Goal: Task Accomplishment & Management: Manage account settings

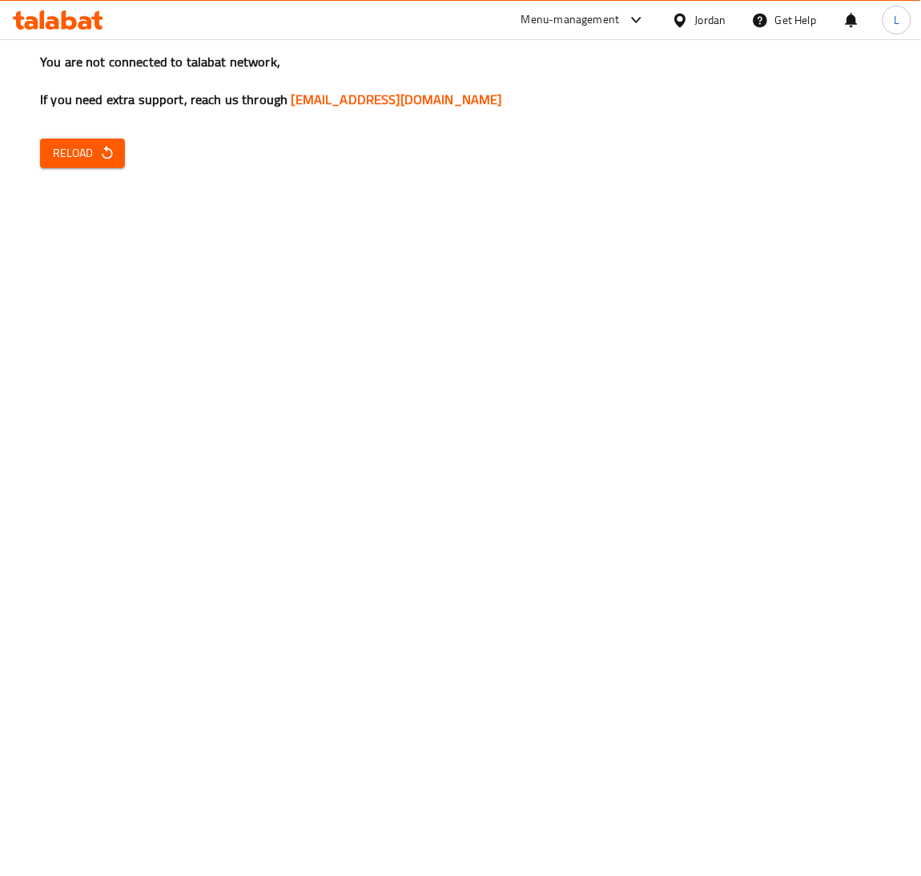
drag, startPoint x: 62, startPoint y: 144, endPoint x: 384, endPoint y: 60, distance: 332.8
click at [63, 144] on span "Reload" at bounding box center [82, 153] width 59 height 20
click at [50, 160] on button "Reload" at bounding box center [82, 154] width 85 height 30
click at [84, 148] on span "Reload" at bounding box center [82, 153] width 59 height 20
click at [99, 154] on icon "button" at bounding box center [107, 153] width 16 height 16
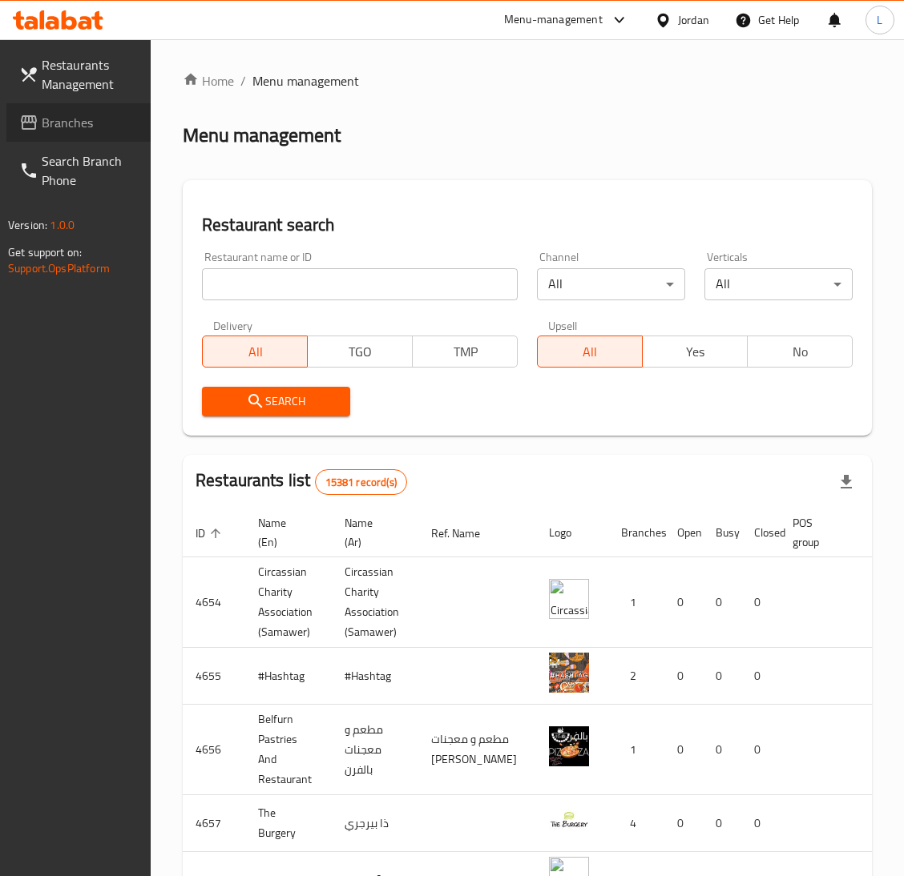
click at [79, 122] on span "Branches" at bounding box center [90, 122] width 96 height 19
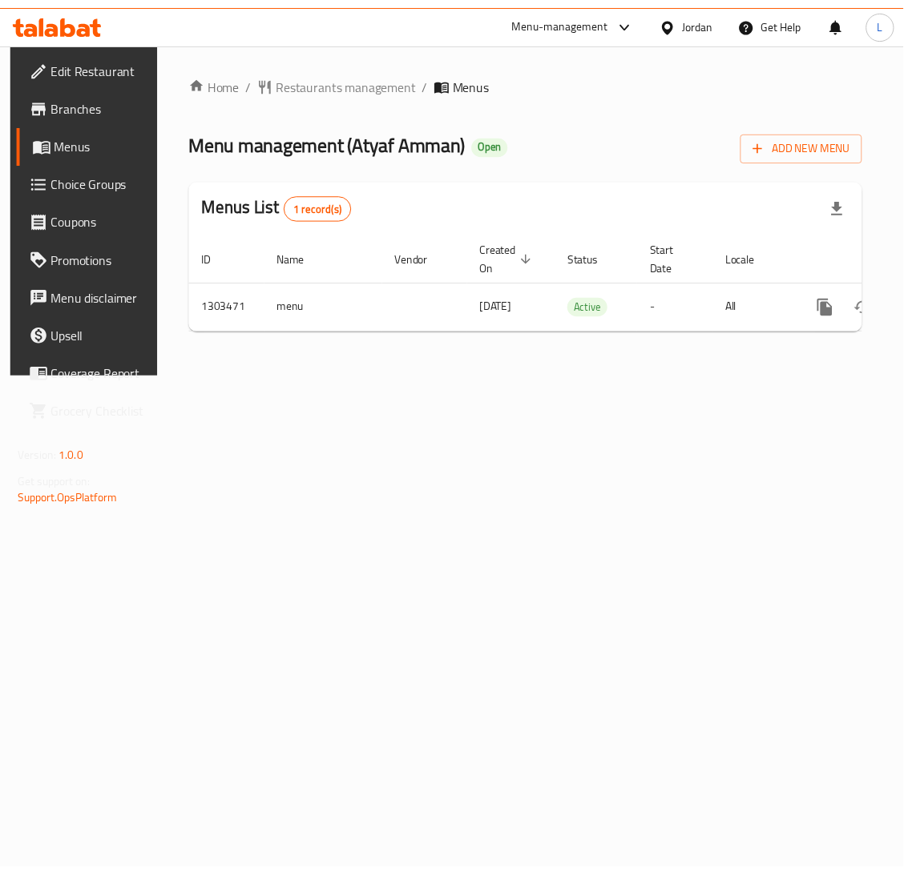
scroll to position [0, 91]
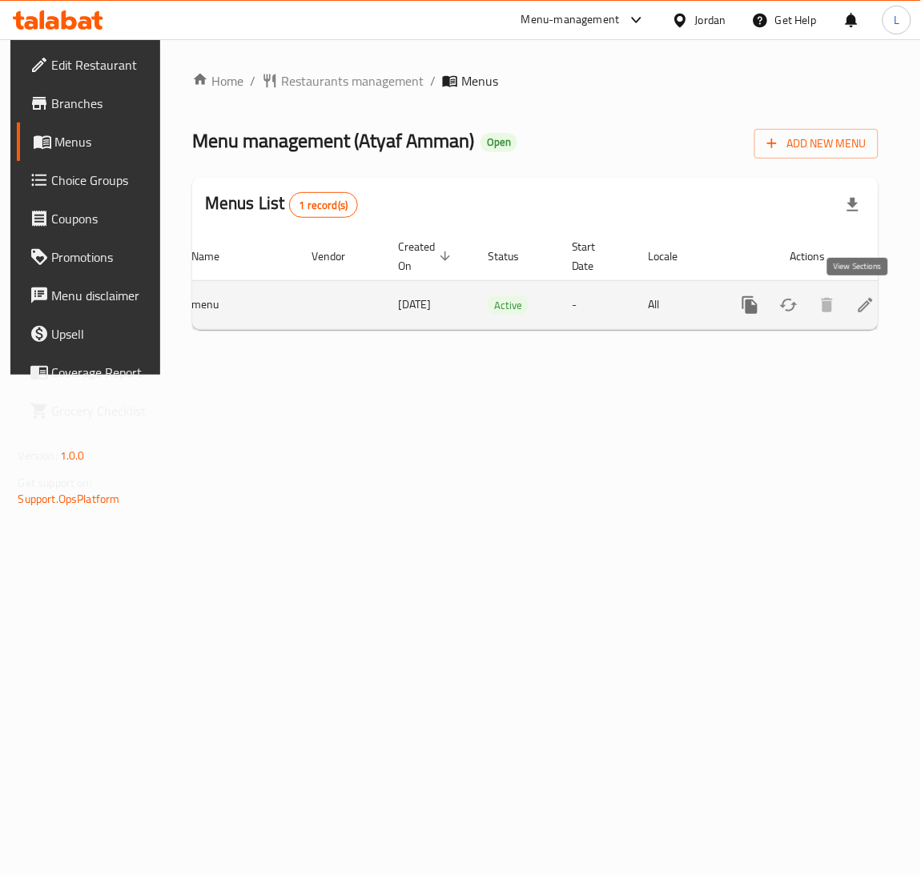
click at [859, 307] on icon "enhanced table" at bounding box center [866, 305] width 14 height 14
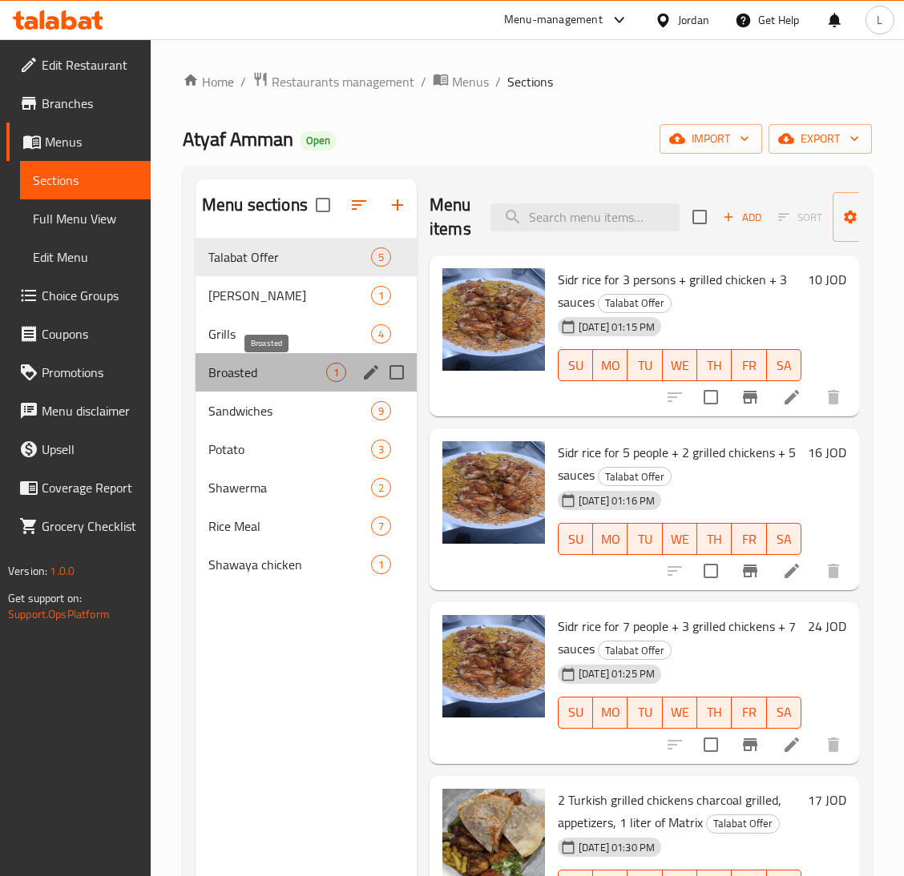
click at [262, 368] on span "Broasted" at bounding box center [267, 372] width 118 height 19
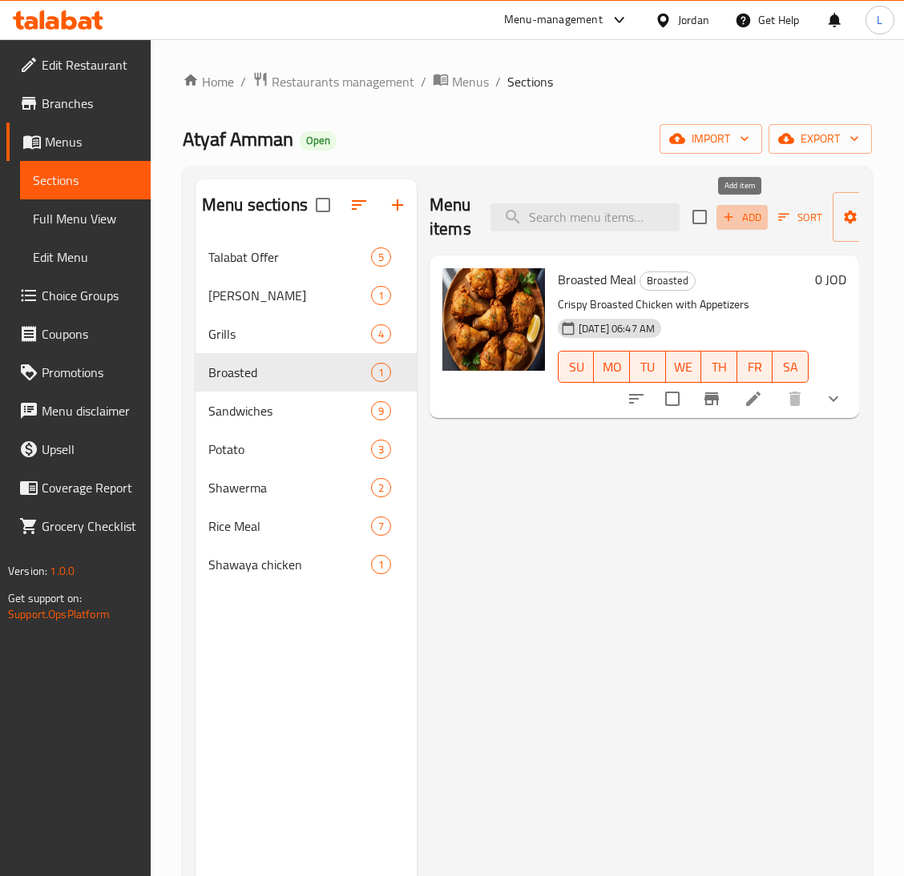
click at [741, 220] on span "Add" at bounding box center [741, 217] width 43 height 18
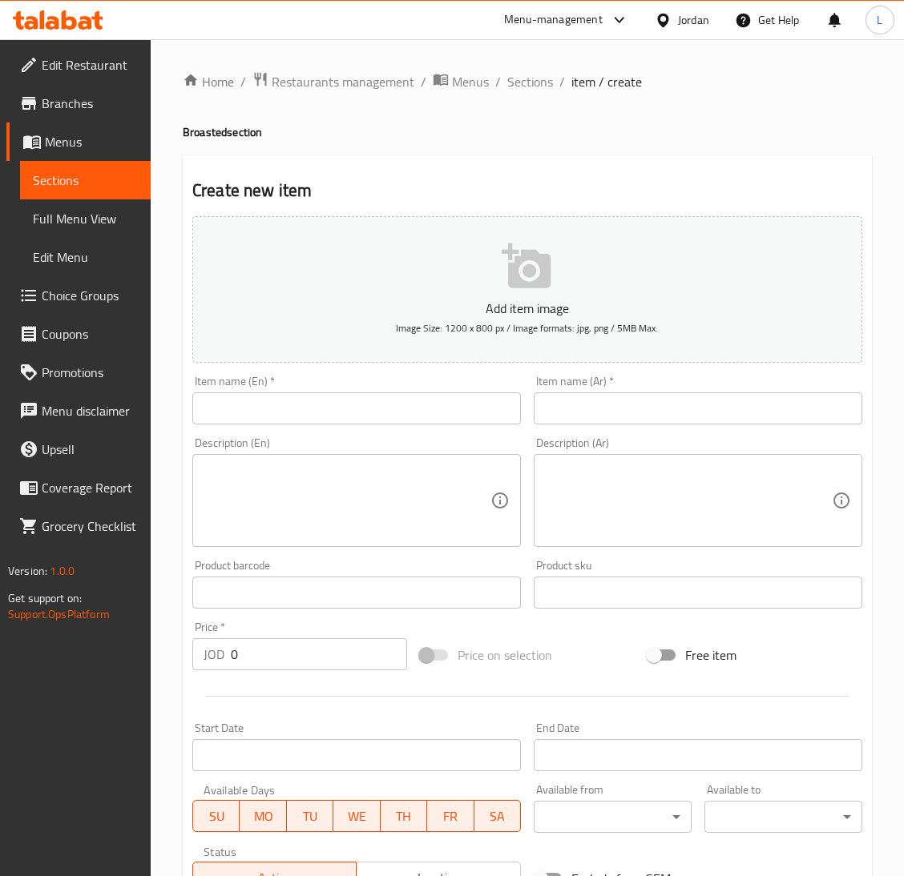
click at [723, 398] on input "text" at bounding box center [697, 409] width 328 height 32
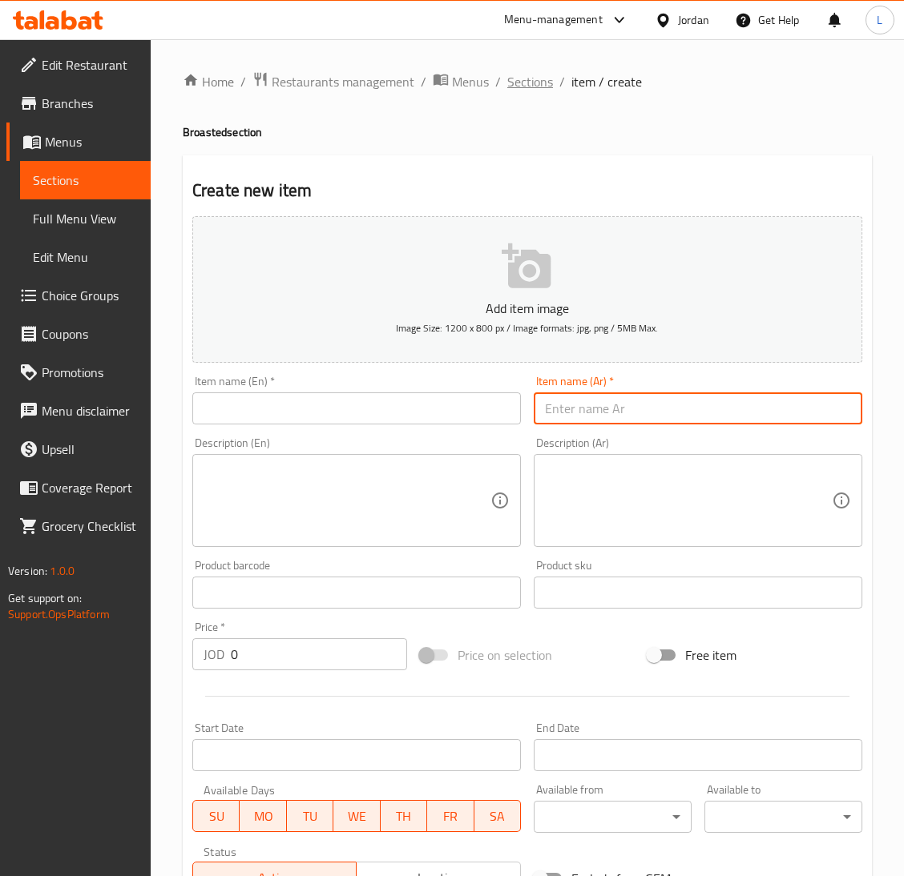
click at [508, 65] on div "Home / Restaurants management / Menus / Sections / item / create Broasted secti…" at bounding box center [527, 585] width 753 height 1093
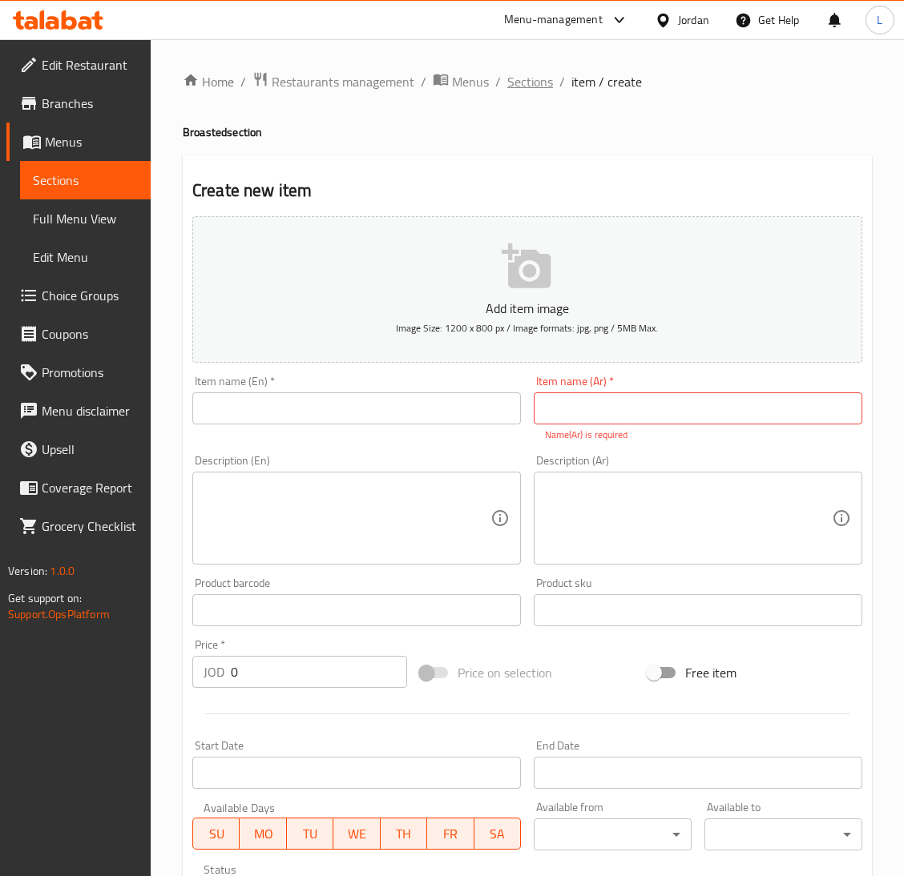
click at [508, 88] on span "Sections" at bounding box center [530, 81] width 46 height 19
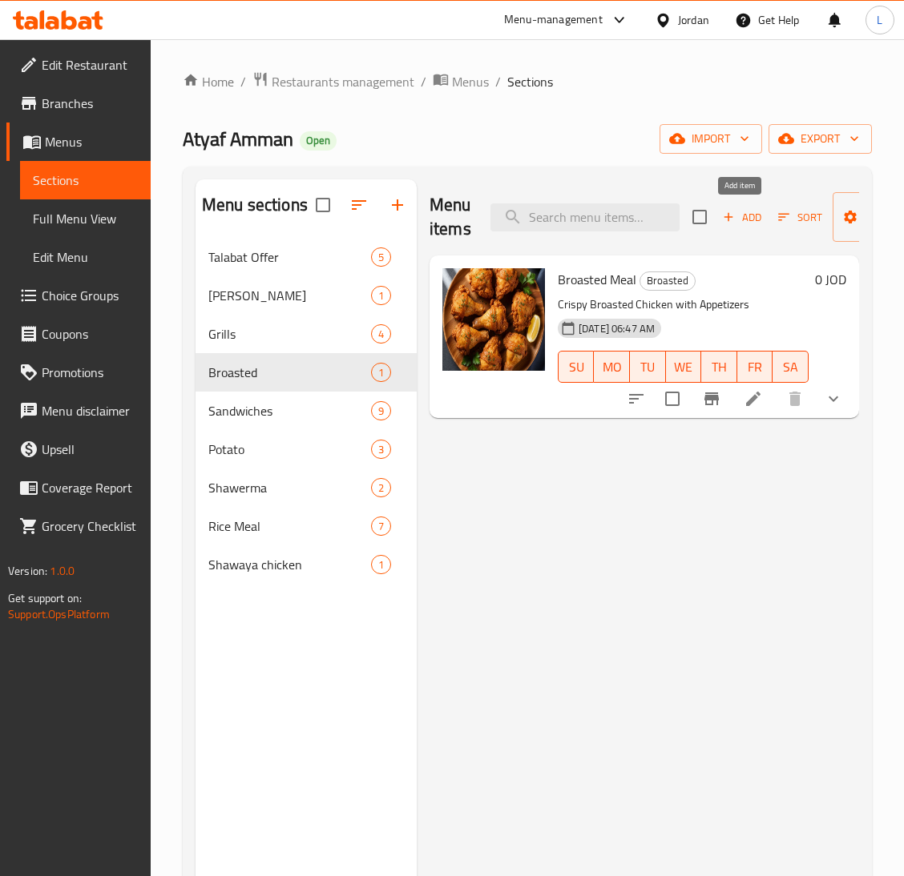
click at [742, 222] on span "Add" at bounding box center [741, 217] width 43 height 18
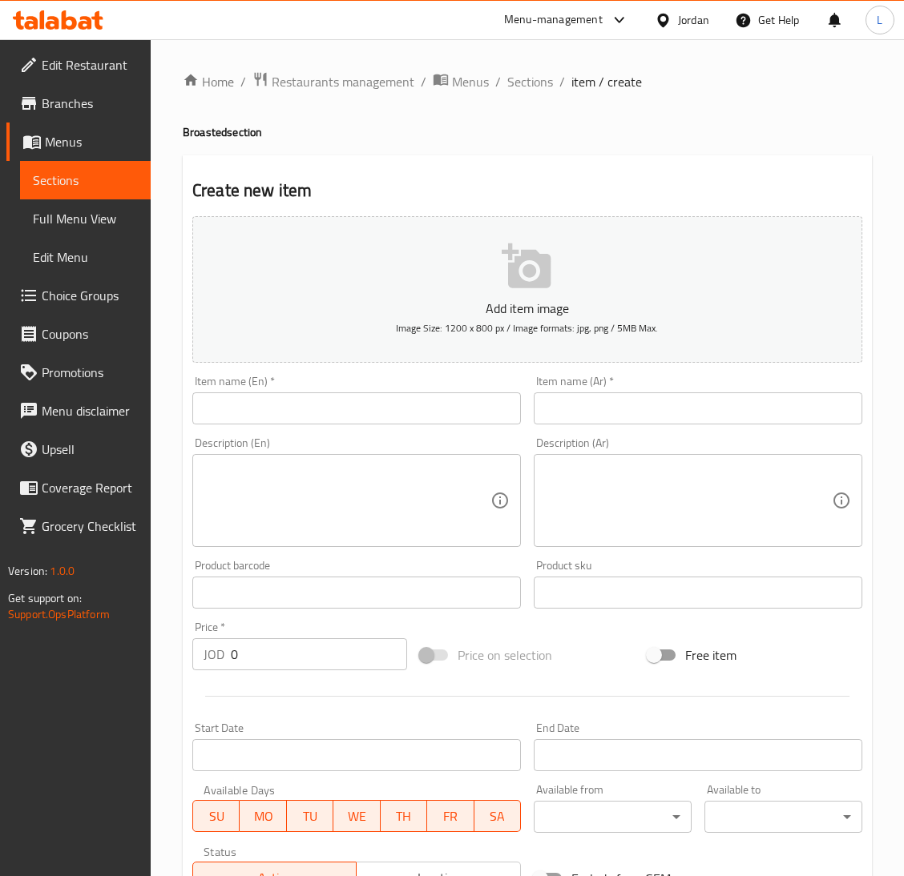
click at [754, 400] on input "text" at bounding box center [697, 409] width 328 height 32
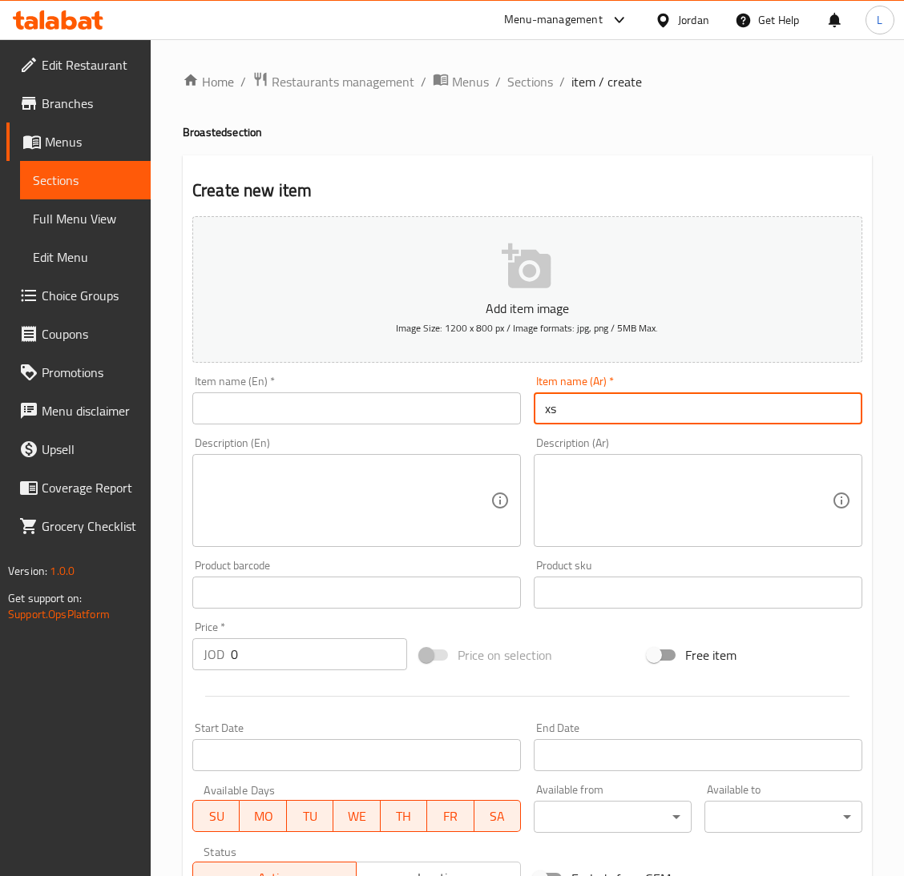
type input "x"
click at [569, 415] on input "وجبة كرسبي 4 ققطع" at bounding box center [697, 409] width 328 height 32
click at [569, 415] on input "وجبة كرسبي 4 قطع" at bounding box center [697, 409] width 328 height 32
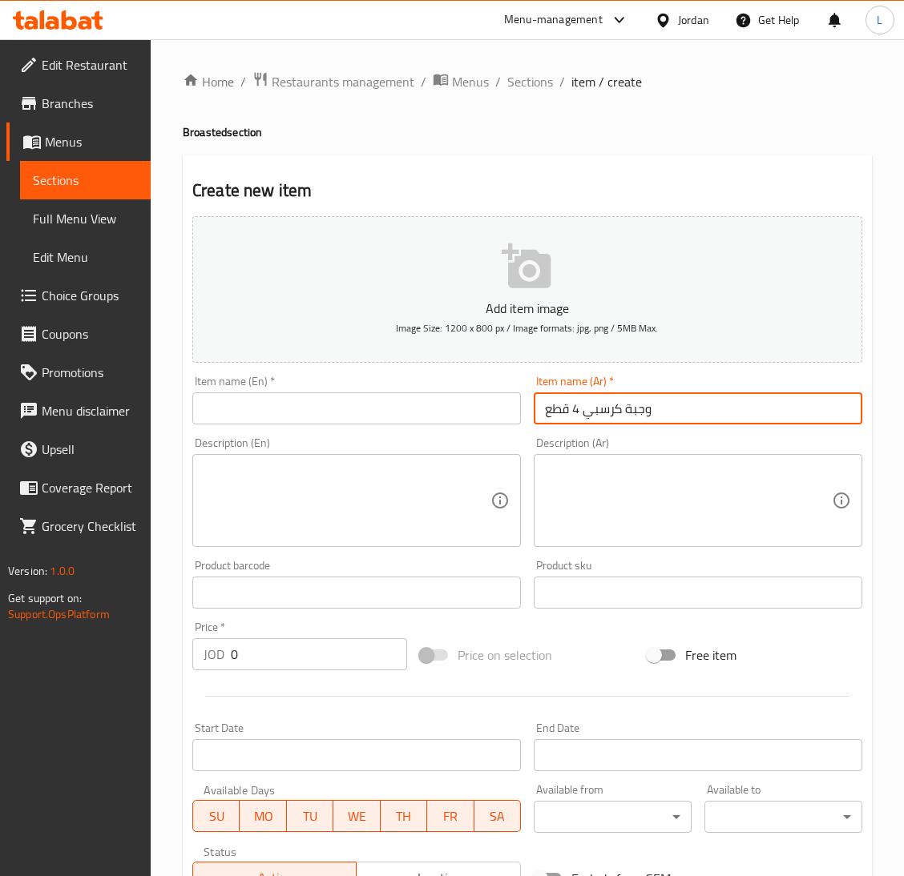
type input "وجبة كرسبي 4 قطع"
click at [319, 411] on input "text" at bounding box center [356, 409] width 328 height 32
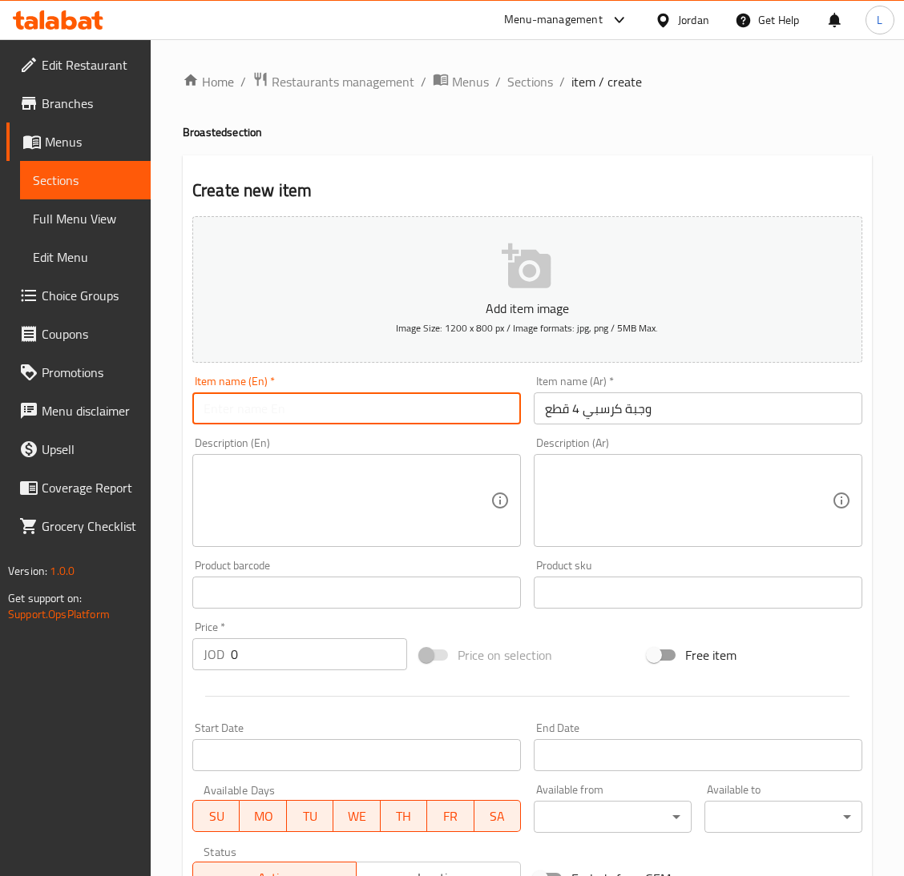
paste input "Crispy Meal 4 Pieces"
type input "Crispy Meal 4 Pieces"
click at [256, 519] on textarea at bounding box center [346, 501] width 287 height 76
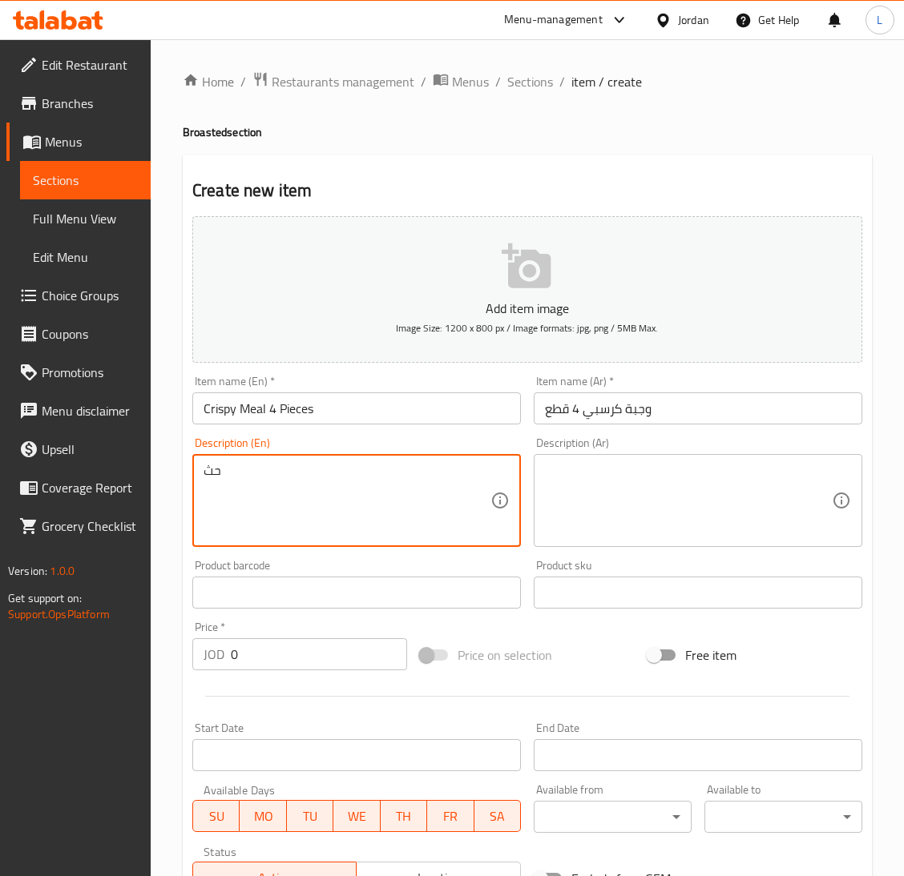
type textarea "ح"
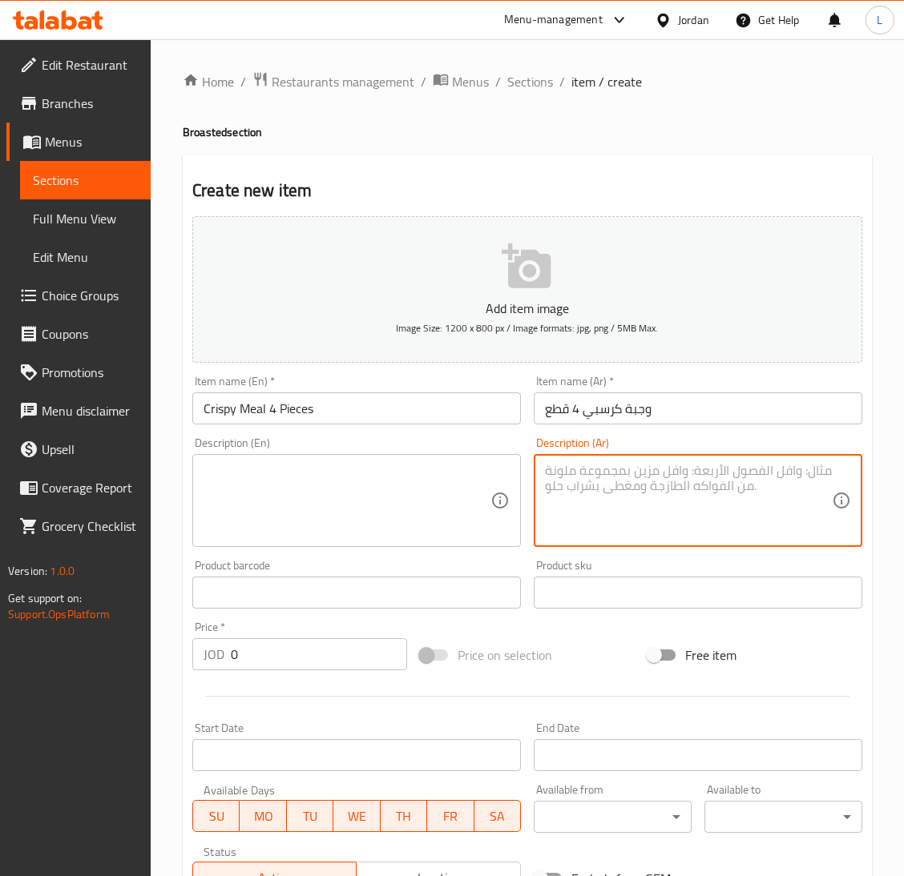
click at [551, 523] on textarea at bounding box center [688, 501] width 287 height 76
click at [273, 658] on input "0" at bounding box center [319, 654] width 176 height 32
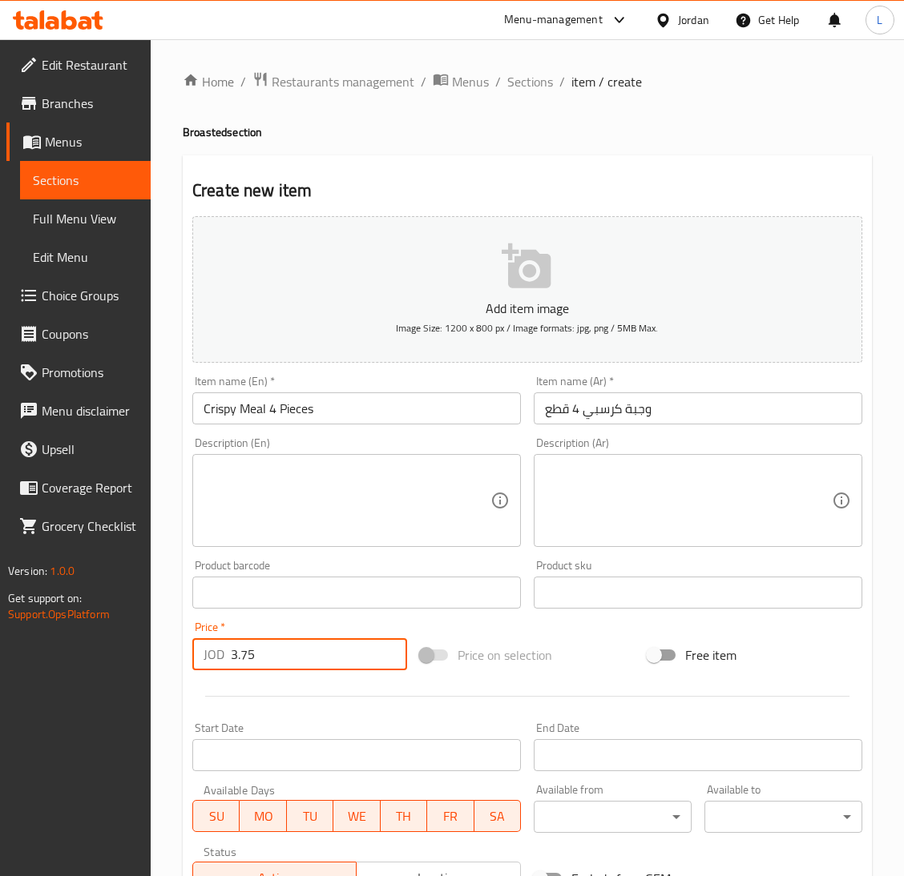
type input "3.75"
click at [661, 512] on textarea at bounding box center [688, 501] width 287 height 76
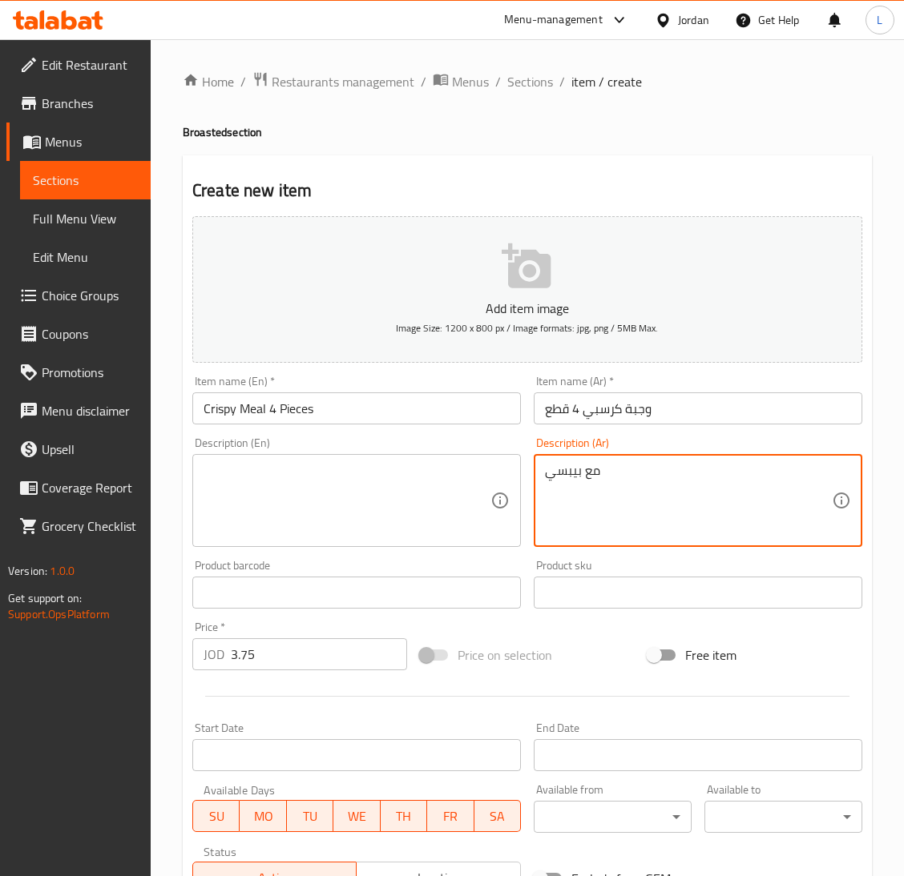
click at [578, 485] on textarea "مع بيبسي" at bounding box center [688, 501] width 287 height 76
type textarea "مع بيبسي"
click at [344, 491] on textarea at bounding box center [346, 501] width 287 height 76
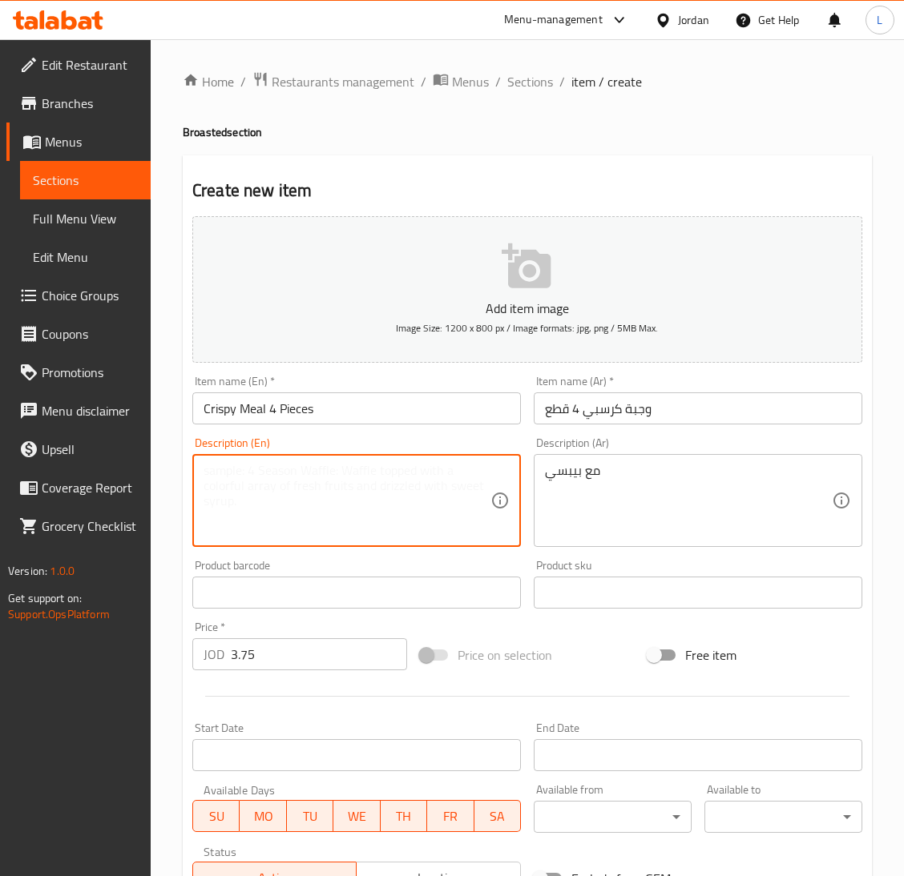
paste textarea "With Pepsi"
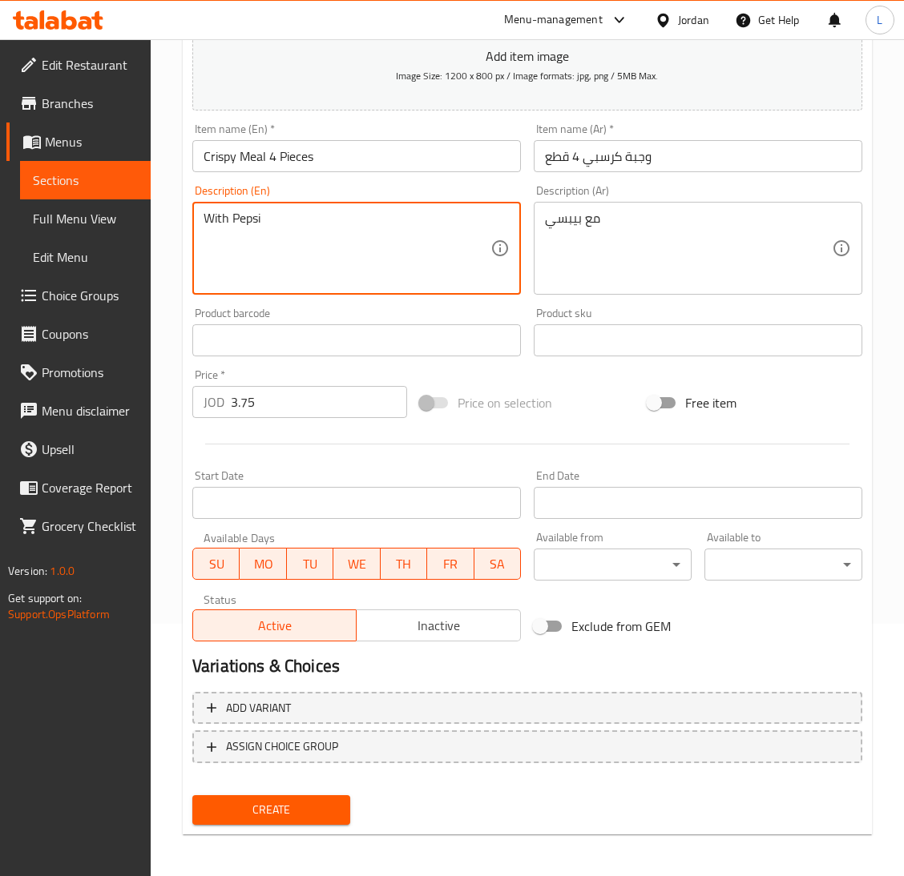
type textarea "With Pepsi"
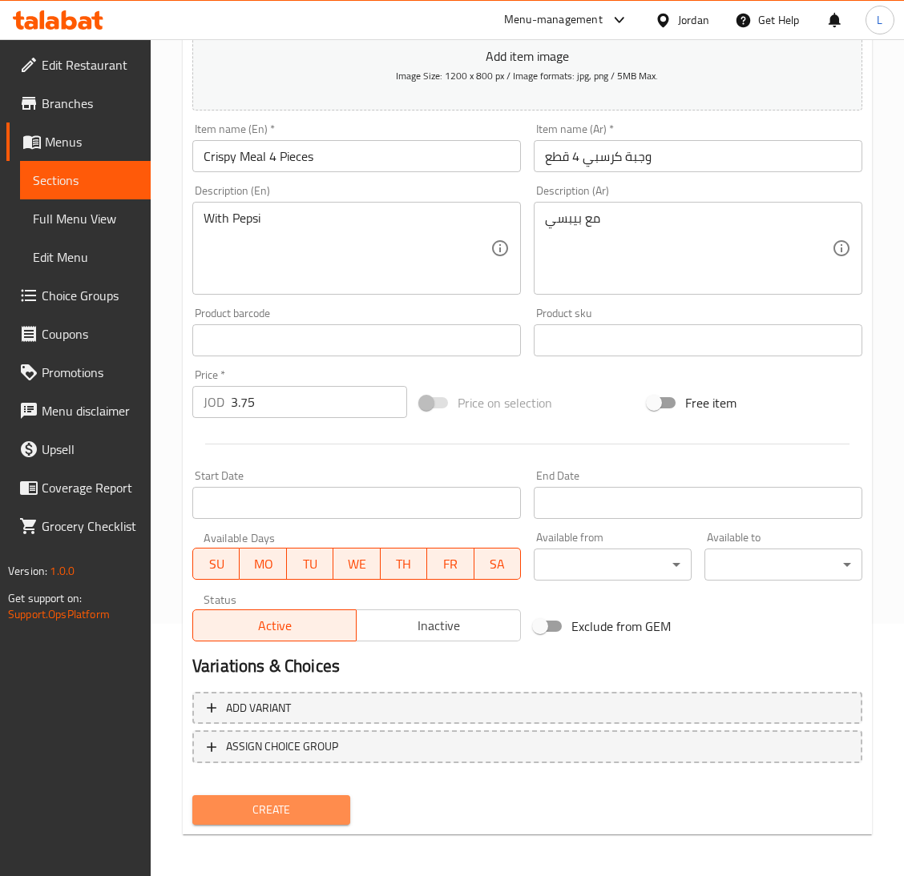
drag, startPoint x: 297, startPoint y: 815, endPoint x: 356, endPoint y: 827, distance: 60.6
click at [299, 814] on span "Create" at bounding box center [271, 810] width 132 height 20
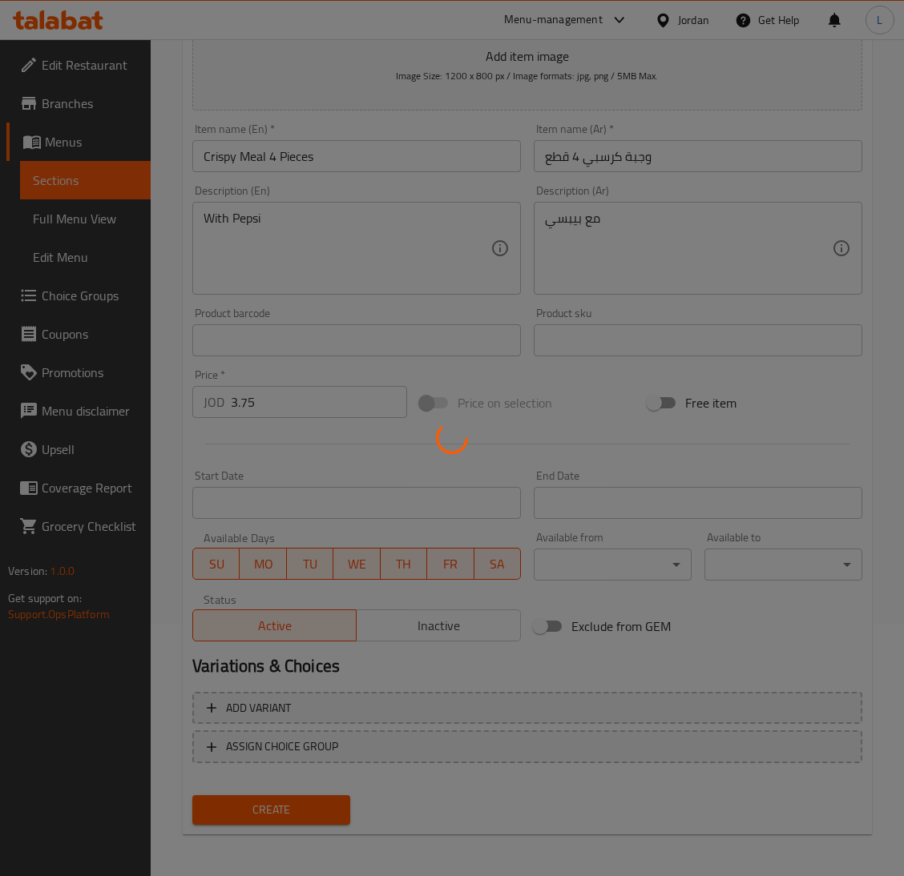
scroll to position [135, 0]
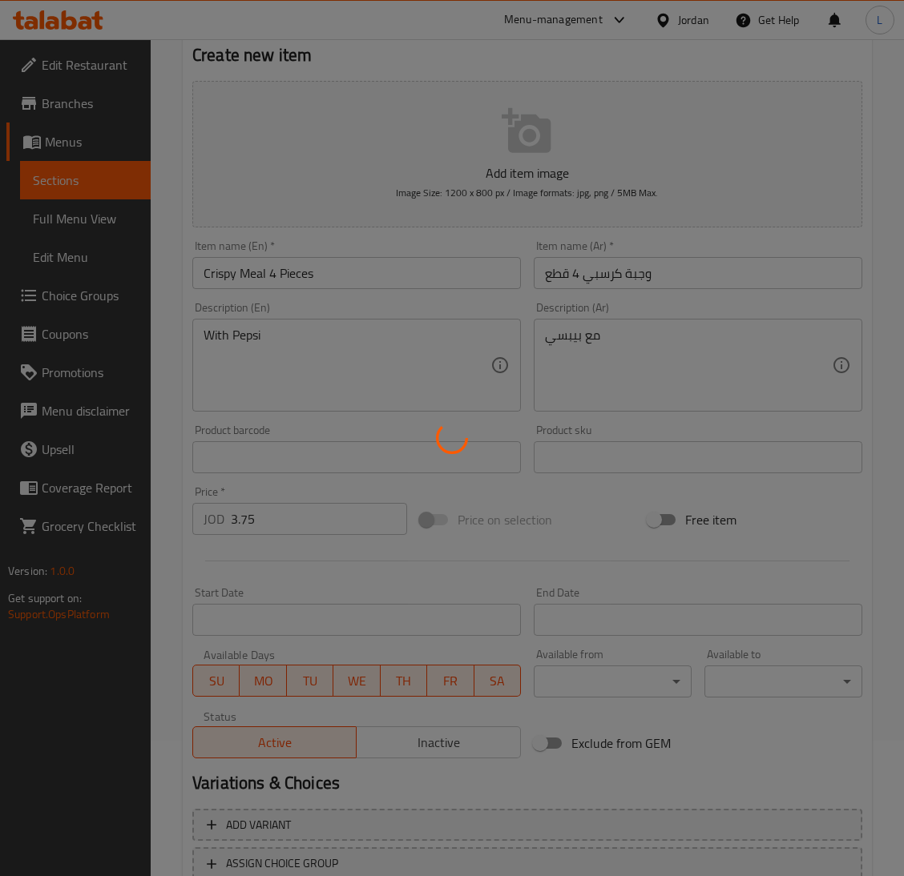
type input "0"
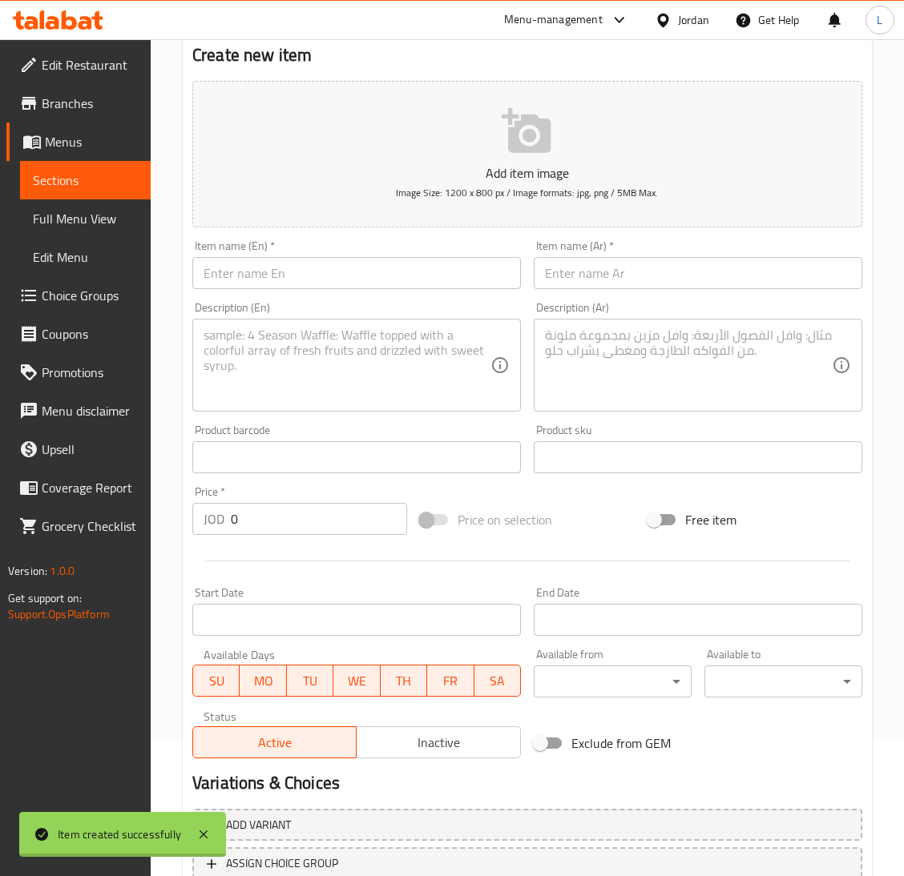
scroll to position [0, 0]
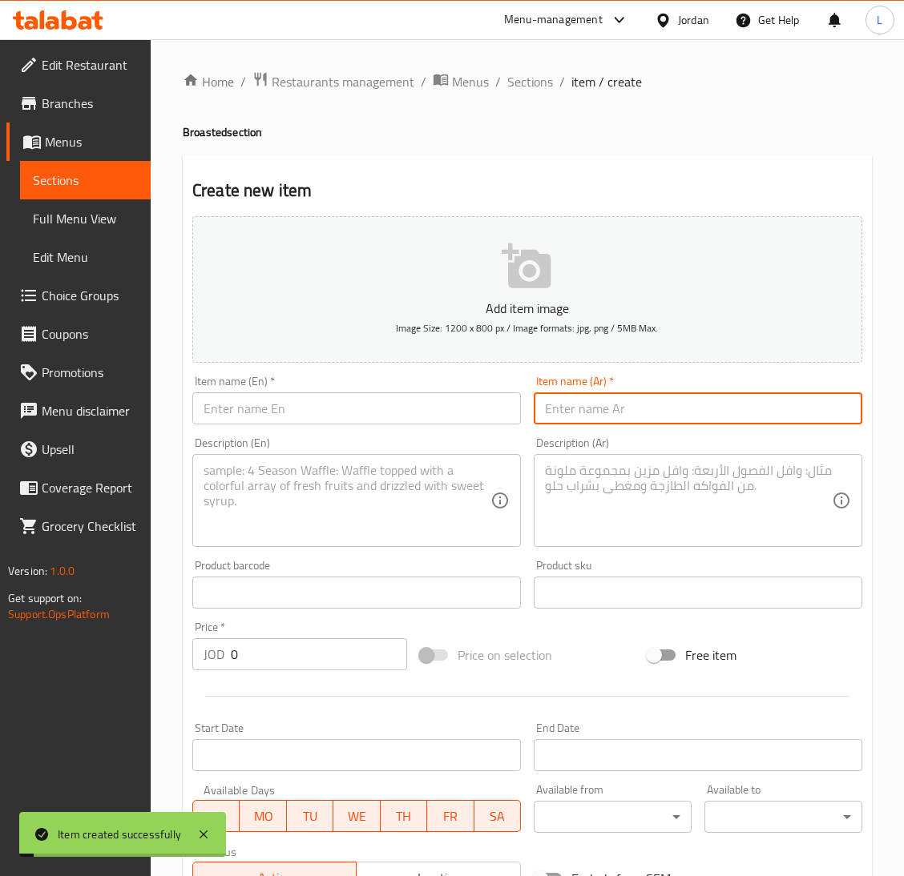
click at [594, 413] on input "text" at bounding box center [697, 409] width 328 height 32
click at [594, 413] on input "وجبة كرسبي 8 قطع" at bounding box center [697, 409] width 328 height 32
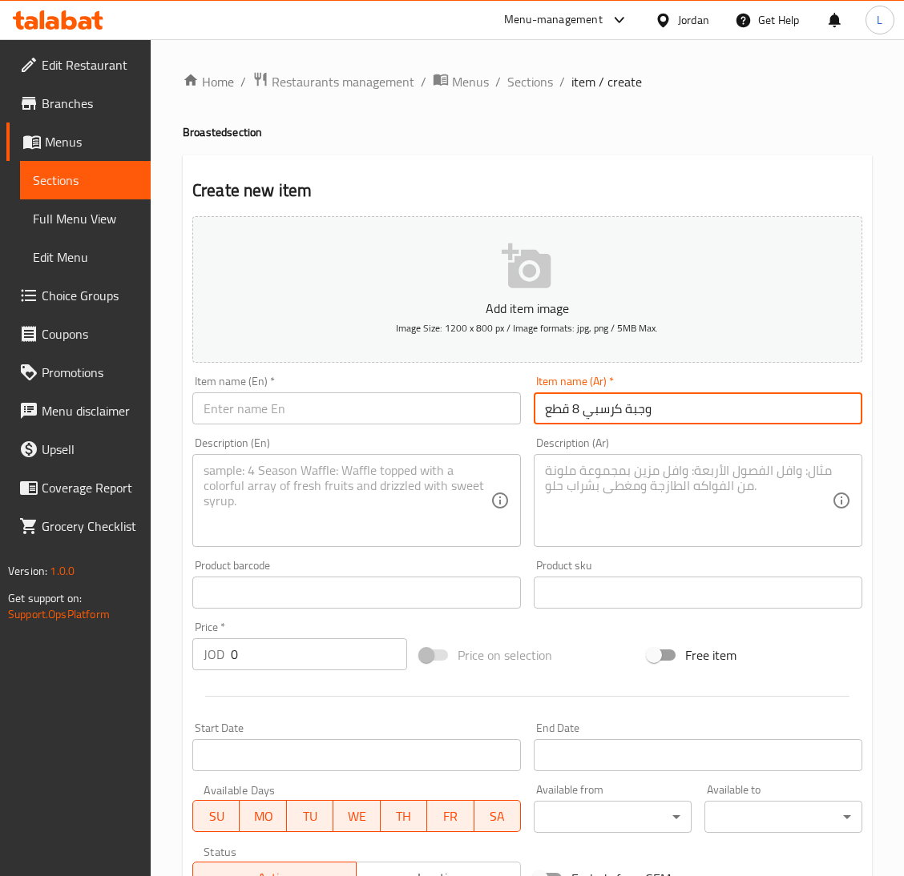
type input "وجبة كرسبي 8 قطع"
click at [450, 398] on input "text" at bounding box center [356, 409] width 328 height 32
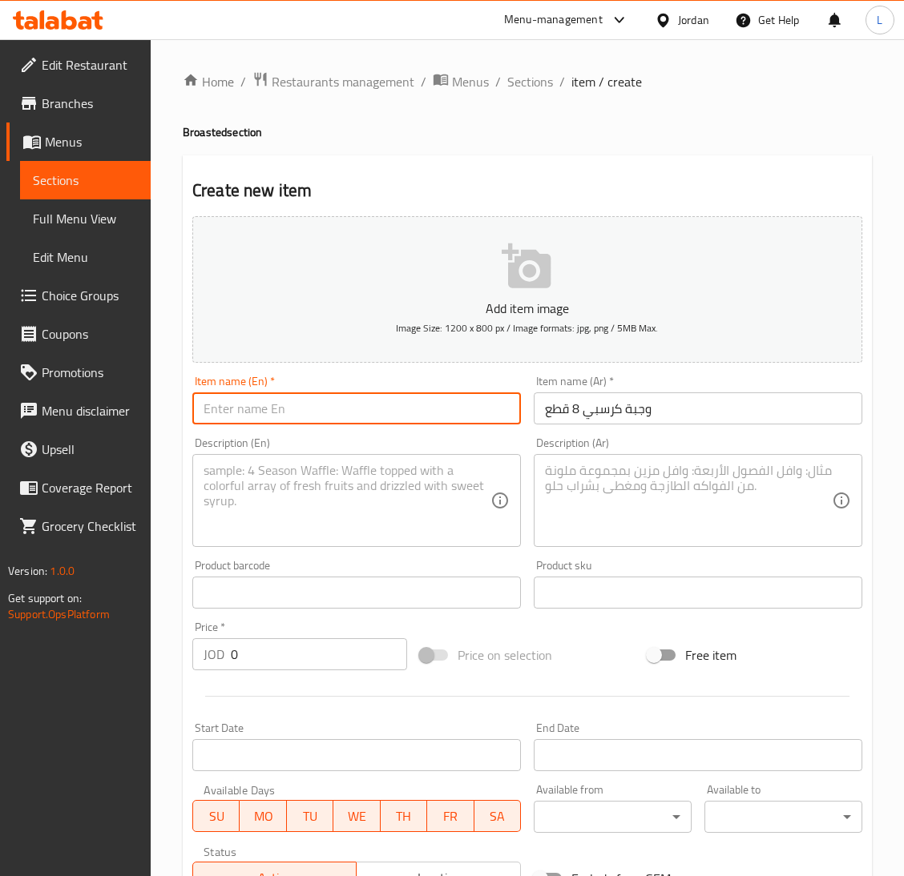
paste input "Crispy Meal 8 Pieces"
type input "Crispy Meal 8 Pieces"
click at [282, 510] on textarea at bounding box center [346, 501] width 287 height 76
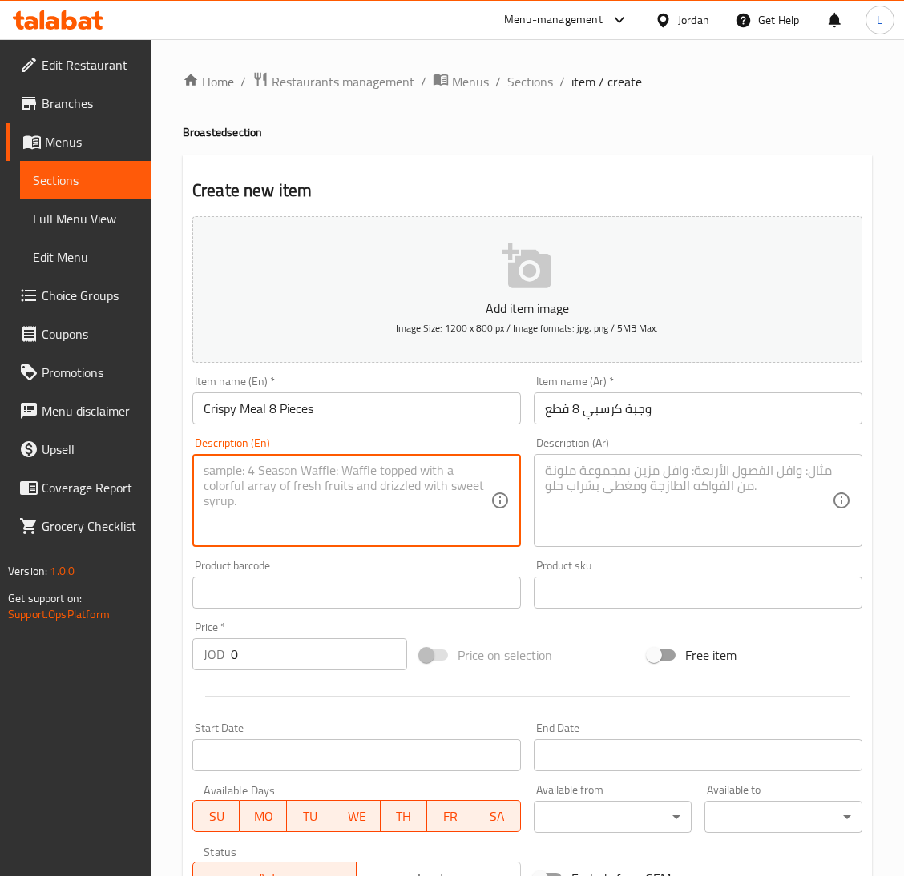
click at [710, 485] on textarea at bounding box center [688, 501] width 287 height 76
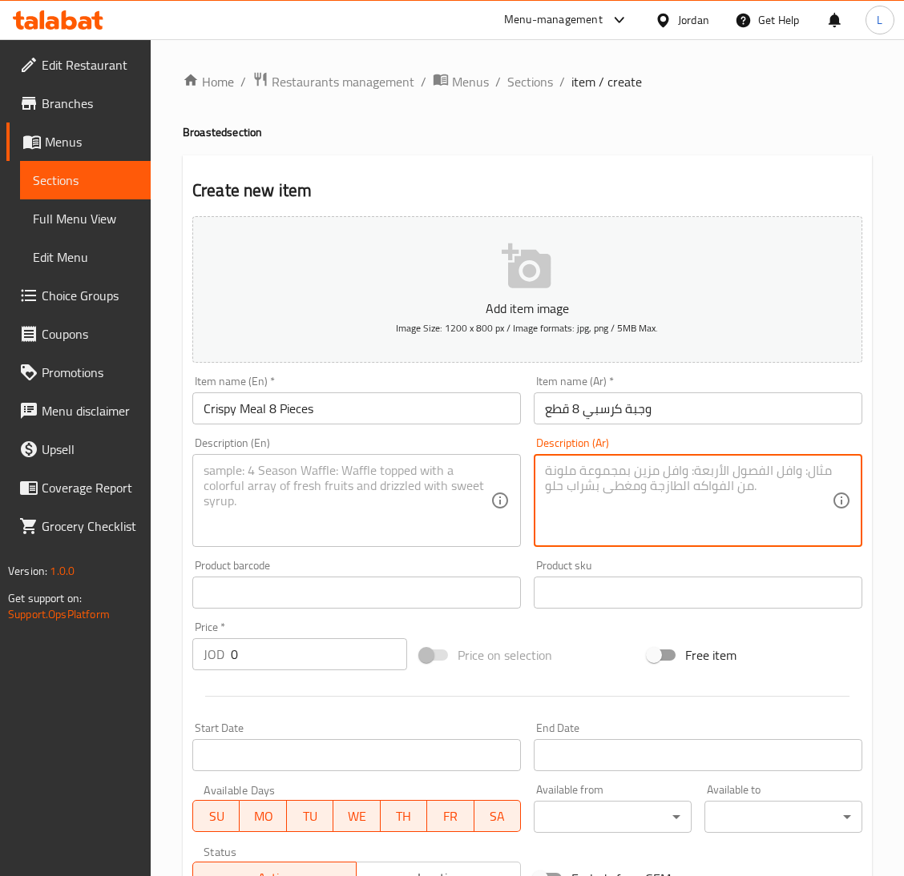
paste textarea "مع بيبسي"
type textarea "مع بيبسي"
click at [407, 476] on textarea at bounding box center [346, 501] width 287 height 76
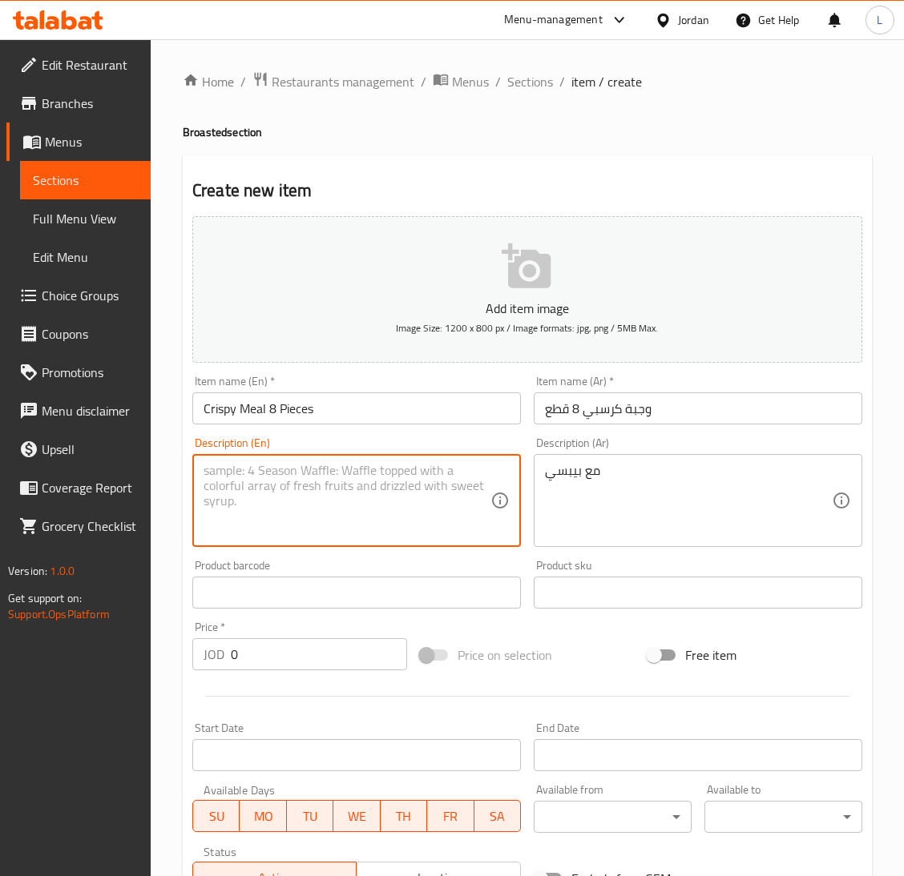
paste textarea "With Pepsi"
type textarea "With Pepsi"
click at [316, 644] on input "0" at bounding box center [319, 654] width 176 height 32
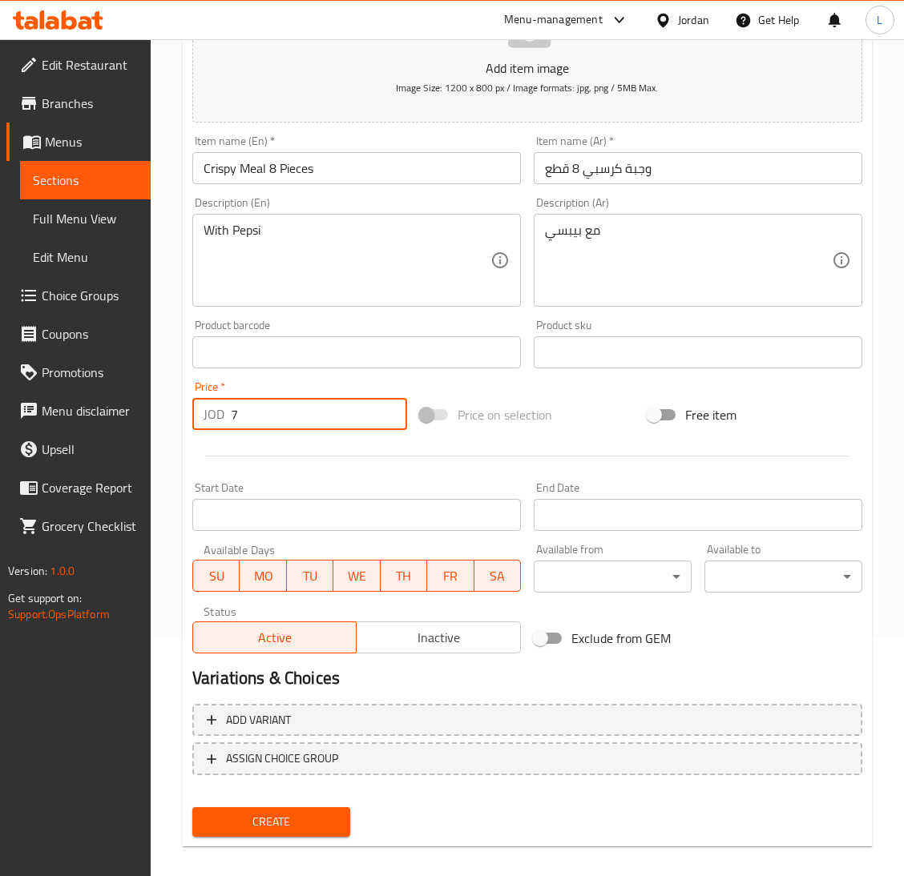
type input "7"
click at [256, 819] on span "Create" at bounding box center [271, 822] width 132 height 20
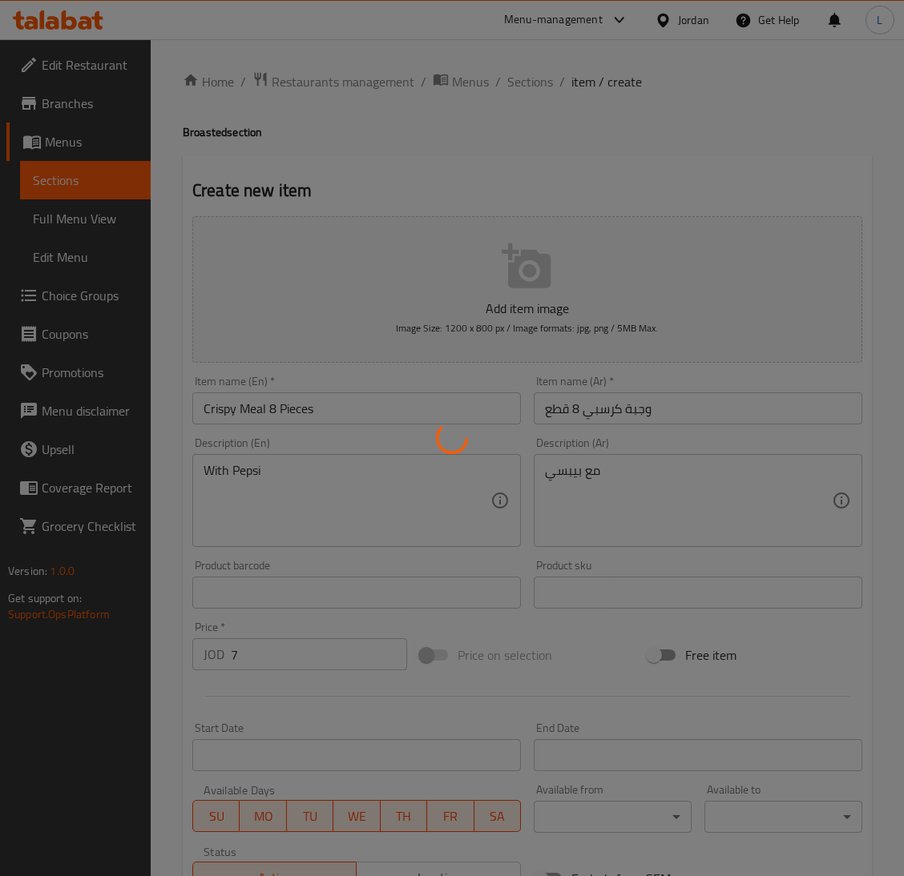
type input "0"
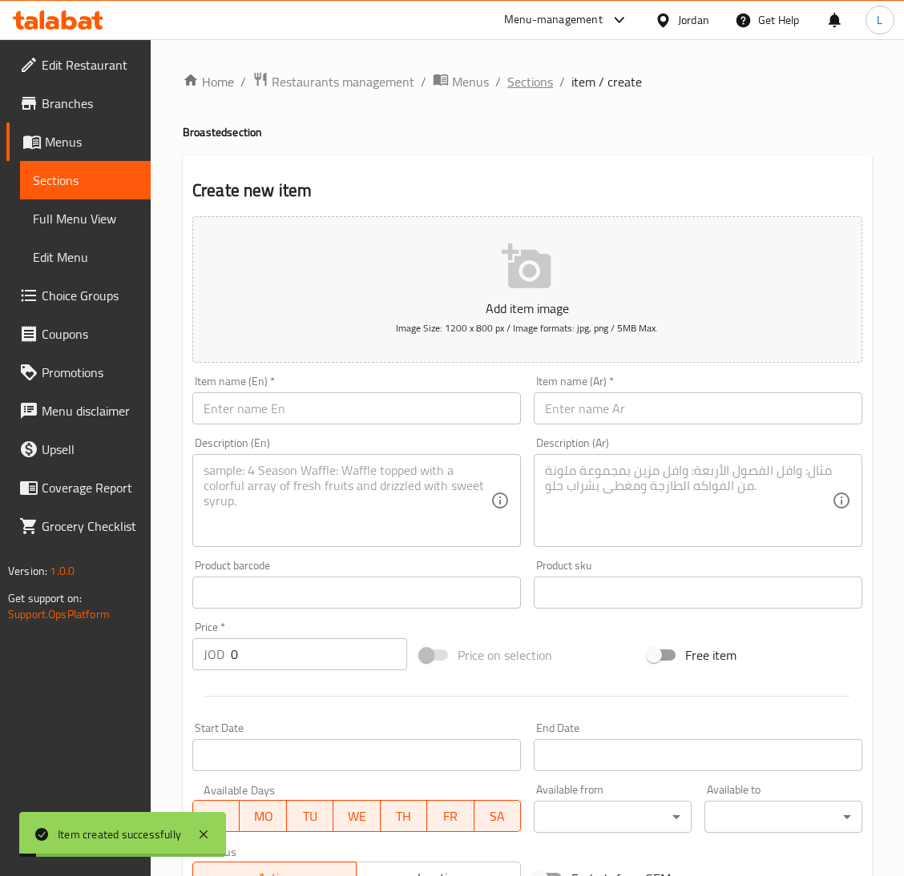
click at [544, 83] on span "Sections" at bounding box center [530, 81] width 46 height 19
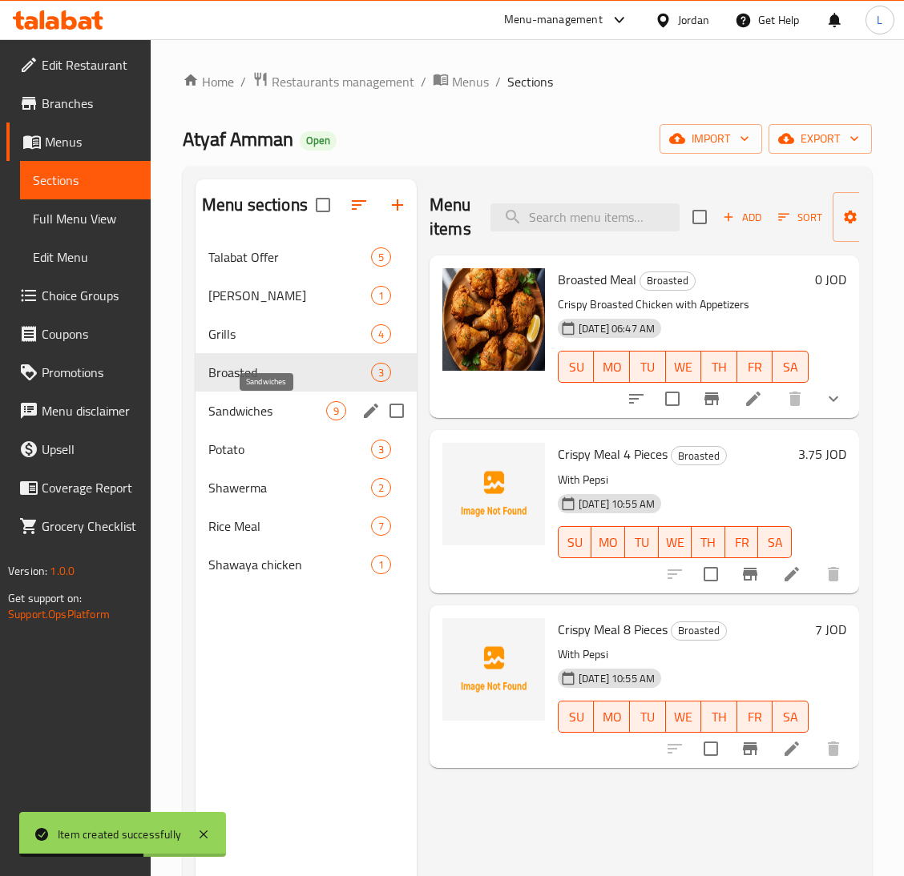
click at [280, 405] on span "Sandwiches" at bounding box center [267, 410] width 118 height 19
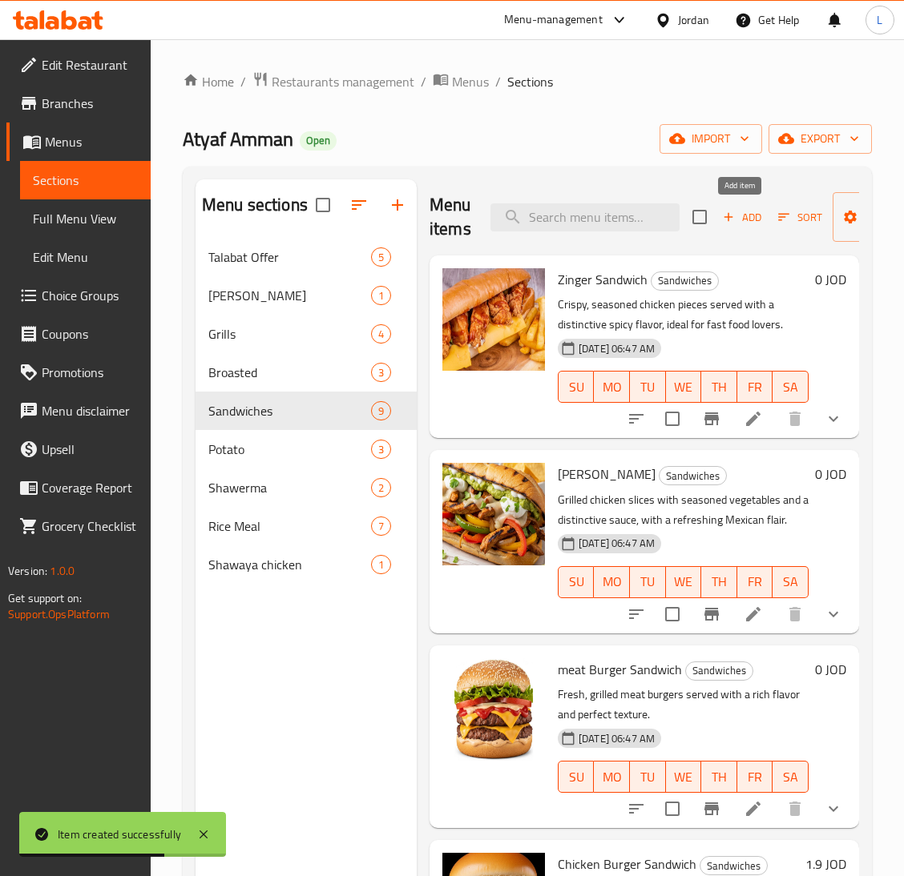
click at [727, 223] on icon "button" at bounding box center [728, 217] width 14 height 14
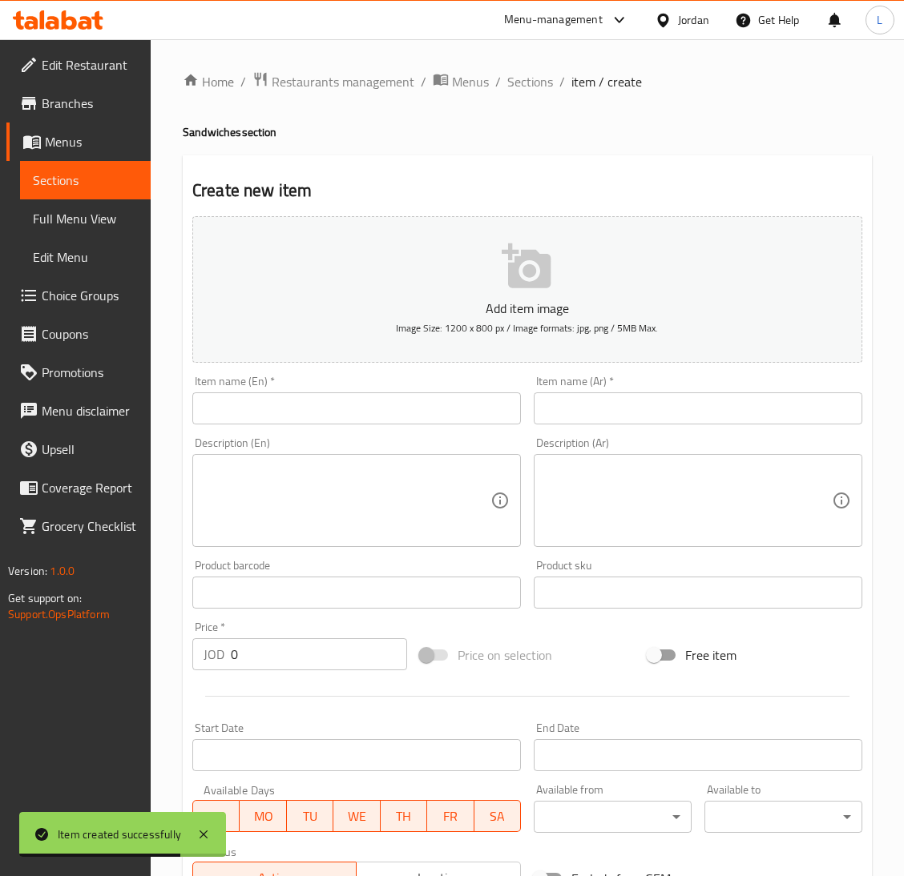
click at [713, 424] on input "text" at bounding box center [697, 409] width 328 height 32
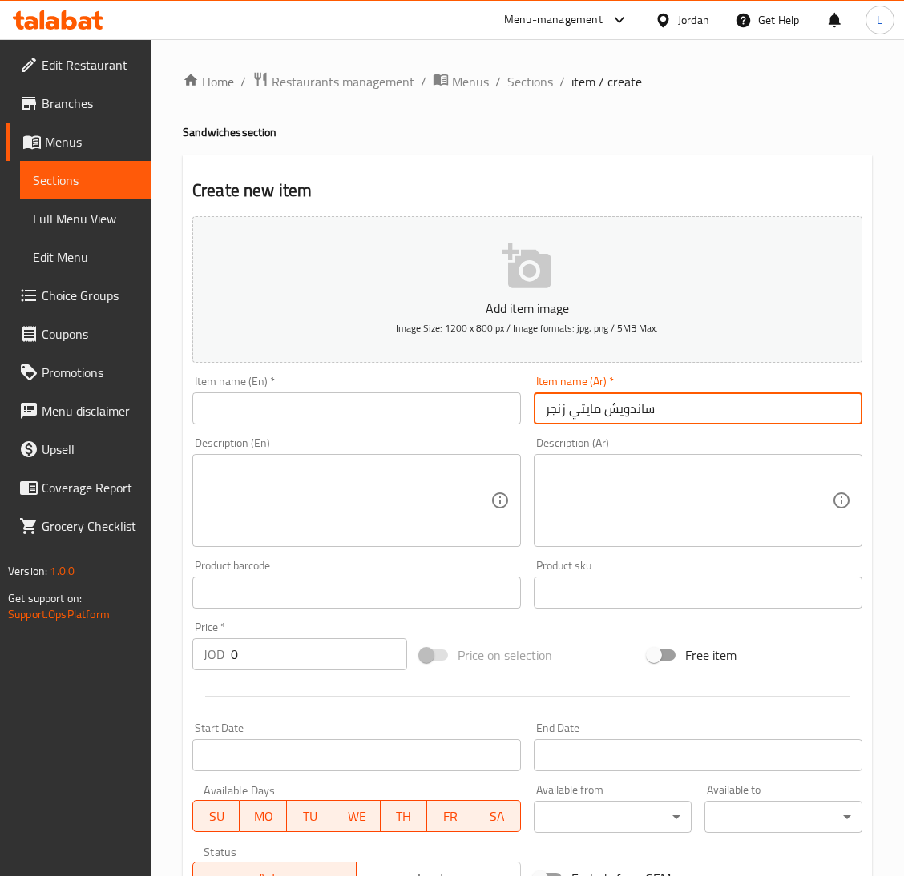
type input "ساندويش مايتي زنجر"
click at [706, 511] on textarea at bounding box center [688, 501] width 287 height 76
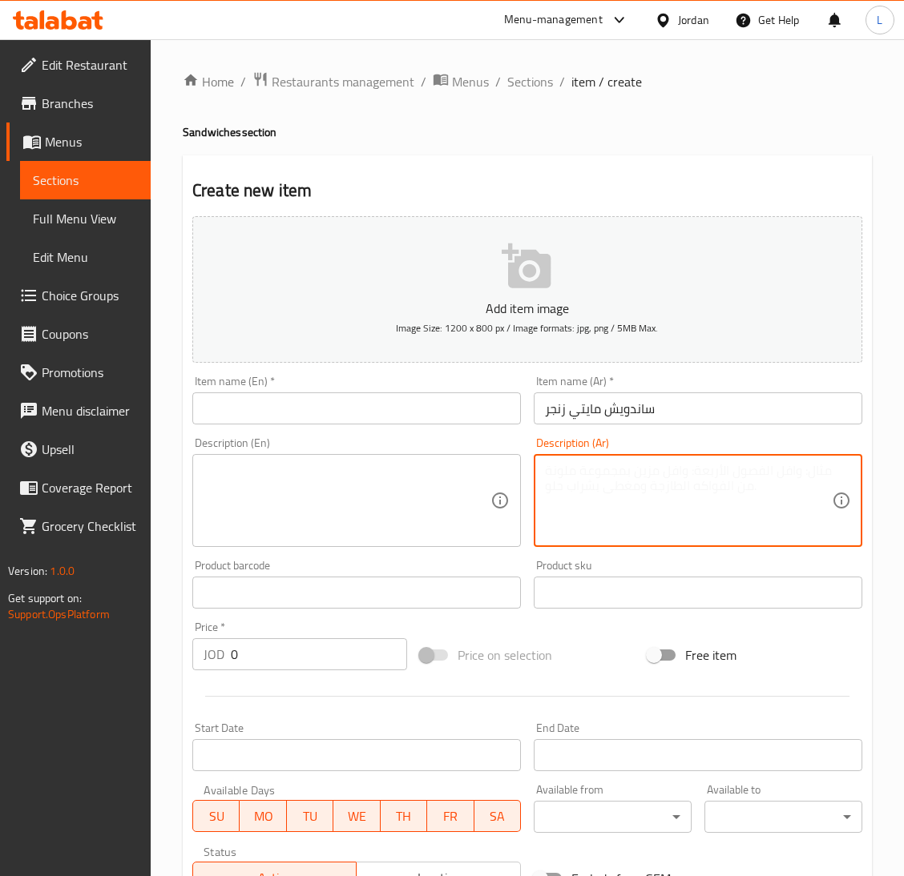
paste textarea "مع بيبسي"
type textarea "مع بيبسي"
click at [527, 400] on div "Item name (Ar)   * ساندويش مايتي زنجر Item name (Ar) *" at bounding box center [697, 400] width 341 height 62
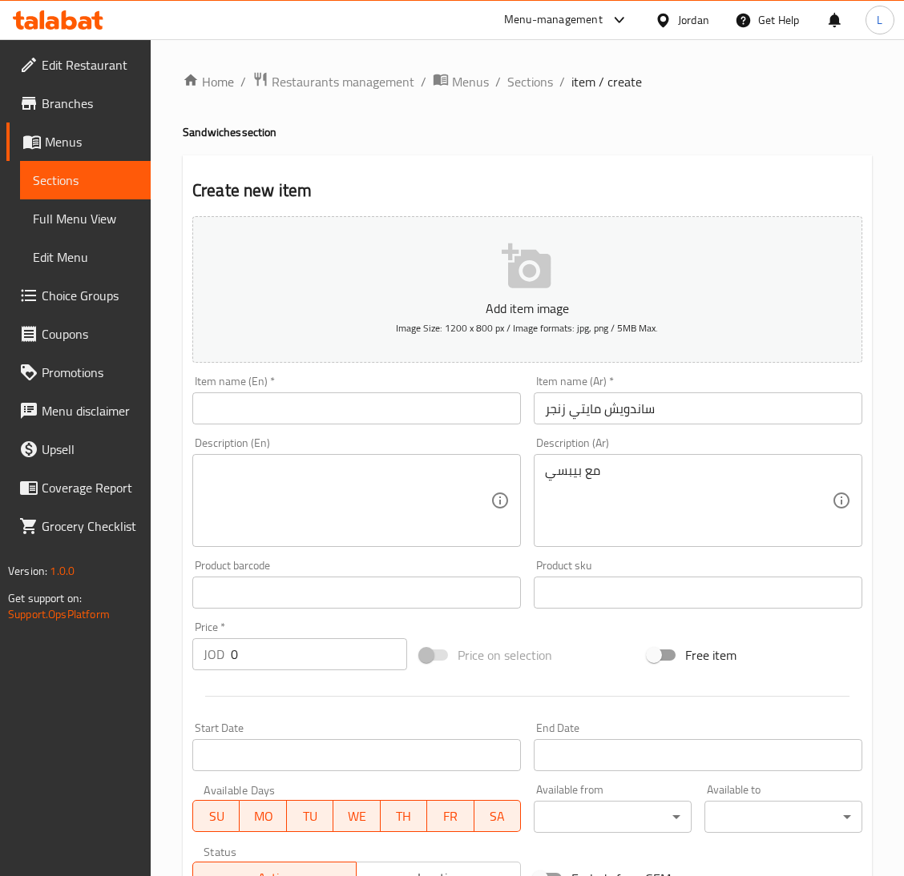
click at [576, 406] on input "ساندويش مايتي زنجر" at bounding box center [697, 409] width 328 height 32
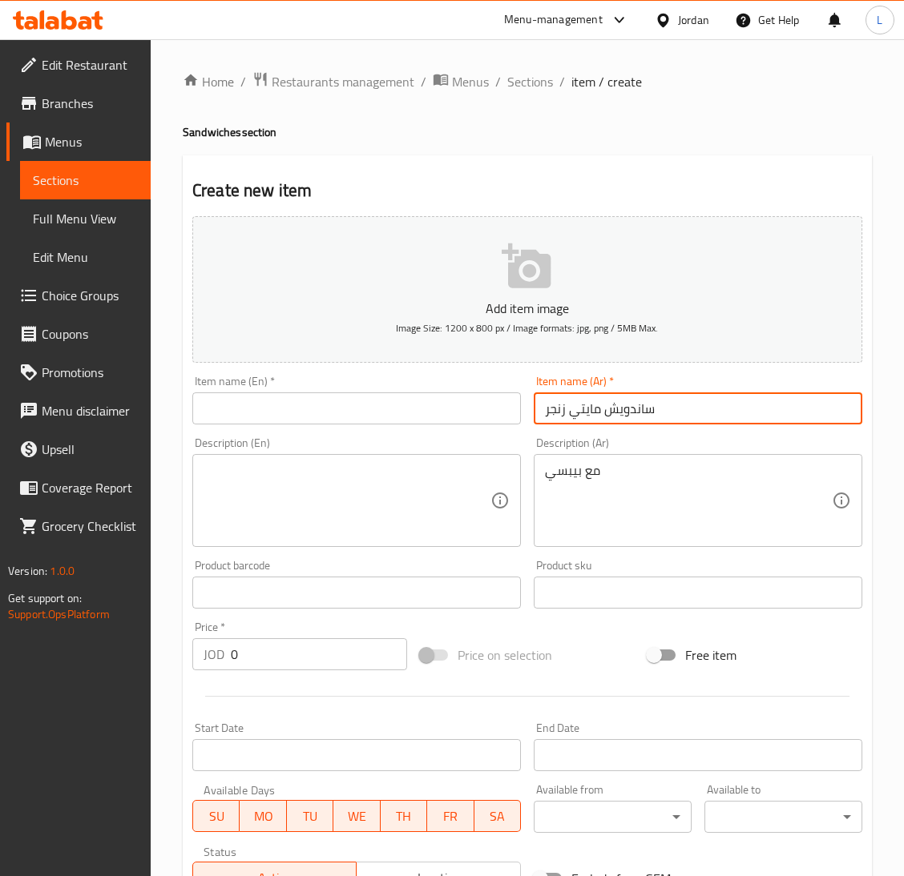
click at [576, 406] on input "ساندويش مايتي زنجر" at bounding box center [697, 409] width 328 height 32
click at [385, 422] on input "text" at bounding box center [356, 409] width 328 height 32
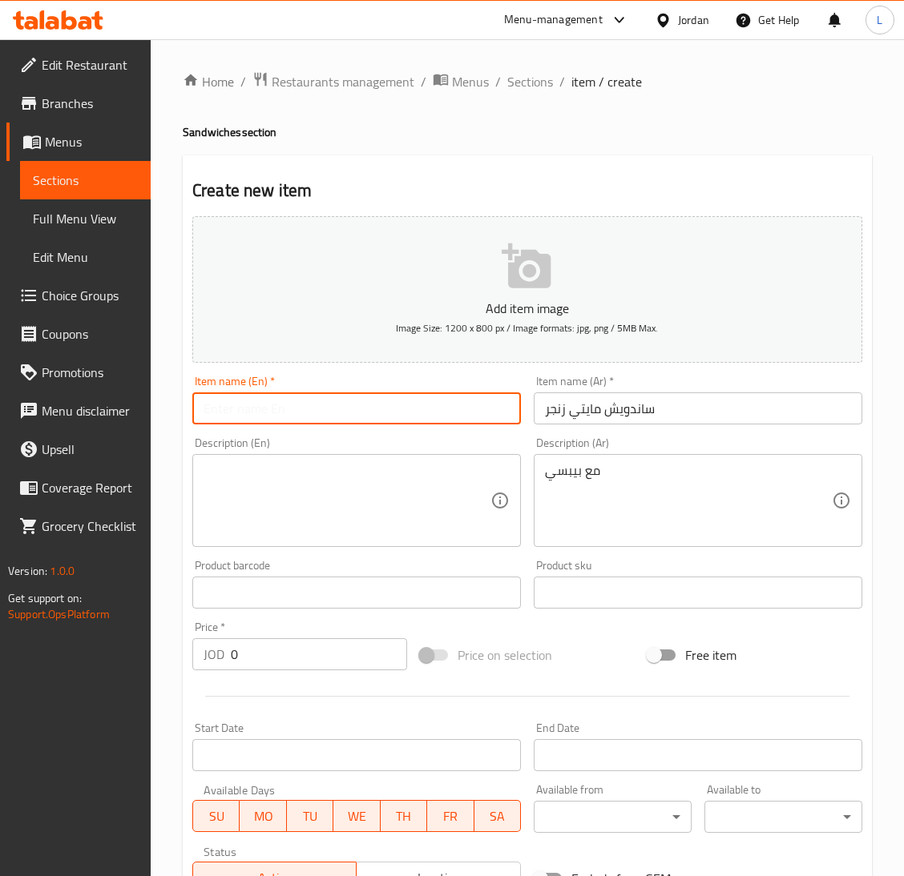
paste input "Mighty Zinger Sandwich"
type input "Mighty Zinger Sandwich"
click at [227, 510] on textarea at bounding box center [346, 501] width 287 height 76
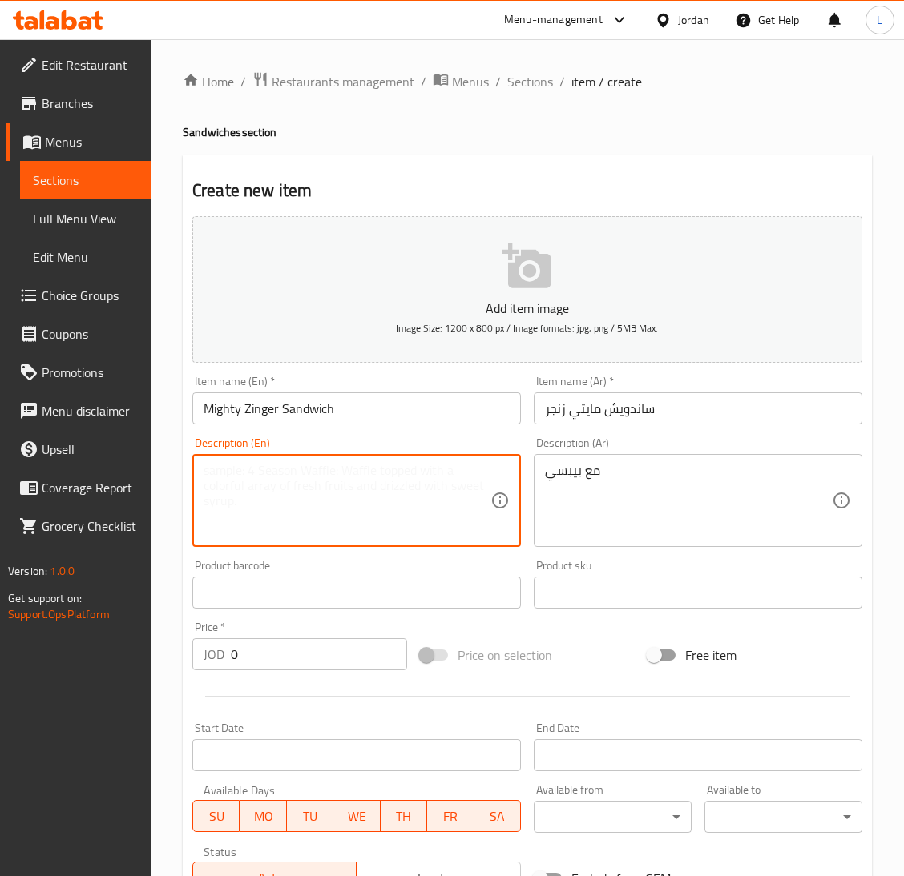
paste textarea "With Pepsi"
type textarea "With Pepsi"
click at [340, 654] on input "0" at bounding box center [319, 654] width 176 height 32
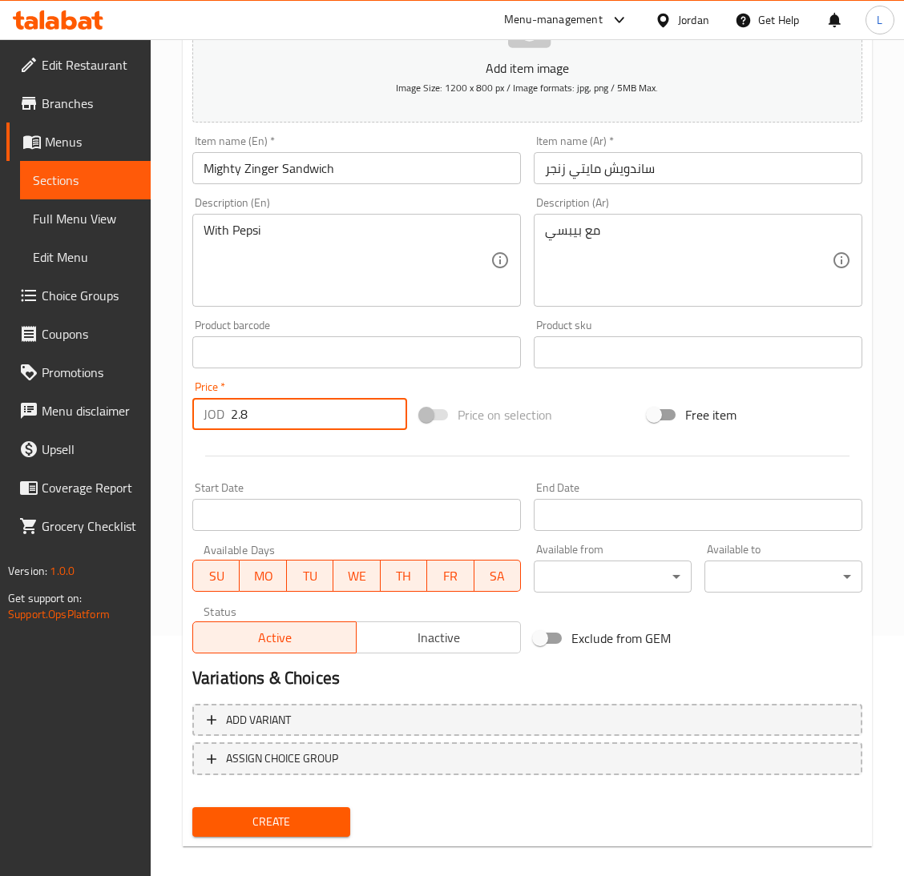
type input "2.8"
drag, startPoint x: 224, startPoint y: 822, endPoint x: 257, endPoint y: 808, distance: 35.6
click at [225, 822] on span "Create" at bounding box center [271, 822] width 132 height 20
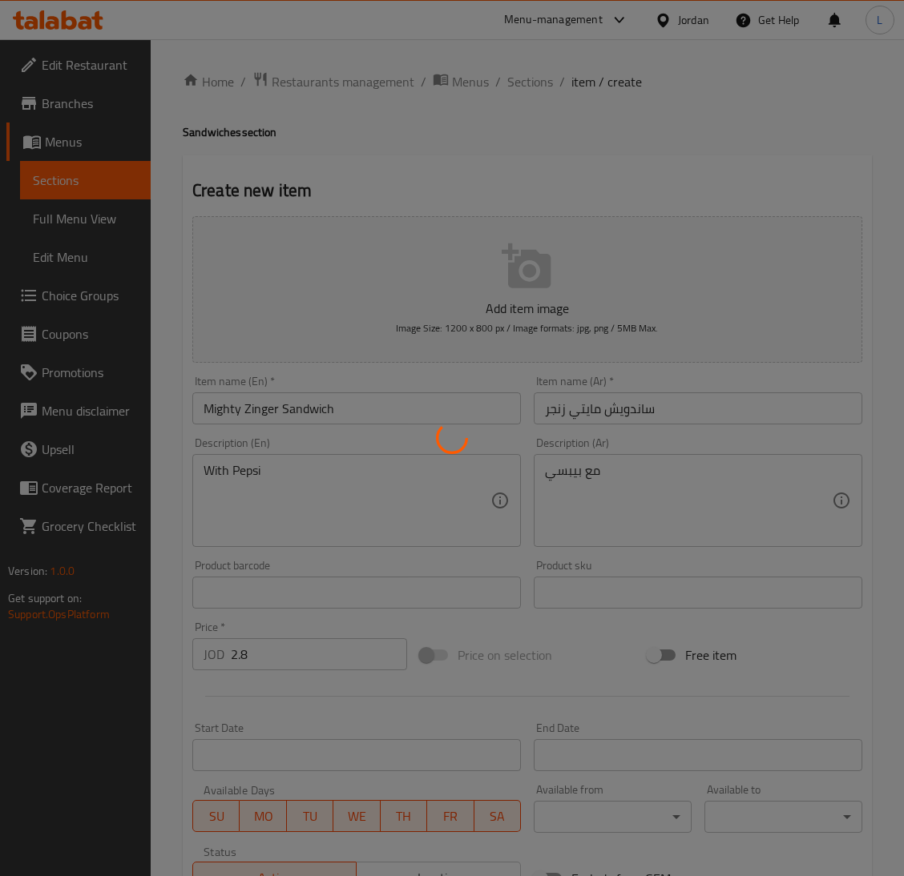
type input "0"
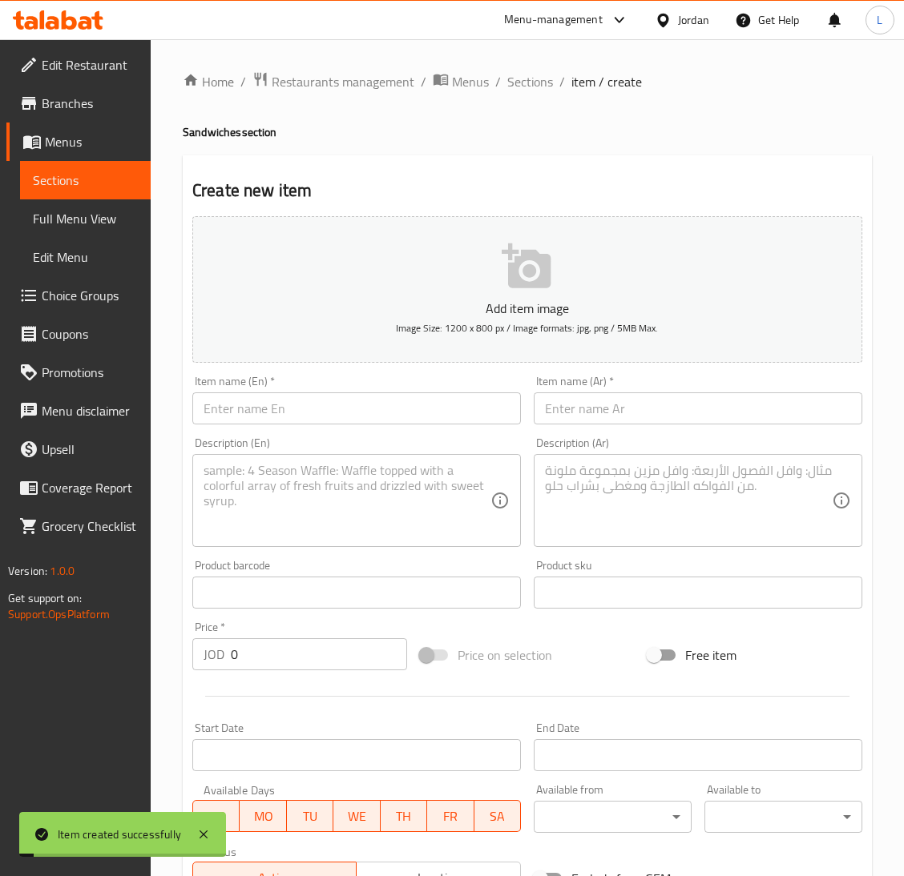
click at [691, 418] on input "text" at bounding box center [697, 409] width 328 height 32
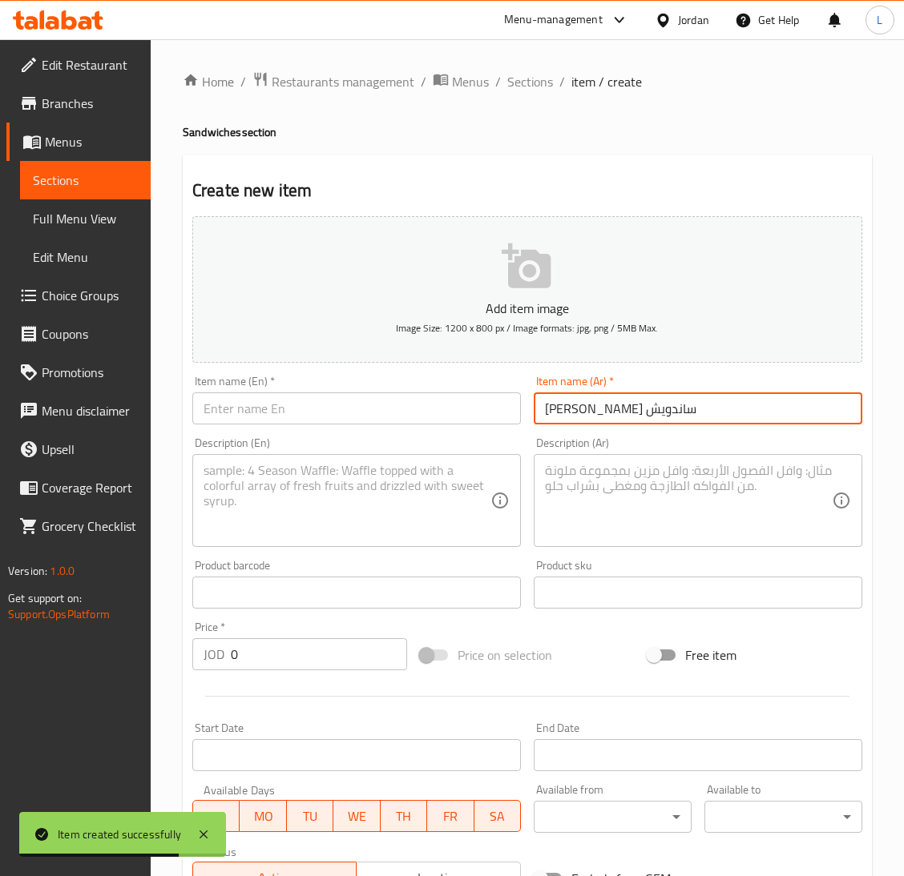
click at [691, 418] on input "شيش طاووق ساندويش" at bounding box center [697, 409] width 328 height 32
type input "شيش طاووق ساندويش"
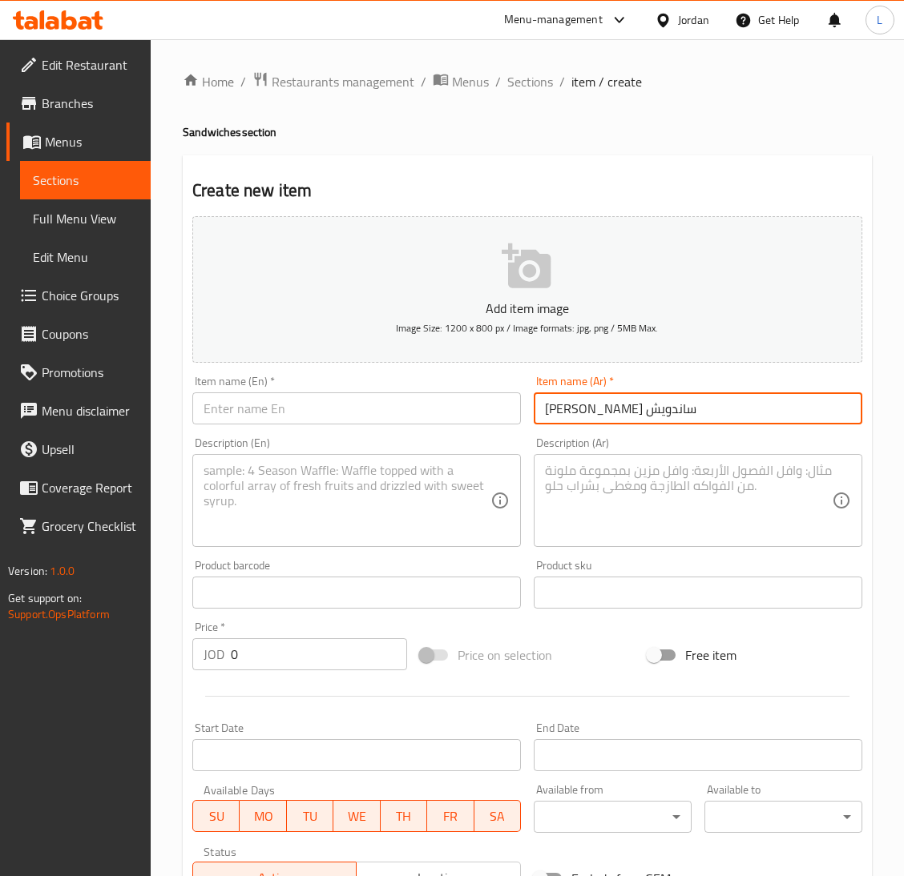
click at [323, 401] on input "text" at bounding box center [356, 409] width 328 height 32
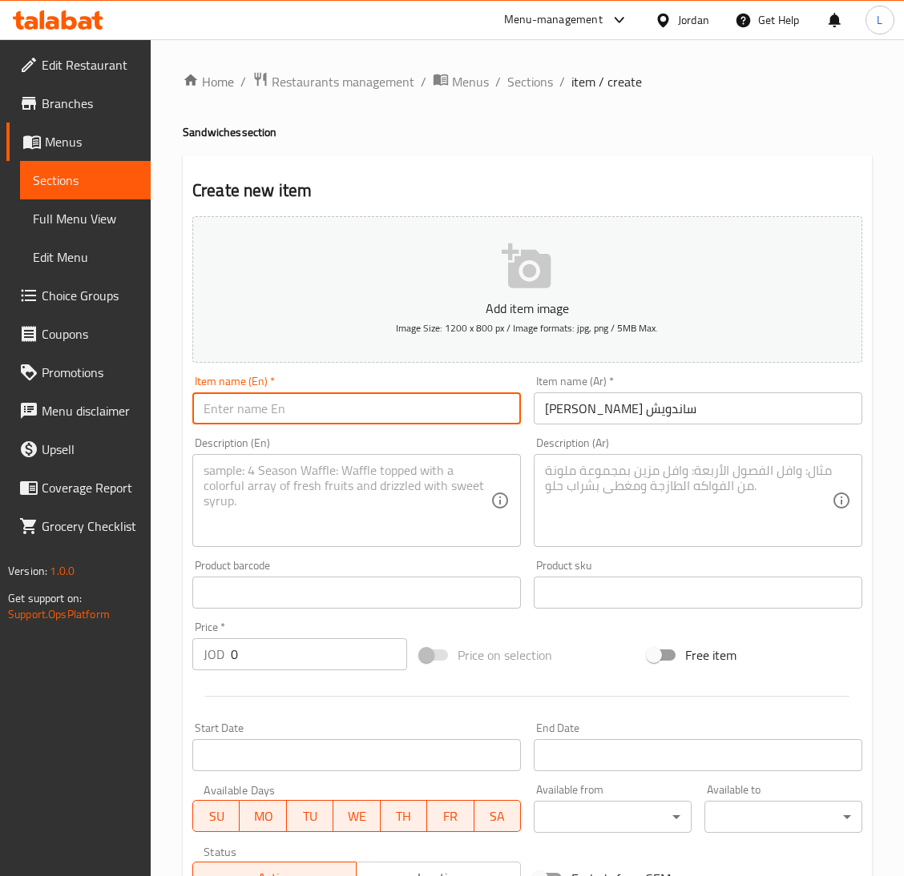
paste input "Chicken shish sandwich"
type input "Chicken shish sandwich"
click at [271, 505] on textarea at bounding box center [346, 501] width 287 height 76
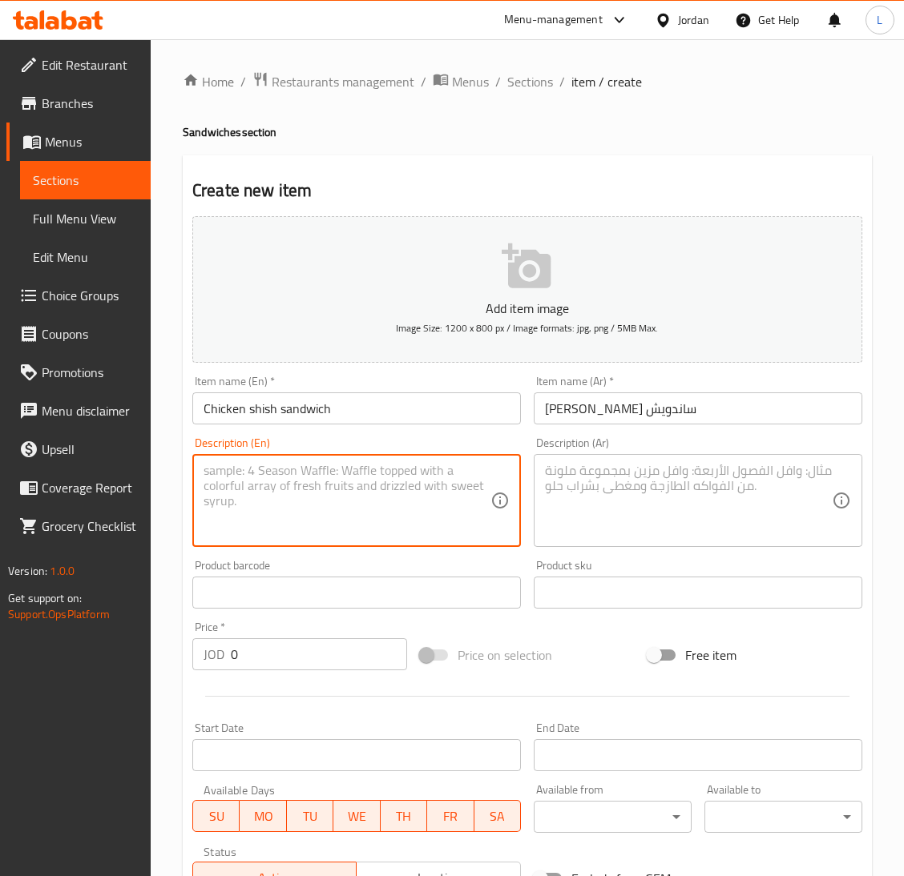
click at [268, 660] on input "0" at bounding box center [319, 654] width 176 height 32
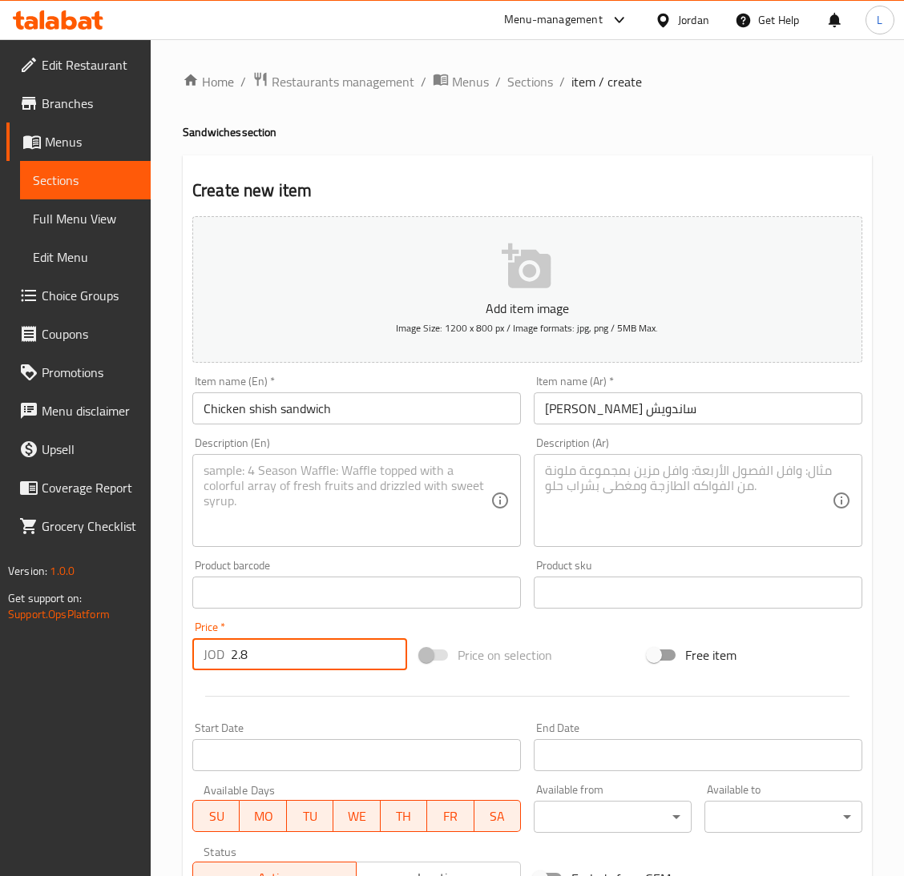
type input "2.8"
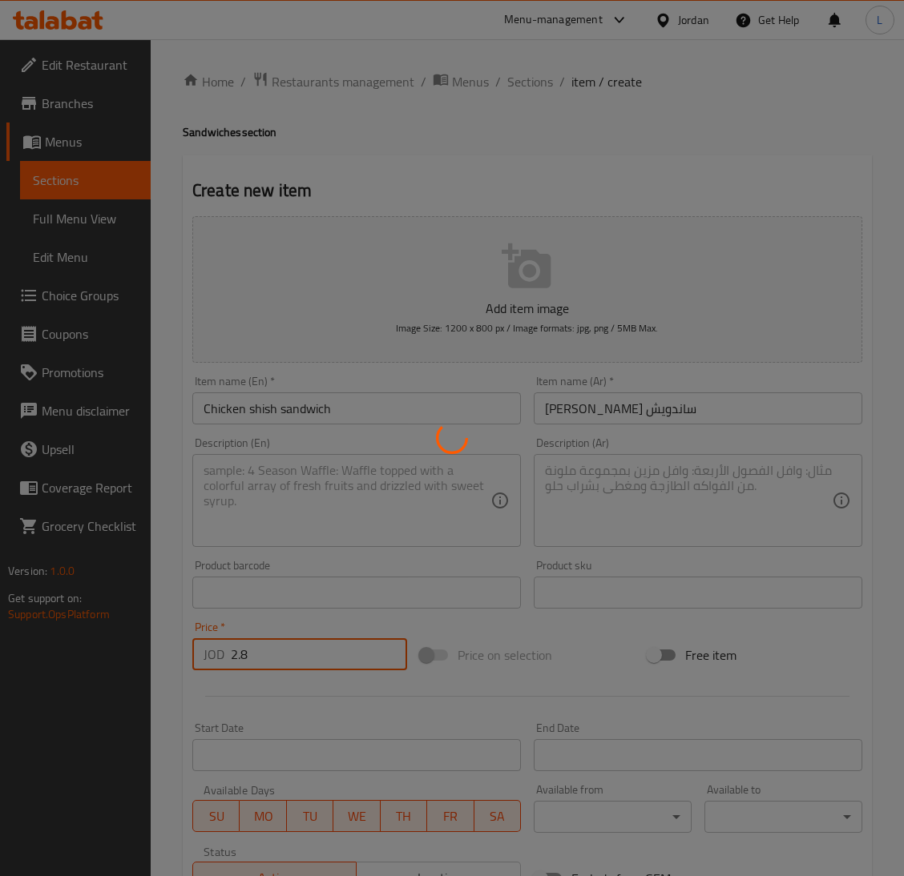
type input "0"
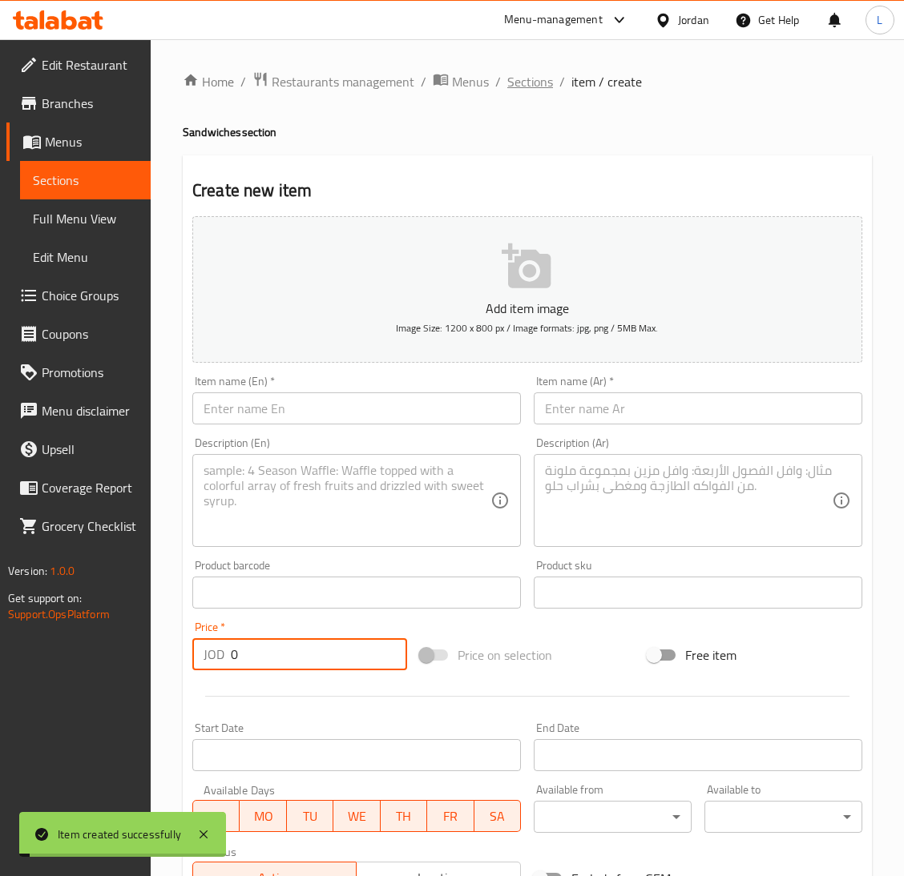
click at [517, 79] on span "Sections" at bounding box center [530, 81] width 46 height 19
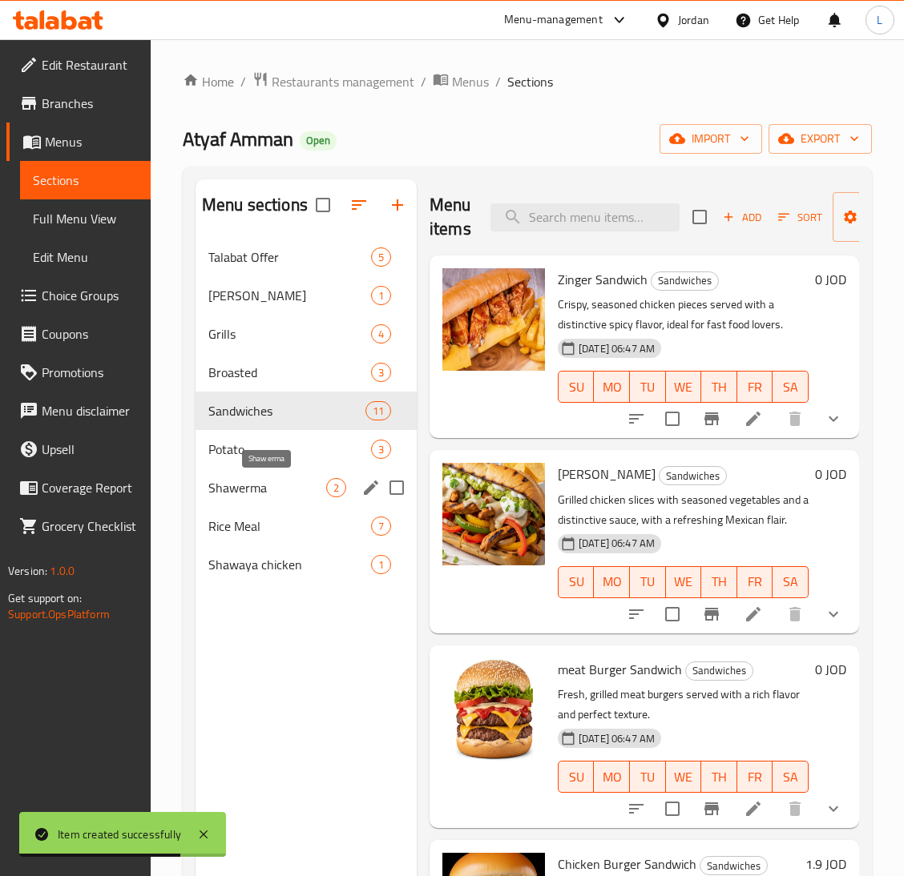
click at [275, 482] on span "Shawerma" at bounding box center [267, 487] width 118 height 19
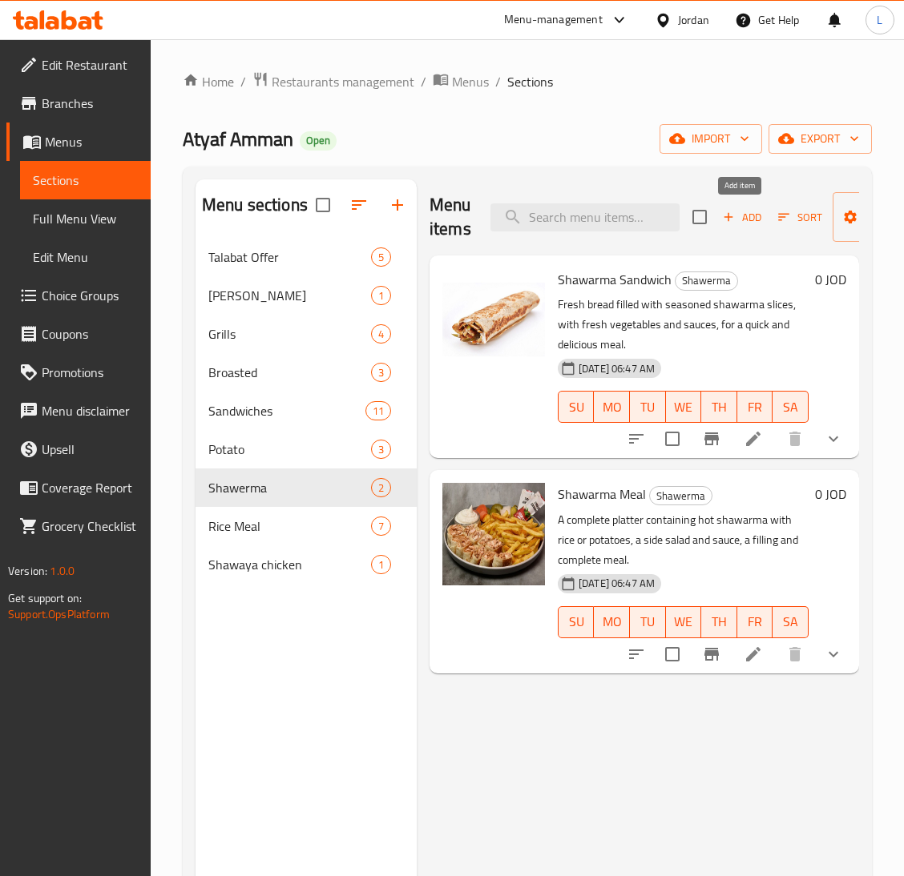
click at [751, 221] on span "Add" at bounding box center [741, 217] width 43 height 18
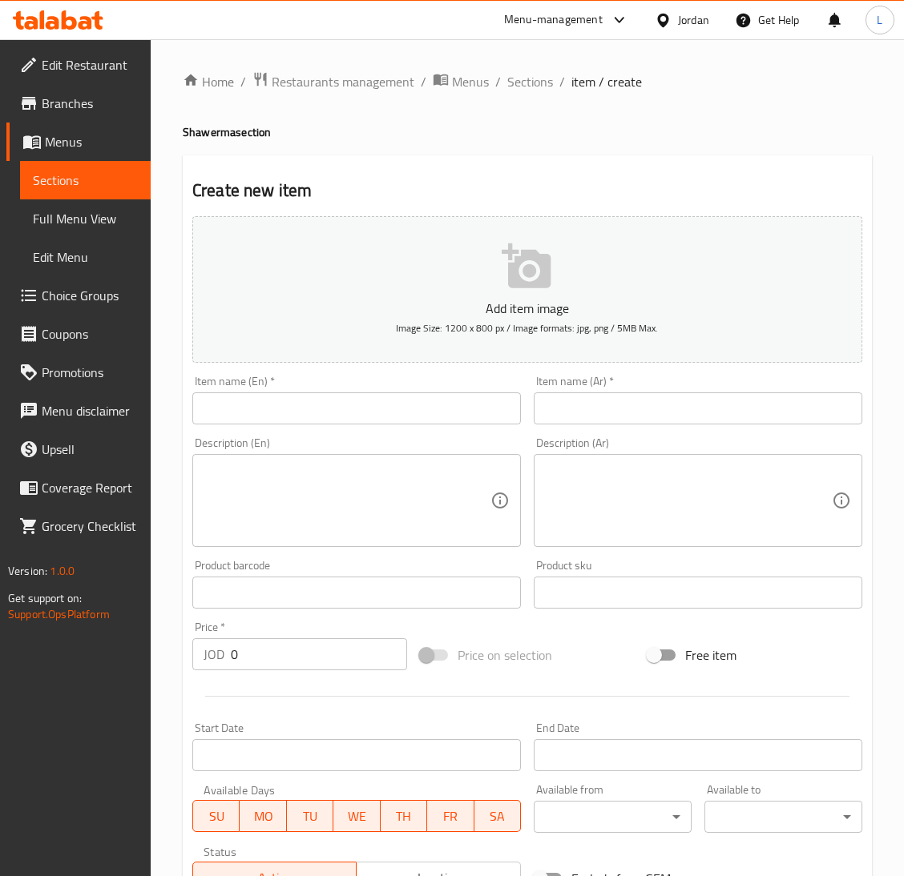
click at [670, 427] on div "Item name (Ar)   * Item name (Ar) *" at bounding box center [697, 400] width 341 height 62
click at [667, 401] on input "text" at bounding box center [697, 409] width 328 height 32
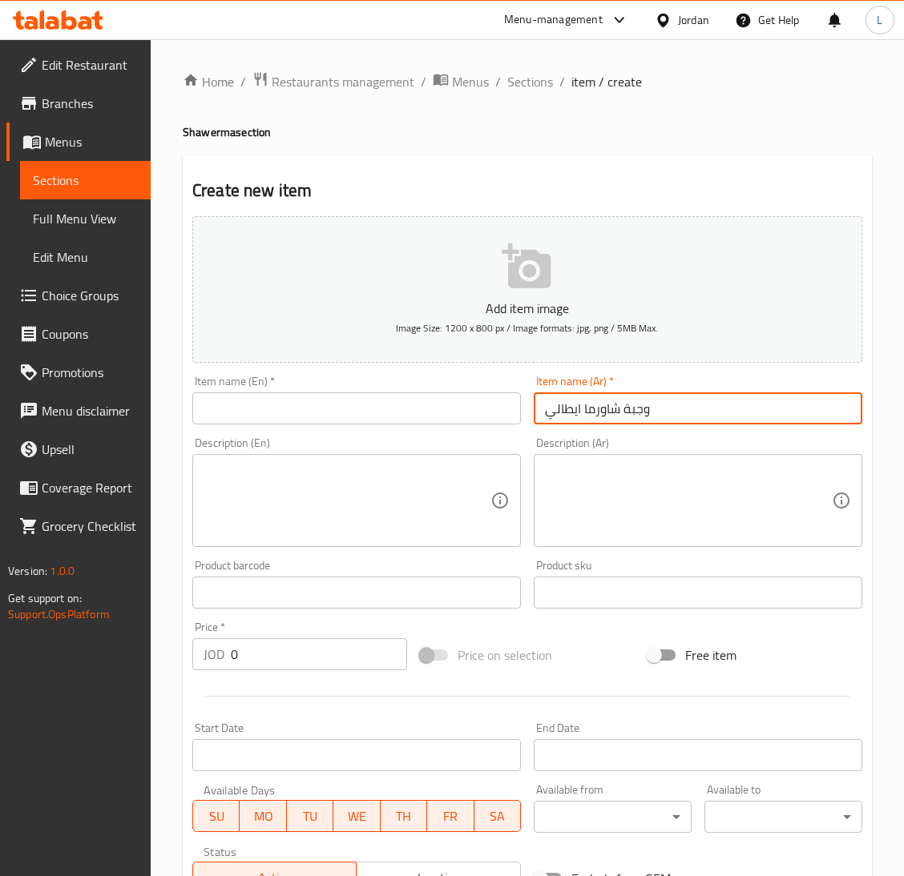
click at [667, 401] on input "وجبة شاورما ايطالي" at bounding box center [697, 409] width 328 height 32
type input "وجبة شاورما ايطالي"
drag, startPoint x: 344, startPoint y: 411, endPoint x: 340, endPoint y: 421, distance: 10.7
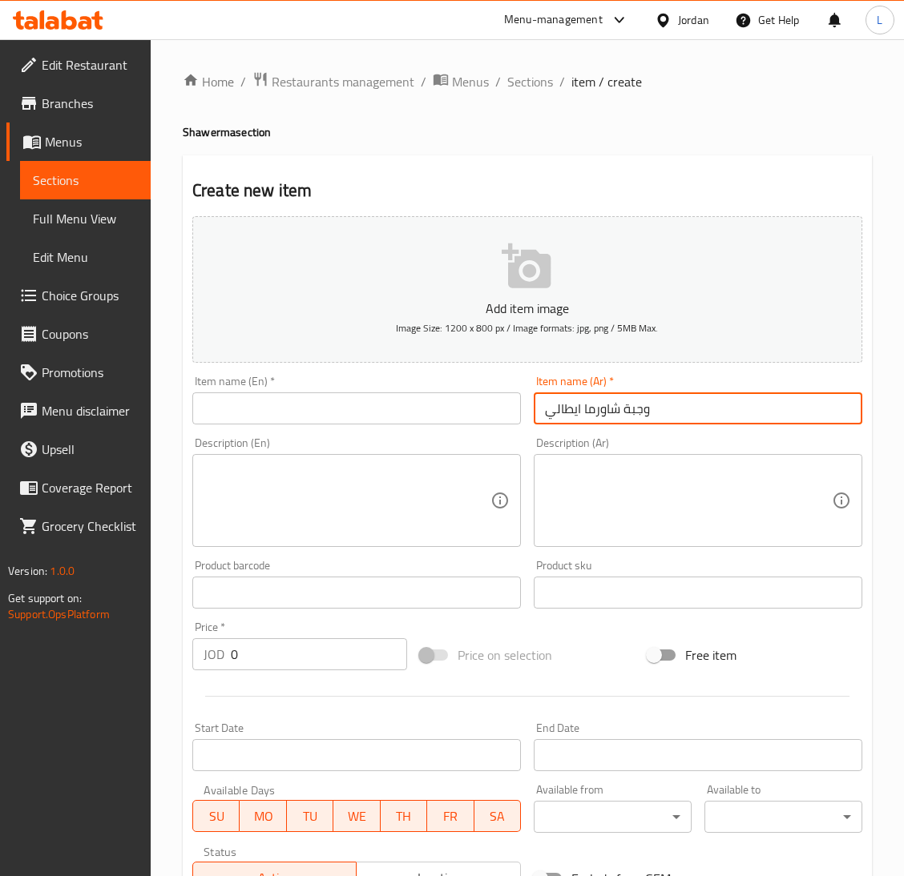
click at [344, 411] on input "text" at bounding box center [356, 409] width 328 height 32
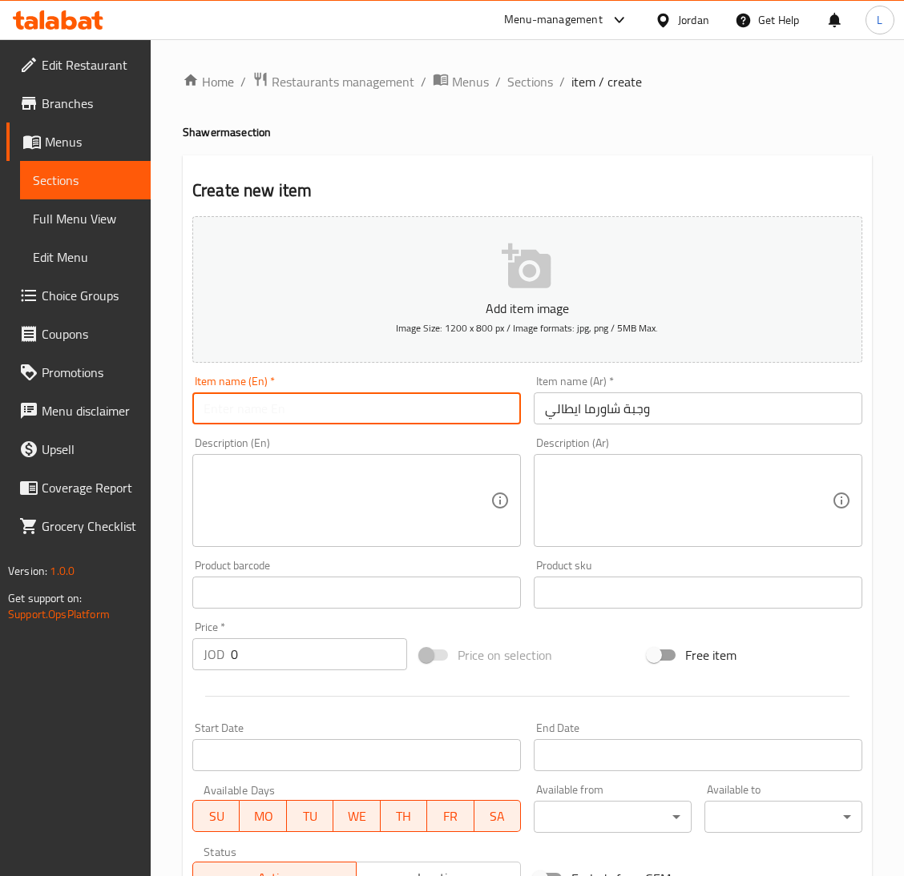
paste input "Italian shawarma meal"
type input "Italian shawarma meal"
click at [277, 523] on textarea at bounding box center [346, 501] width 287 height 76
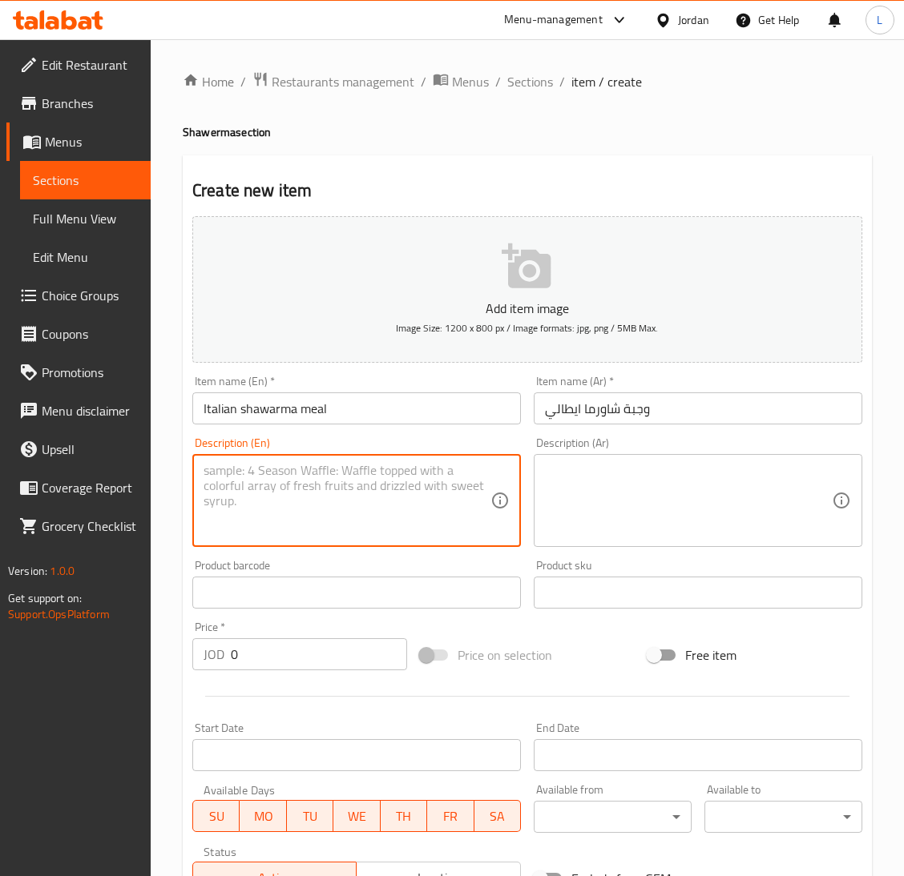
click at [645, 473] on textarea at bounding box center [688, 501] width 287 height 76
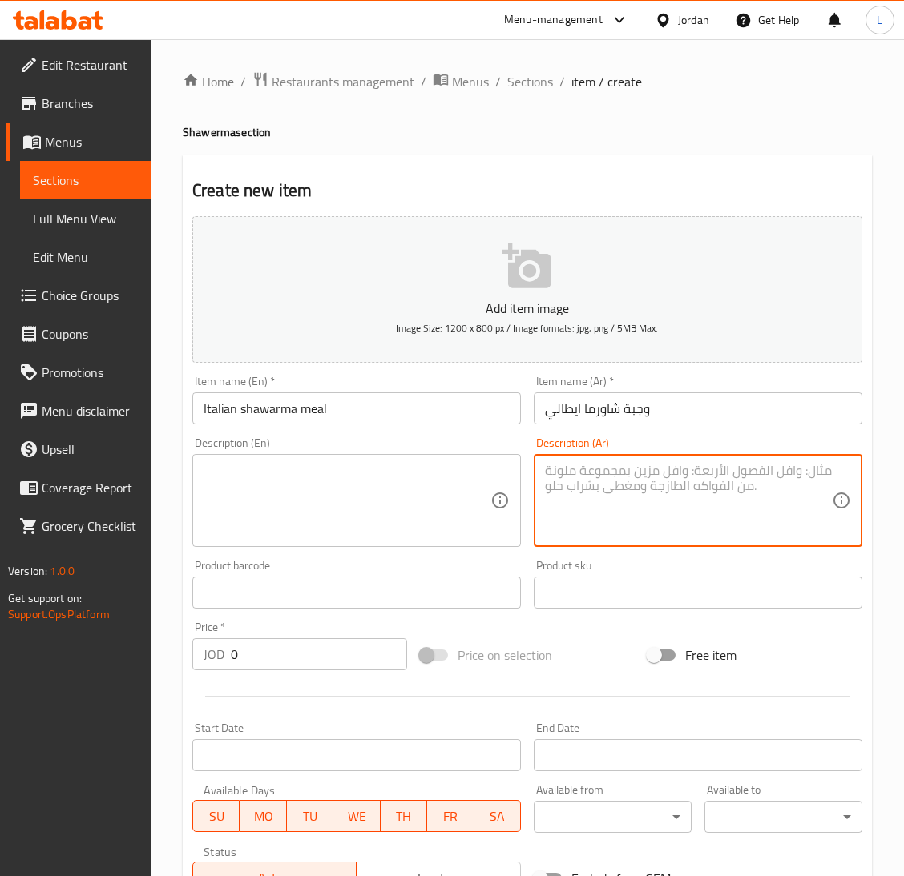
click at [340, 515] on textarea at bounding box center [346, 501] width 287 height 76
click at [682, 494] on textarea at bounding box center [688, 501] width 287 height 76
click at [680, 492] on textarea "مع بيبسي" at bounding box center [688, 501] width 287 height 76
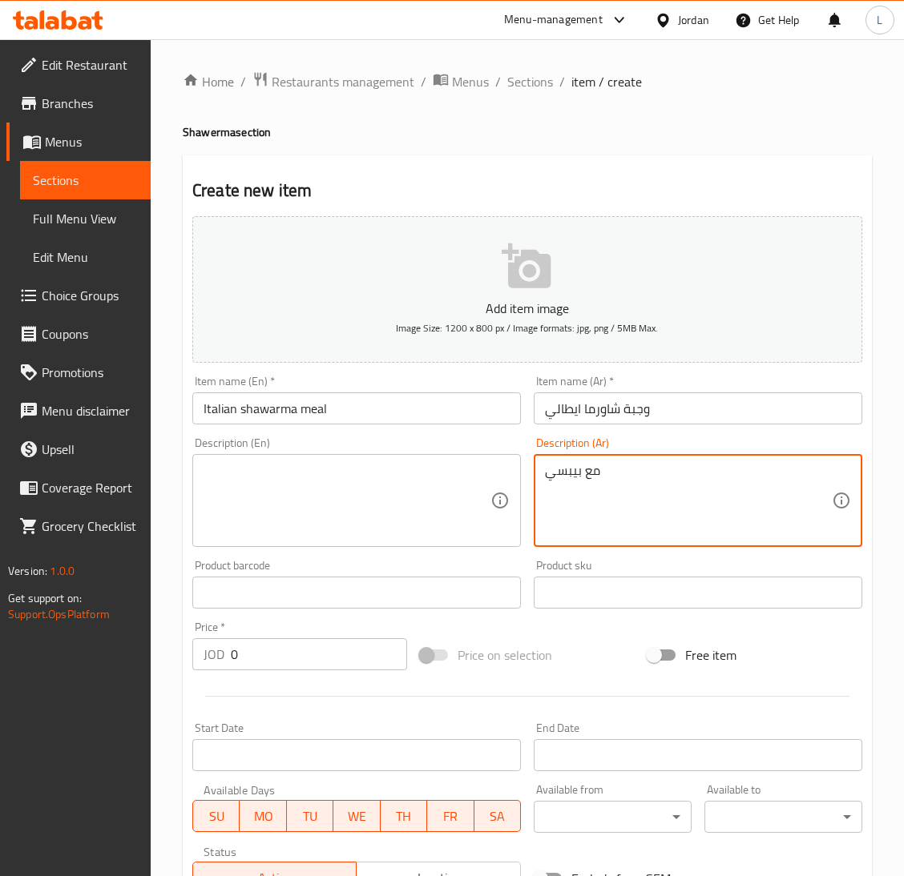
type textarea "مع بيبسي"
click at [462, 485] on textarea at bounding box center [346, 501] width 287 height 76
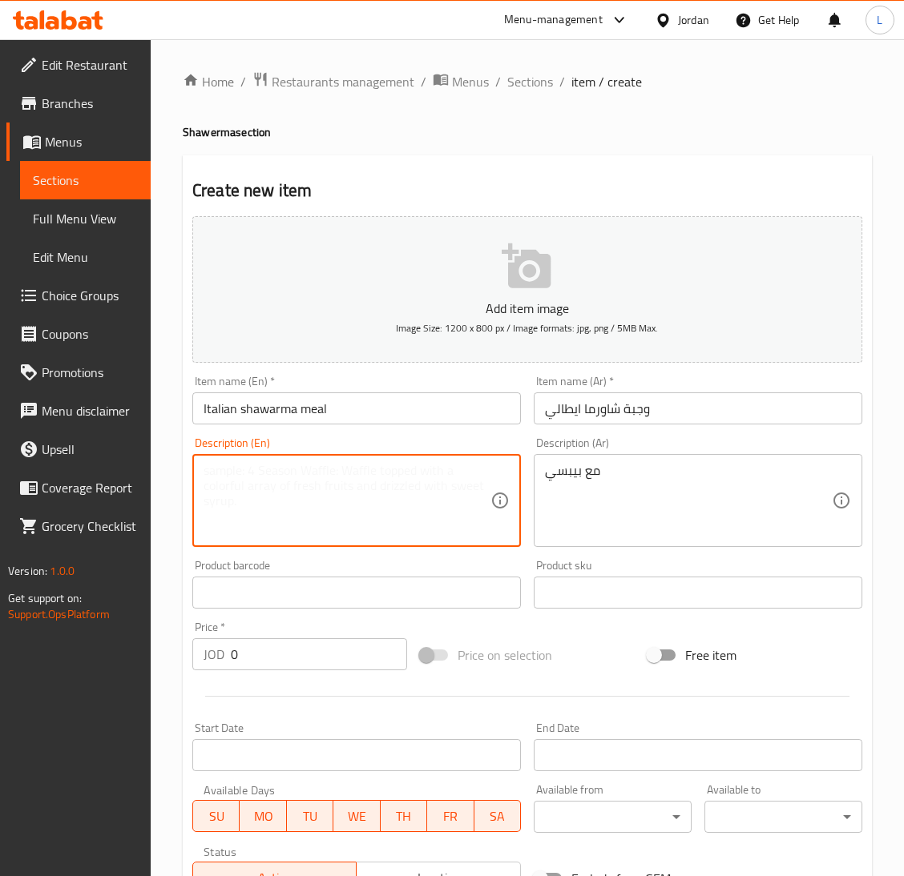
paste textarea "With Pepsi"
type textarea "With Pepsi"
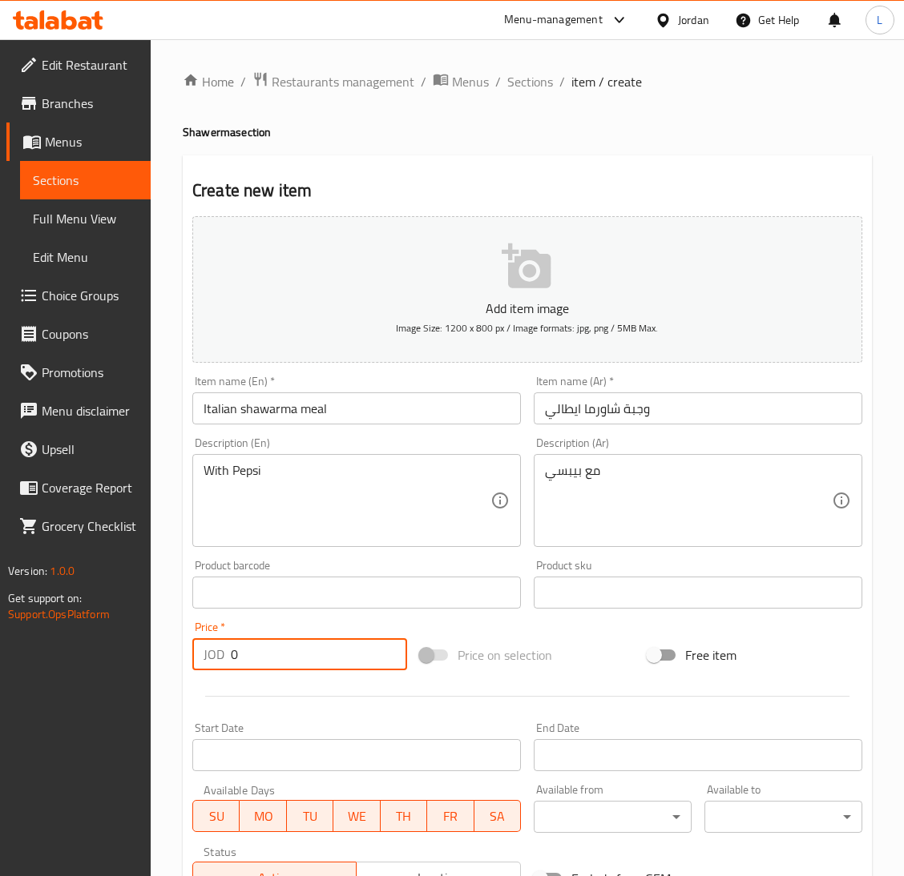
click at [348, 658] on input "0" at bounding box center [319, 654] width 176 height 32
type input "4"
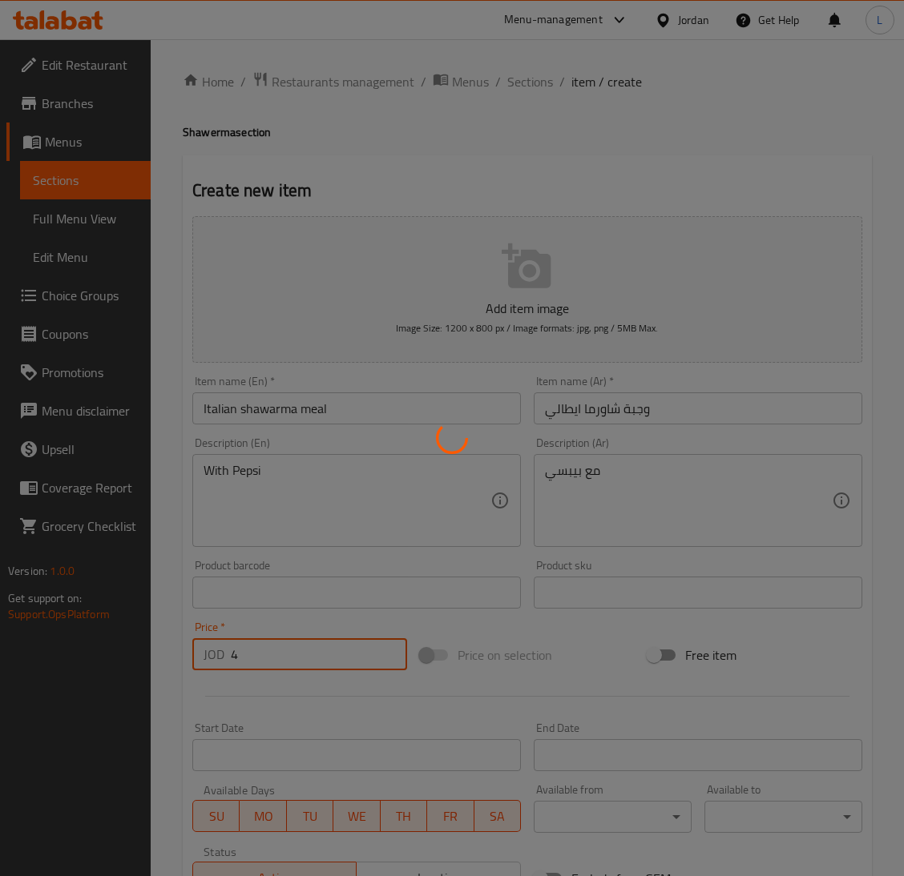
type input "0"
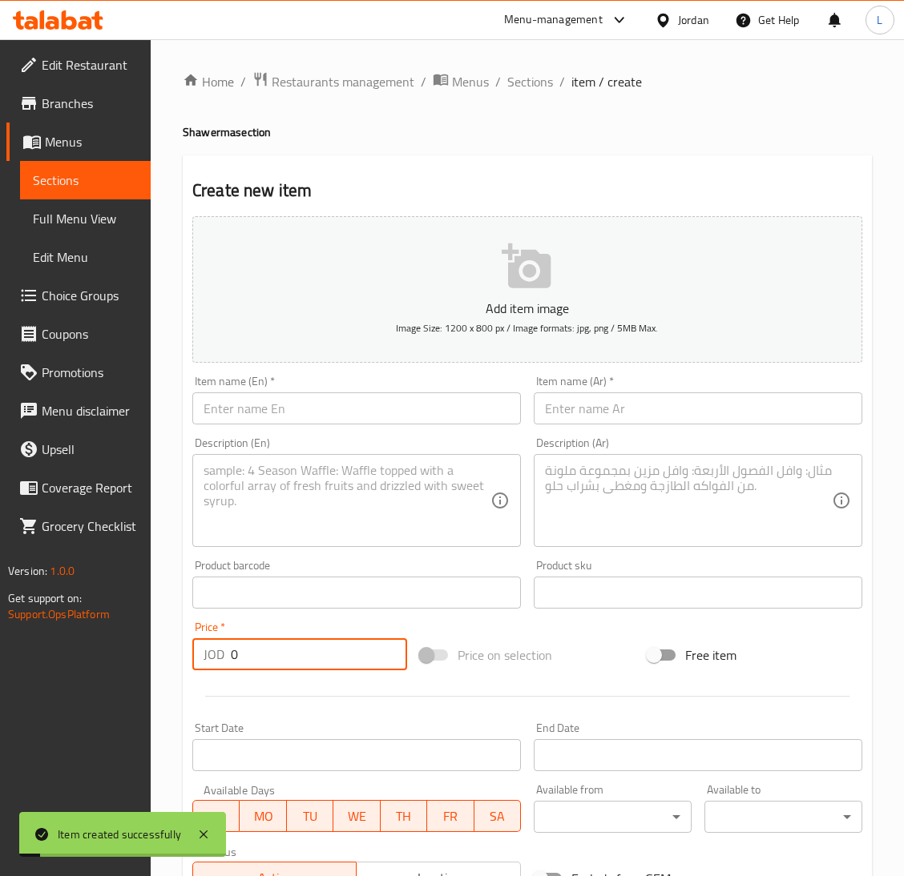
click at [631, 408] on input "text" at bounding box center [697, 409] width 328 height 32
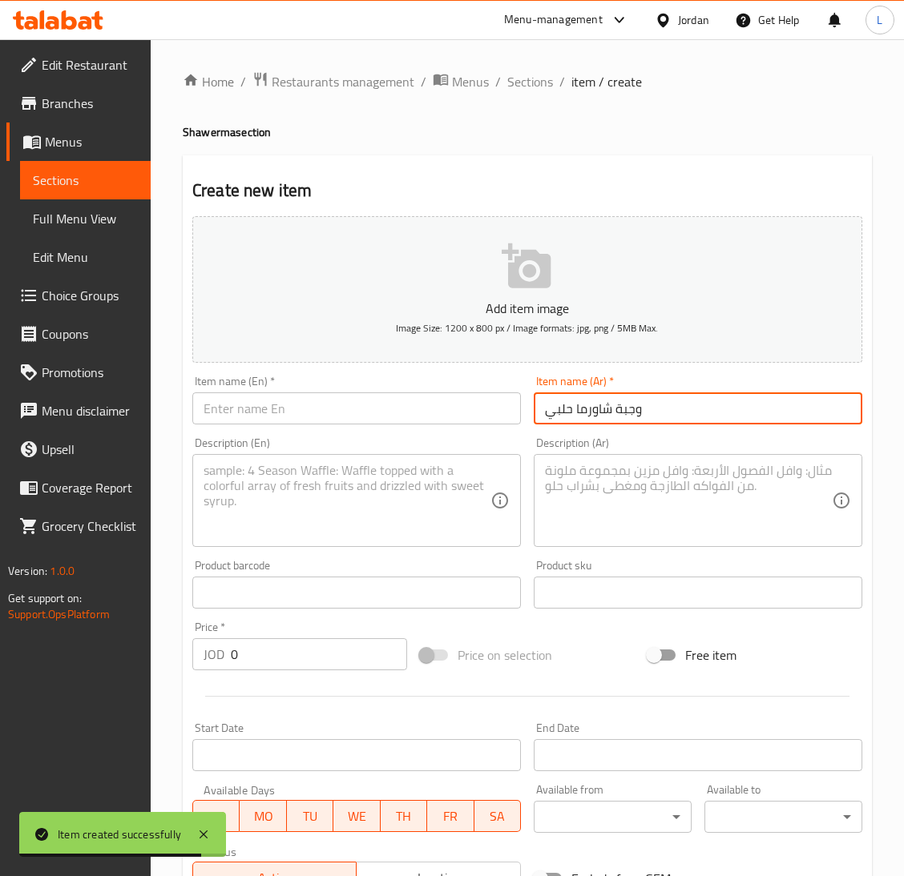
click at [636, 410] on input "وجبة شاورما حلبي" at bounding box center [697, 409] width 328 height 32
type input "وجبة شاورما حلبي"
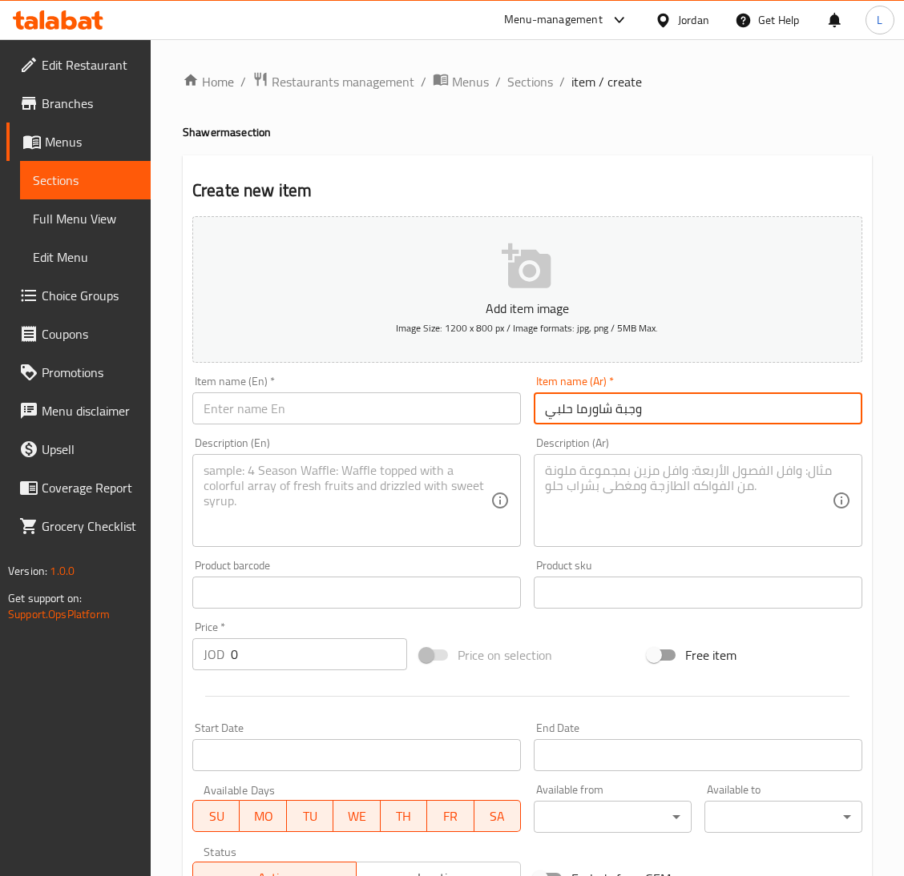
drag, startPoint x: 420, startPoint y: 411, endPoint x: 417, endPoint y: 420, distance: 9.4
click at [420, 411] on input "text" at bounding box center [356, 409] width 328 height 32
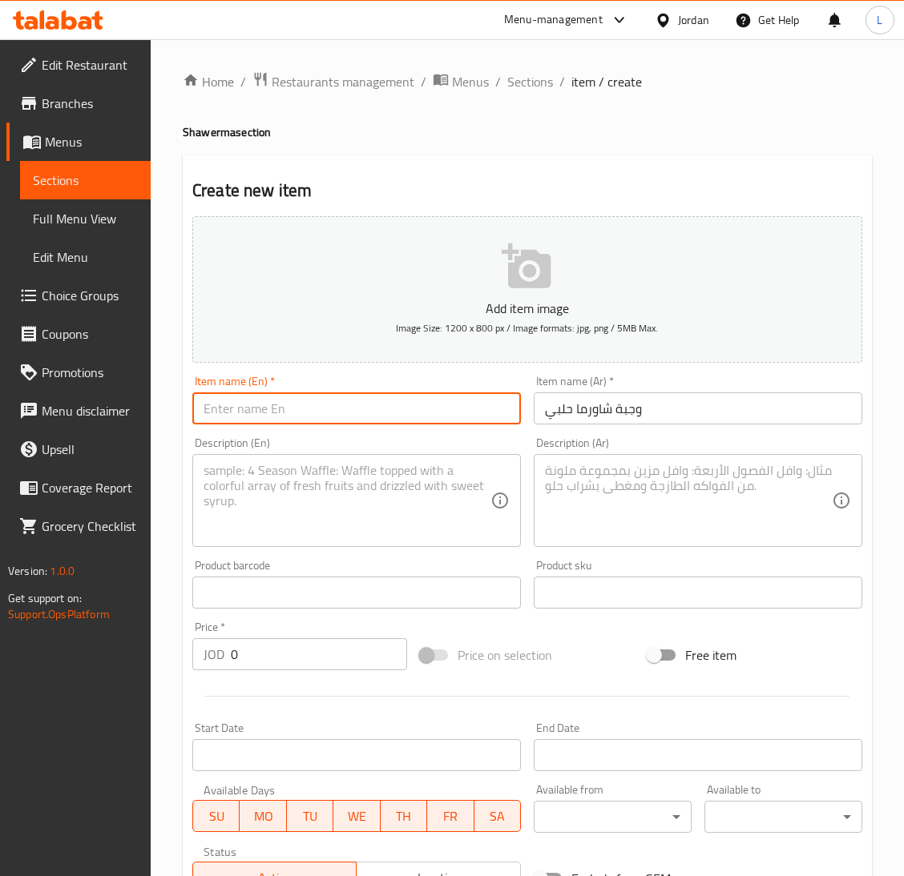
paste input "Halabi shawarma meal"
type input "Halabi shawarma meal"
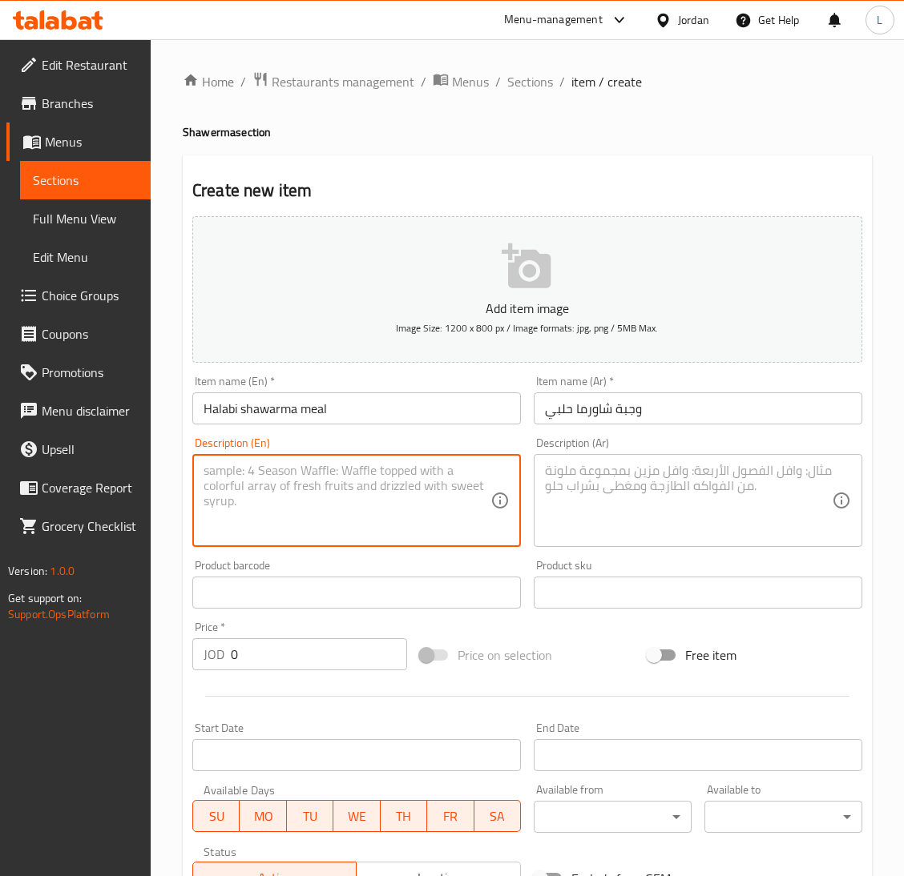
drag, startPoint x: 264, startPoint y: 514, endPoint x: 320, endPoint y: 513, distance: 56.9
click at [264, 514] on textarea at bounding box center [346, 501] width 287 height 76
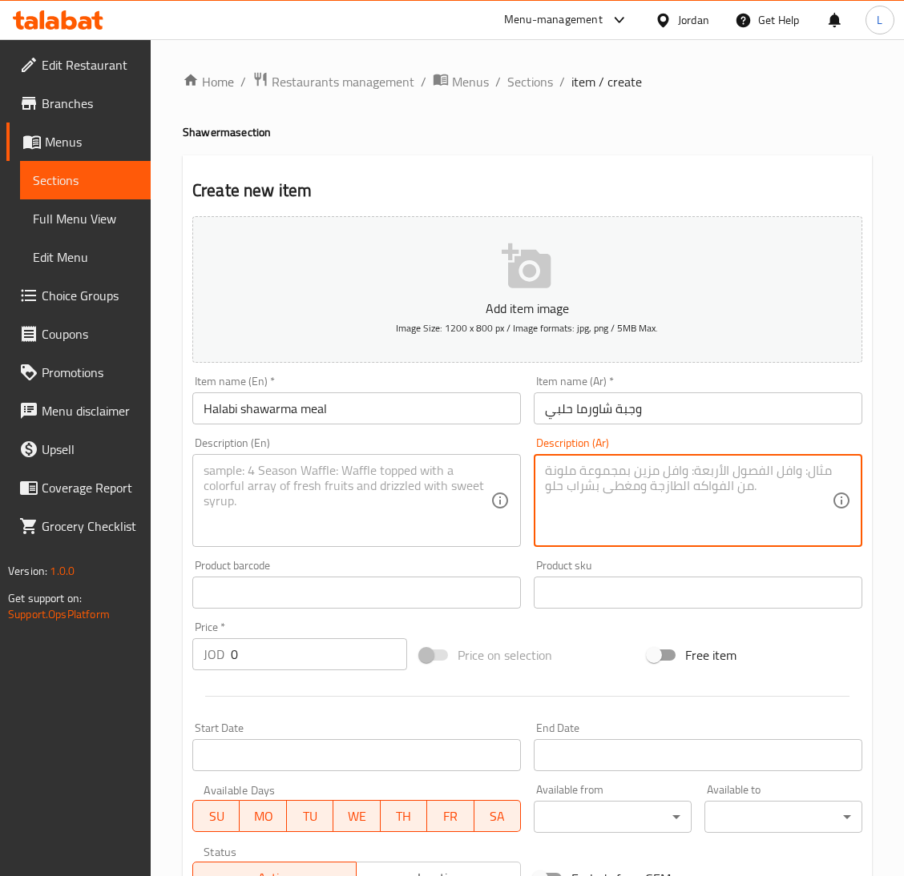
click at [803, 488] on textarea at bounding box center [688, 501] width 287 height 76
paste textarea "مع بيبسي"
type textarea "مع بيبسي"
click at [420, 489] on textarea at bounding box center [346, 501] width 287 height 76
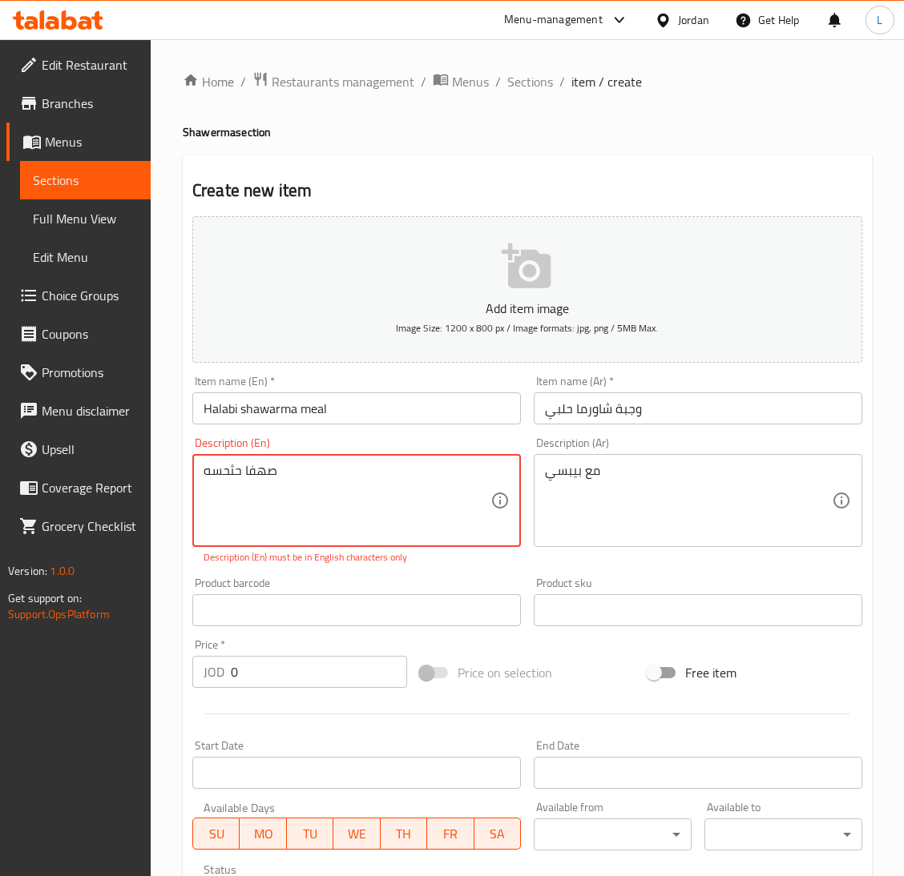
type textarea "صهفا حثحسه"
click at [354, 485] on textarea "صهفا حثحسه" at bounding box center [346, 501] width 287 height 76
click at [355, 485] on textarea "صهفا حثحسه" at bounding box center [346, 501] width 287 height 76
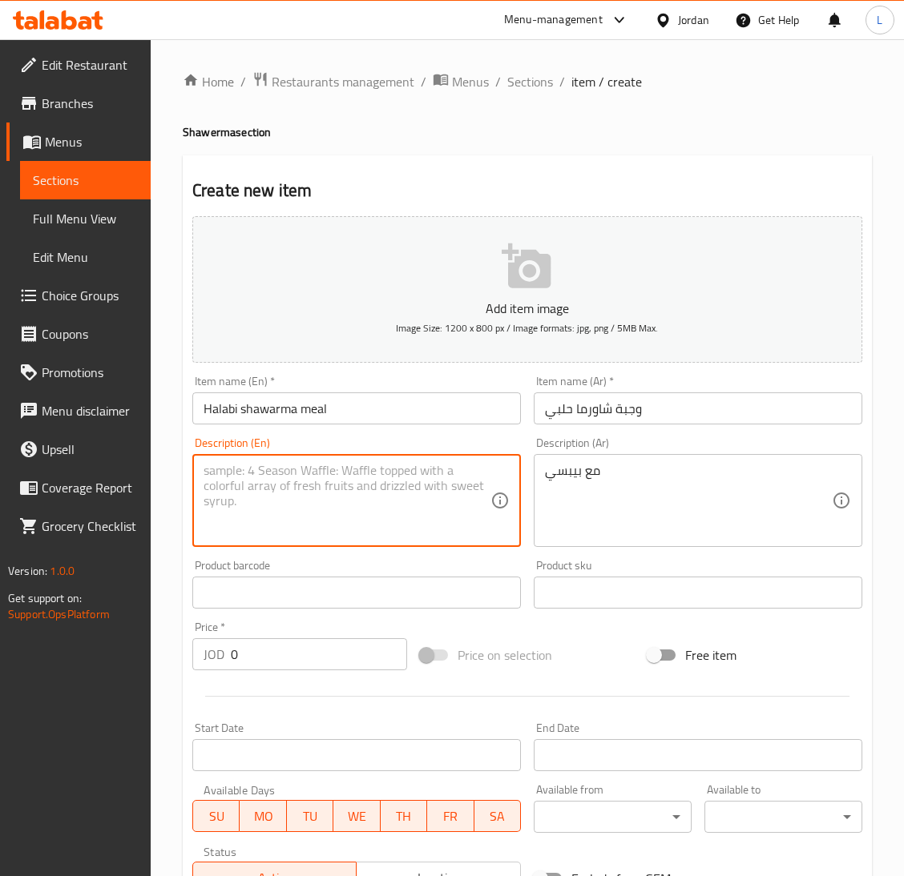
click at [355, 485] on textarea at bounding box center [346, 501] width 287 height 76
paste textarea "With Pepsi"
type textarea "With Pepsi"
click at [321, 664] on input "0" at bounding box center [319, 654] width 176 height 32
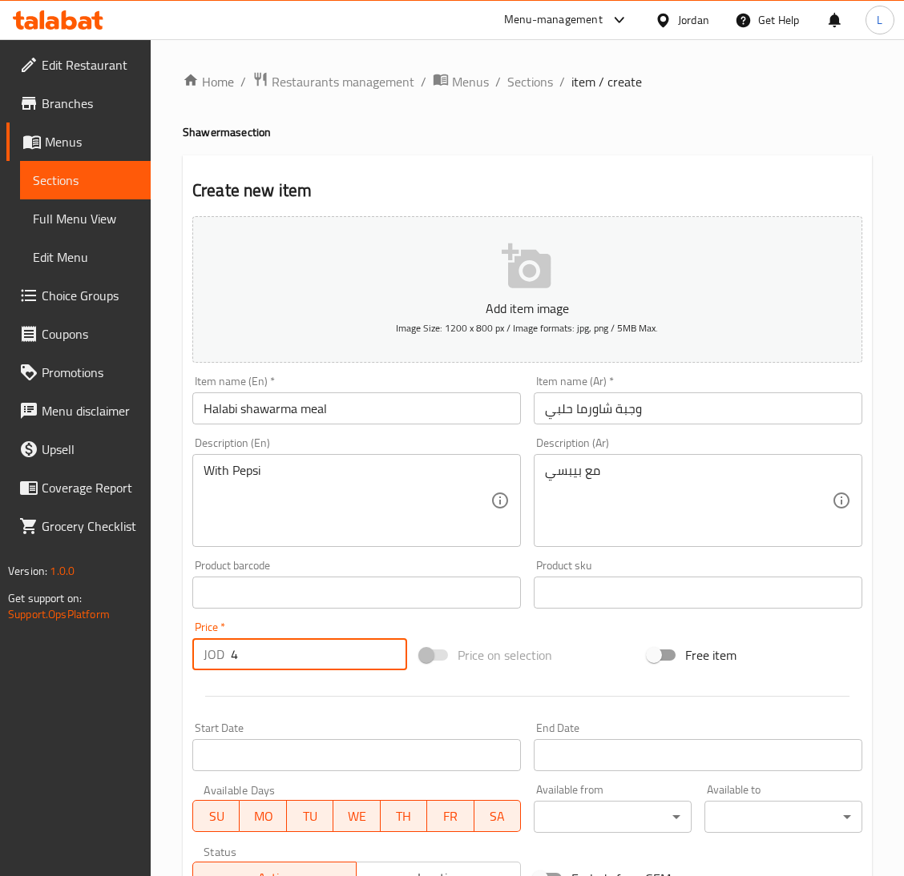
type input "4"
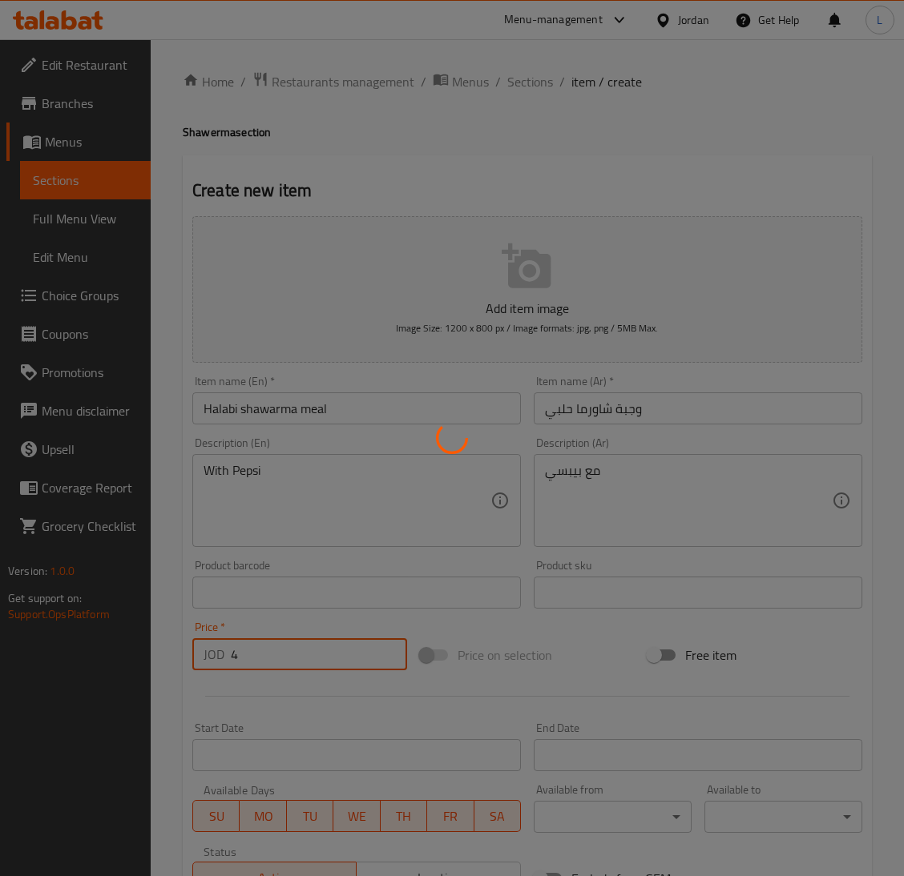
type input "0"
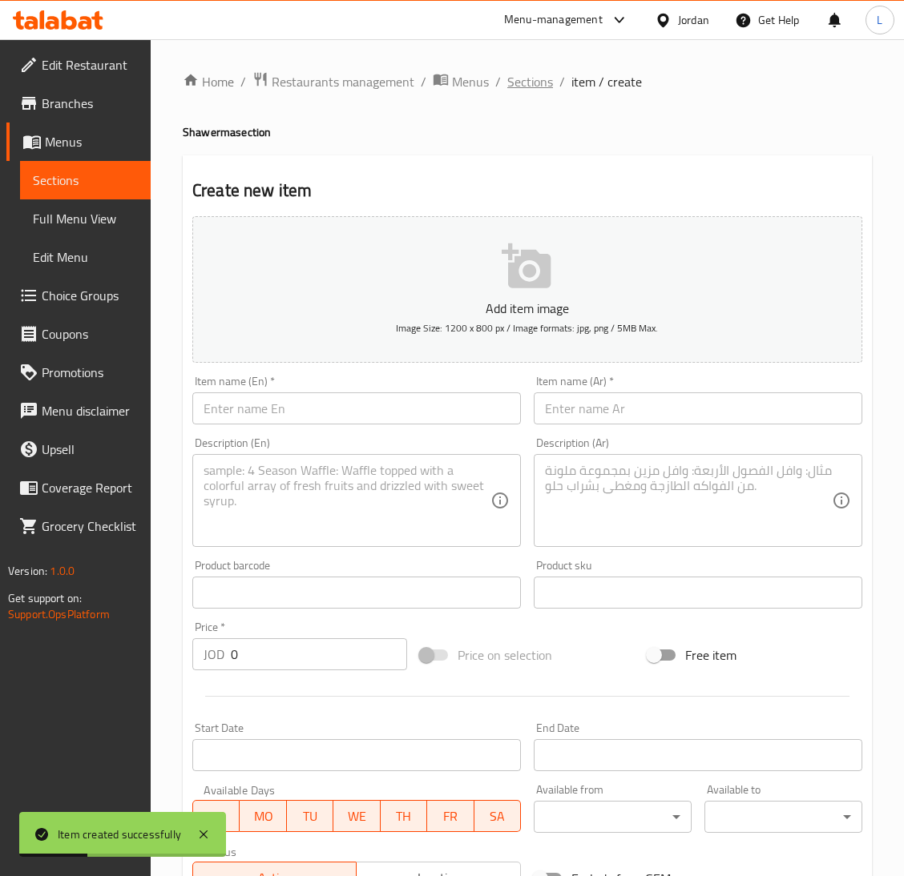
click at [525, 87] on span "Sections" at bounding box center [530, 81] width 46 height 19
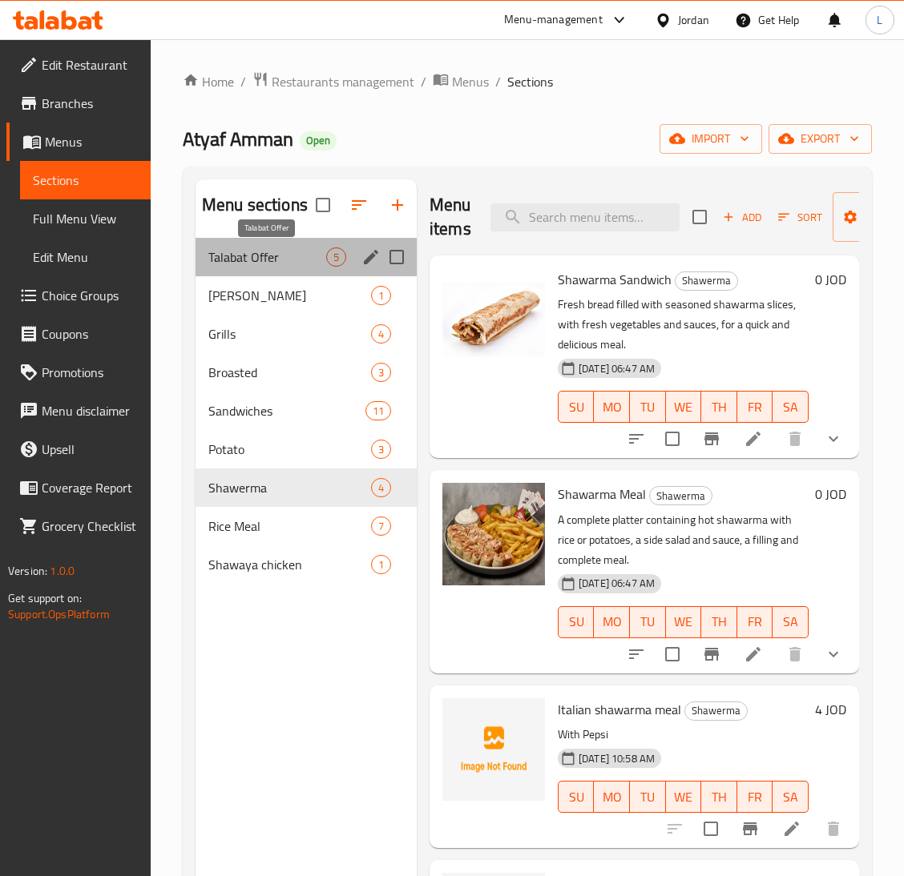
click at [251, 259] on span "Talabat Offer" at bounding box center [267, 257] width 118 height 19
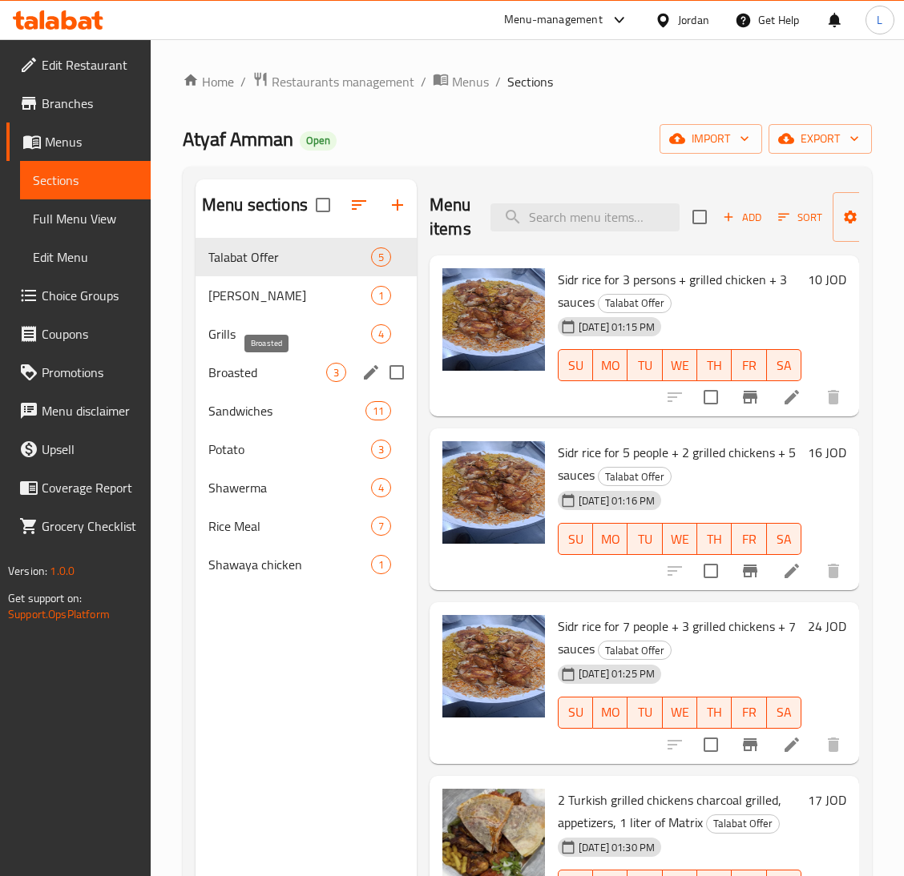
click at [265, 381] on span "Broasted" at bounding box center [267, 372] width 118 height 19
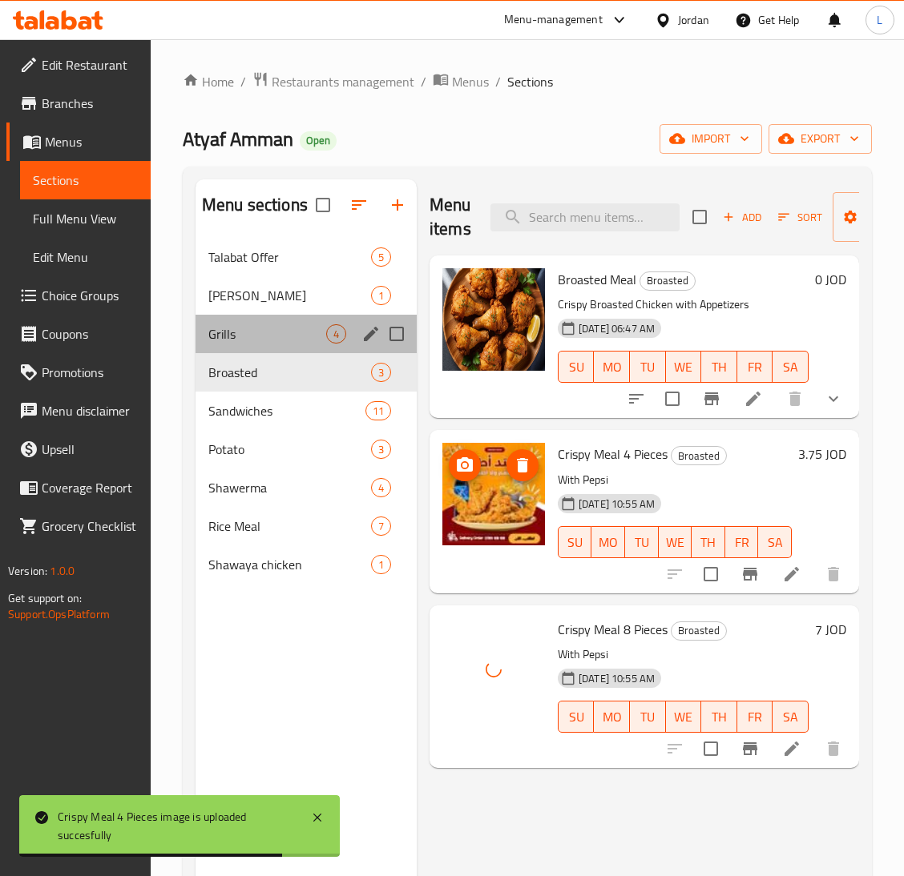
click at [252, 315] on div "Grills 4" at bounding box center [305, 334] width 221 height 38
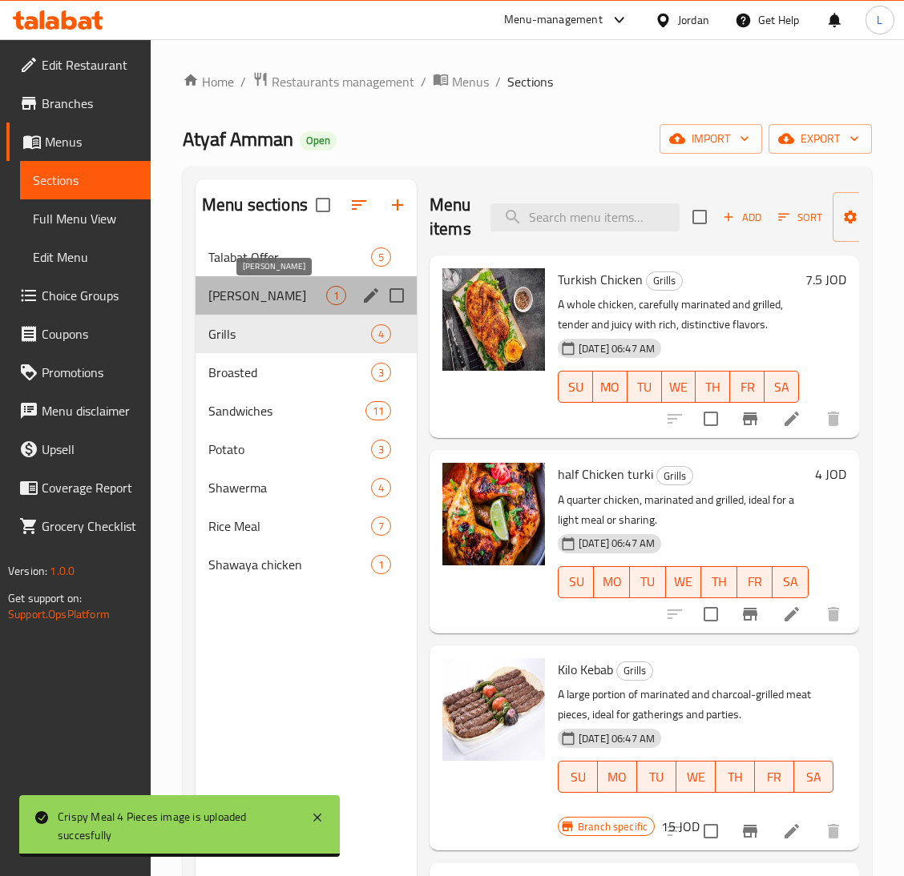
click at [252, 291] on span "Shish Tawook" at bounding box center [267, 295] width 118 height 19
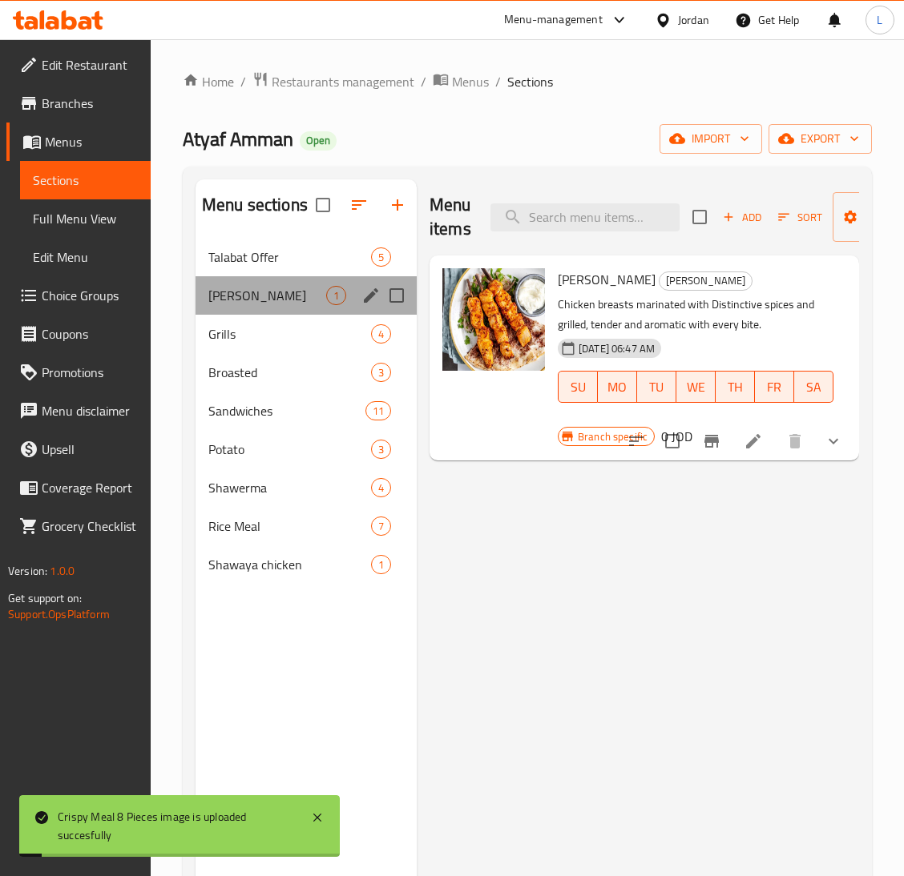
click at [252, 279] on div "Shish Tawook 1" at bounding box center [305, 295] width 221 height 38
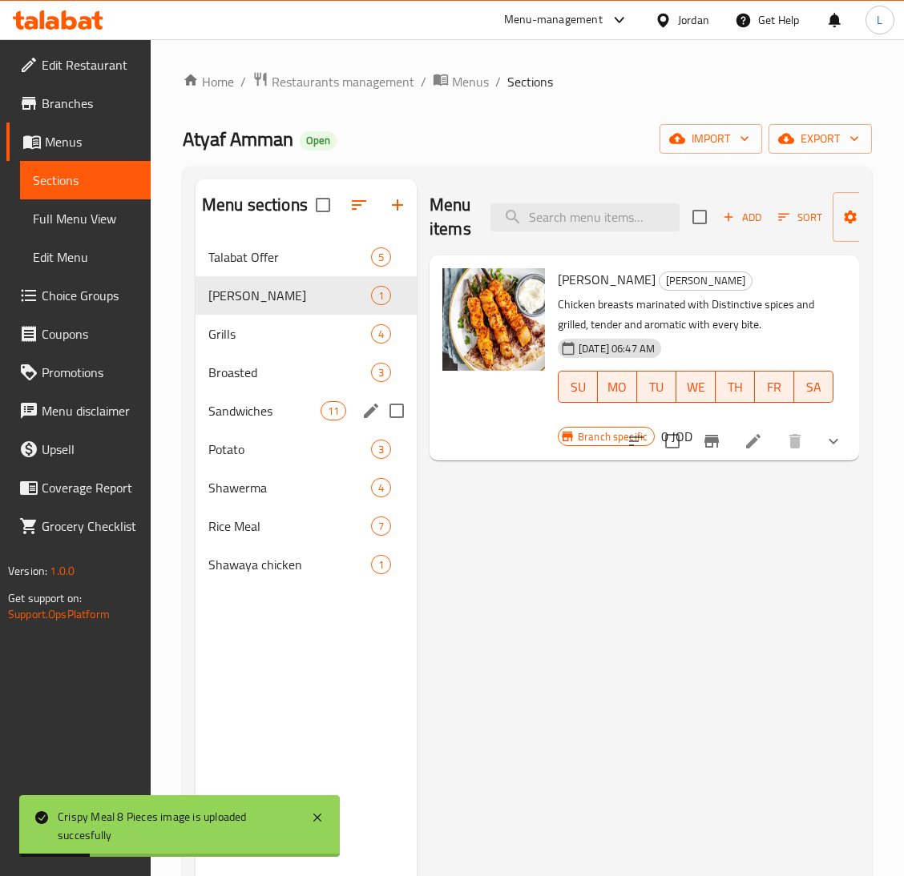
click at [266, 427] on div "Sandwiches 11" at bounding box center [305, 411] width 221 height 38
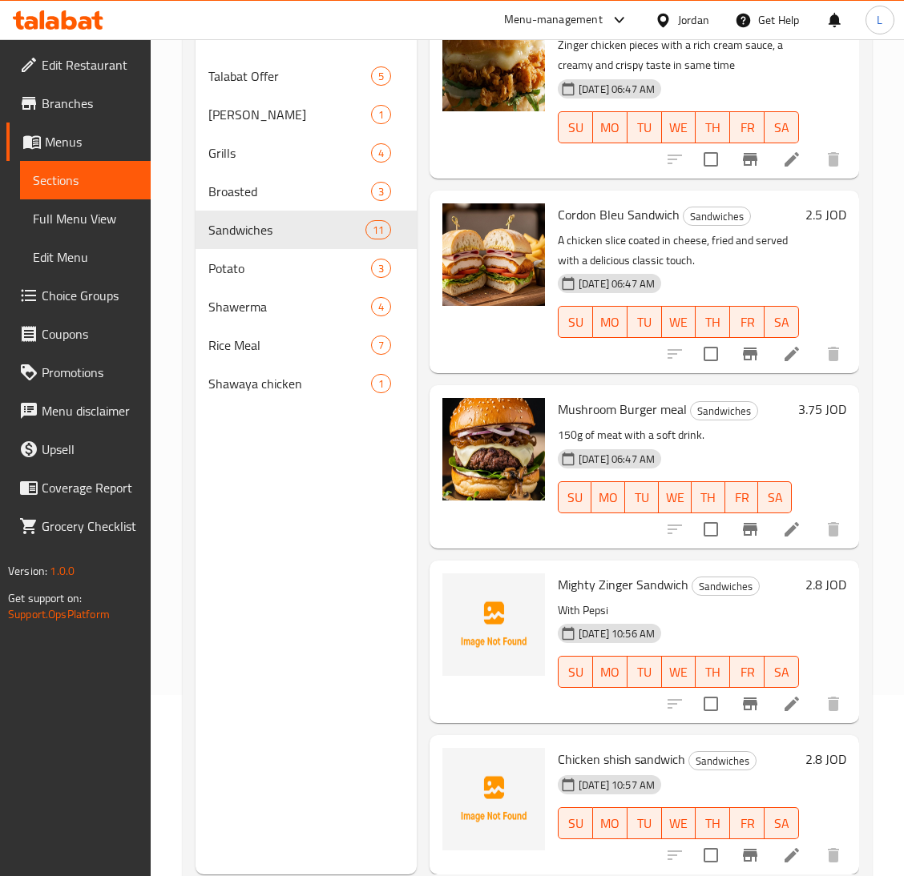
scroll to position [226, 0]
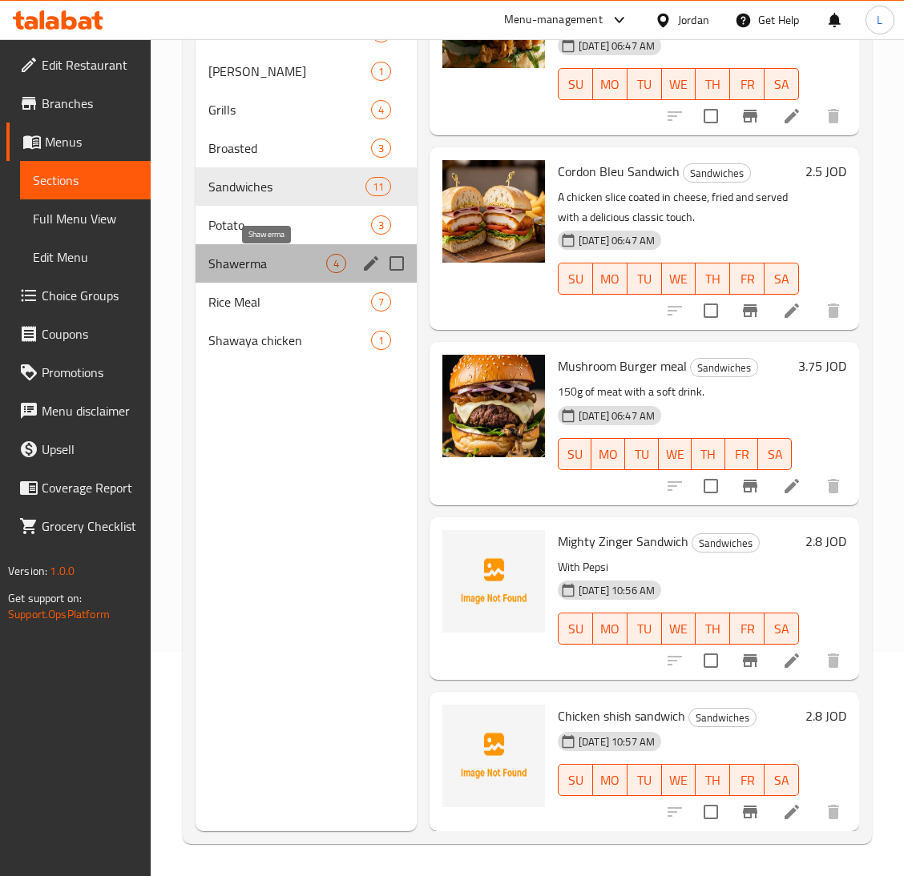
click at [247, 261] on span "Shawerma" at bounding box center [267, 263] width 118 height 19
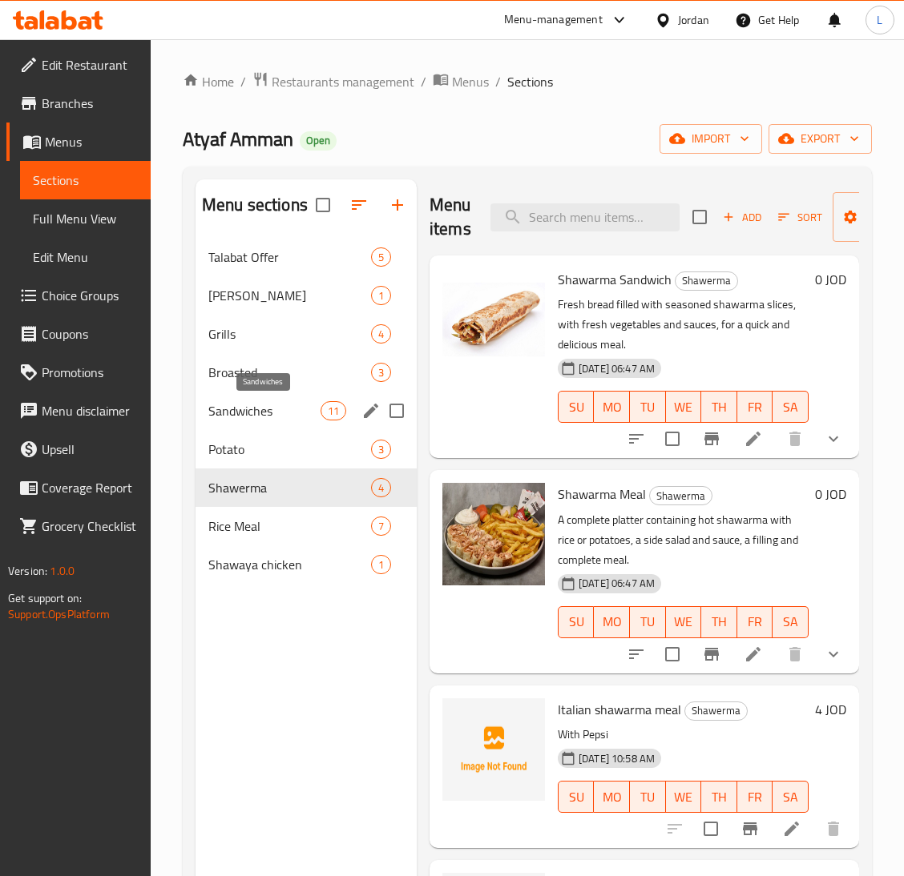
click at [264, 420] on span "Sandwiches" at bounding box center [264, 410] width 112 height 19
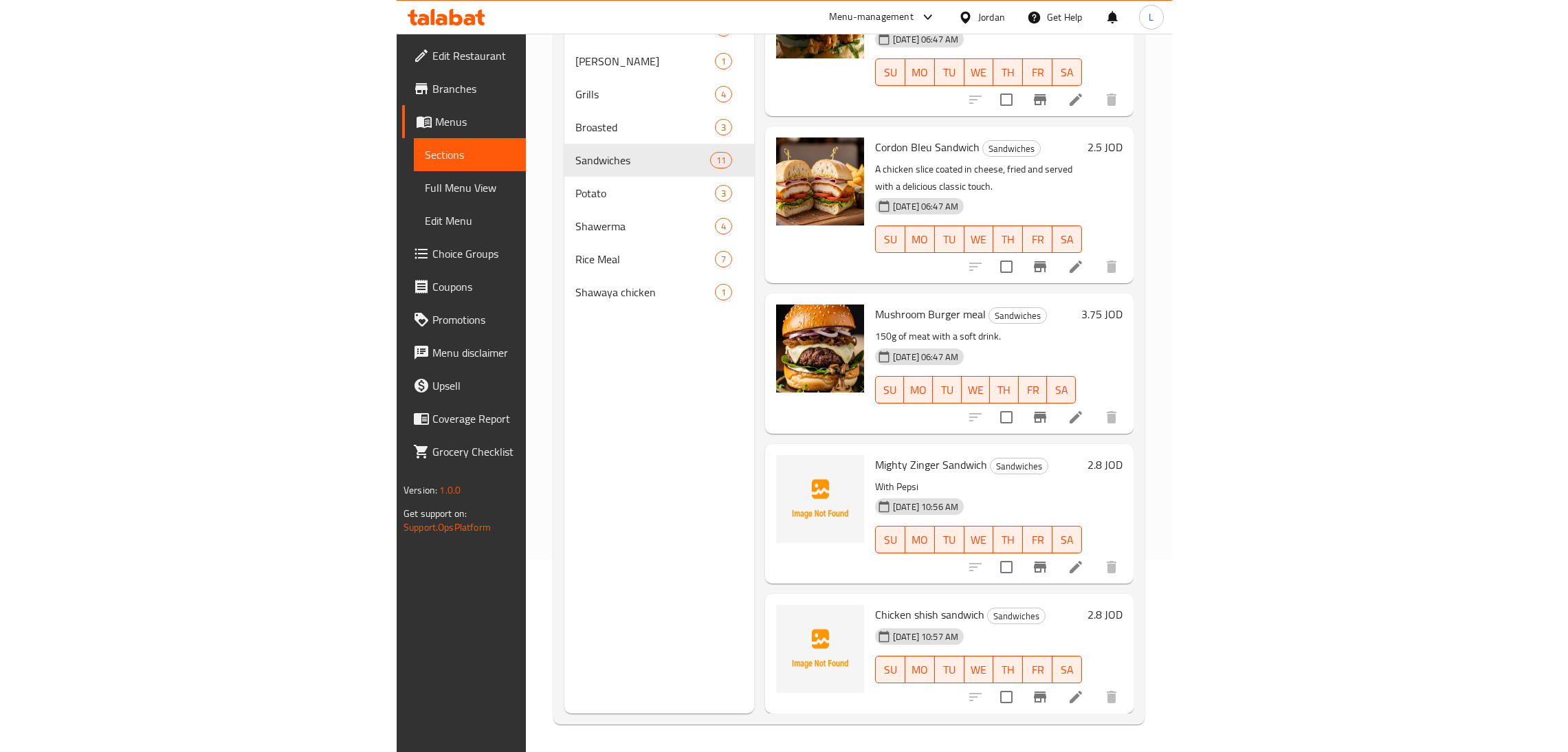
scroll to position [913, 0]
